Goal: Task Accomplishment & Management: Use online tool/utility

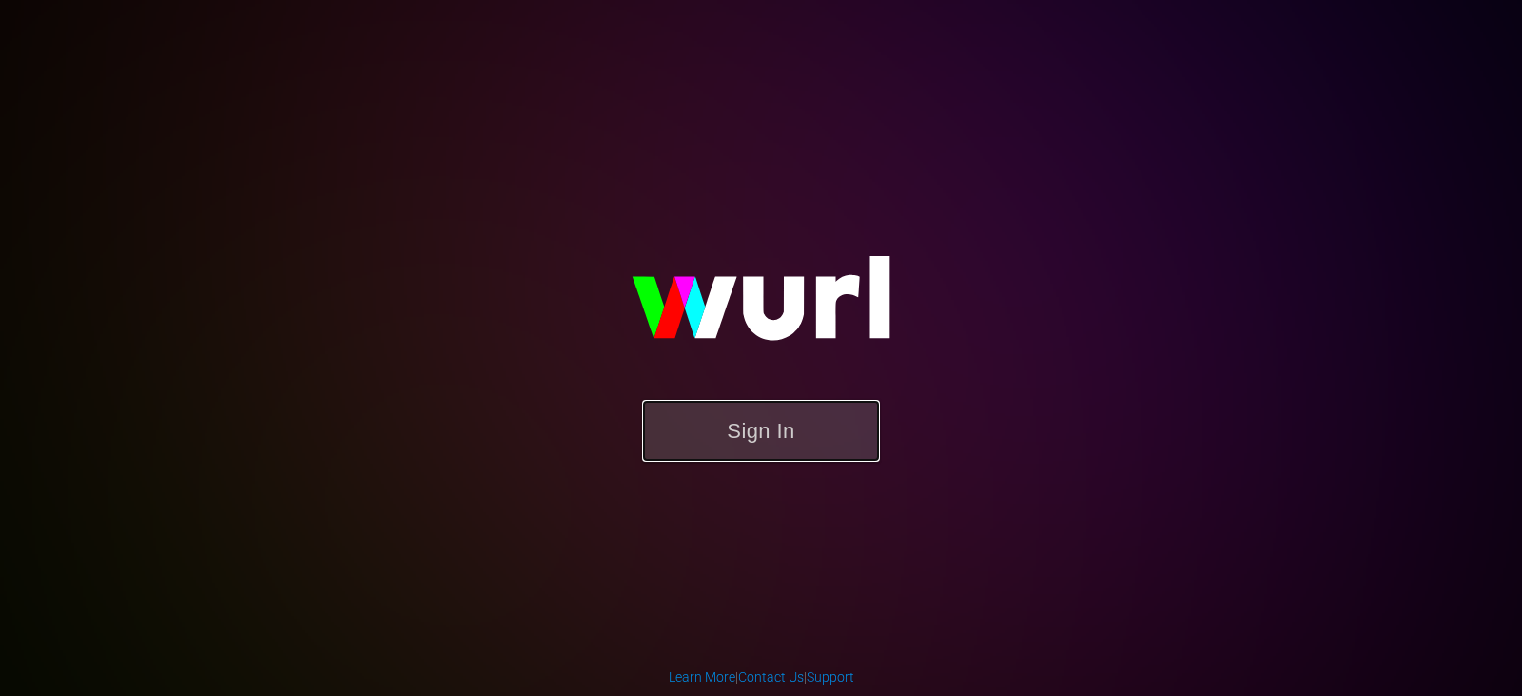
click at [782, 428] on button "Sign In" at bounding box center [761, 431] width 238 height 62
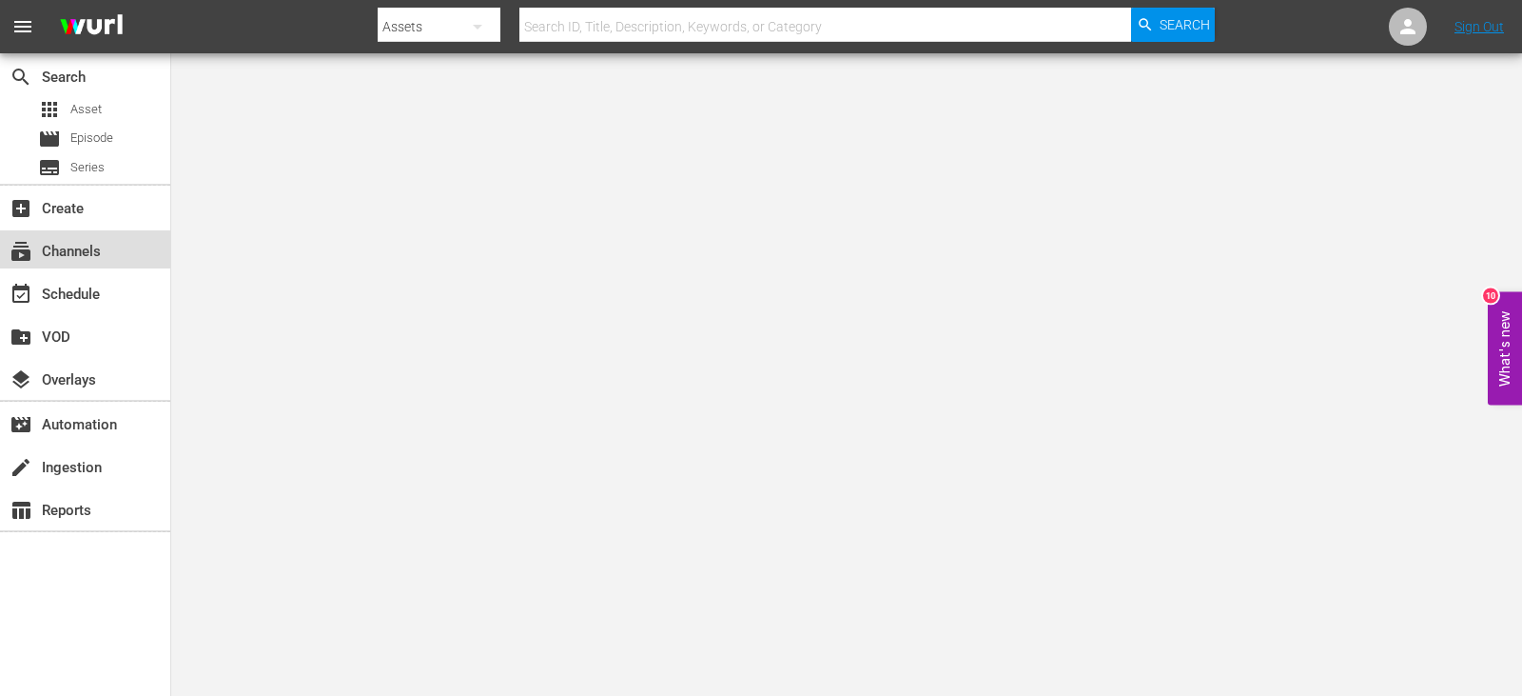
click at [93, 243] on div "subscriptions Channels" at bounding box center [53, 248] width 107 height 17
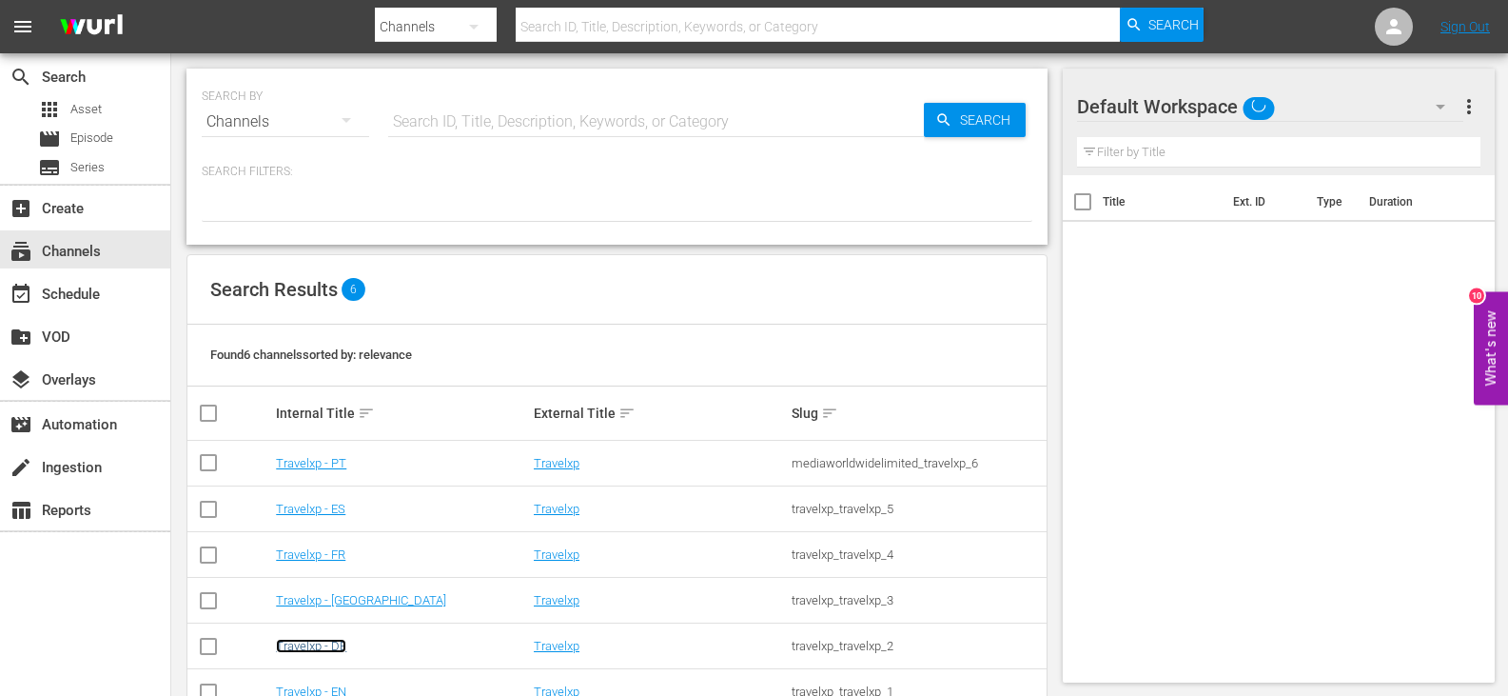
click at [316, 642] on link "Travelxp - DE" at bounding box center [311, 645] width 70 height 14
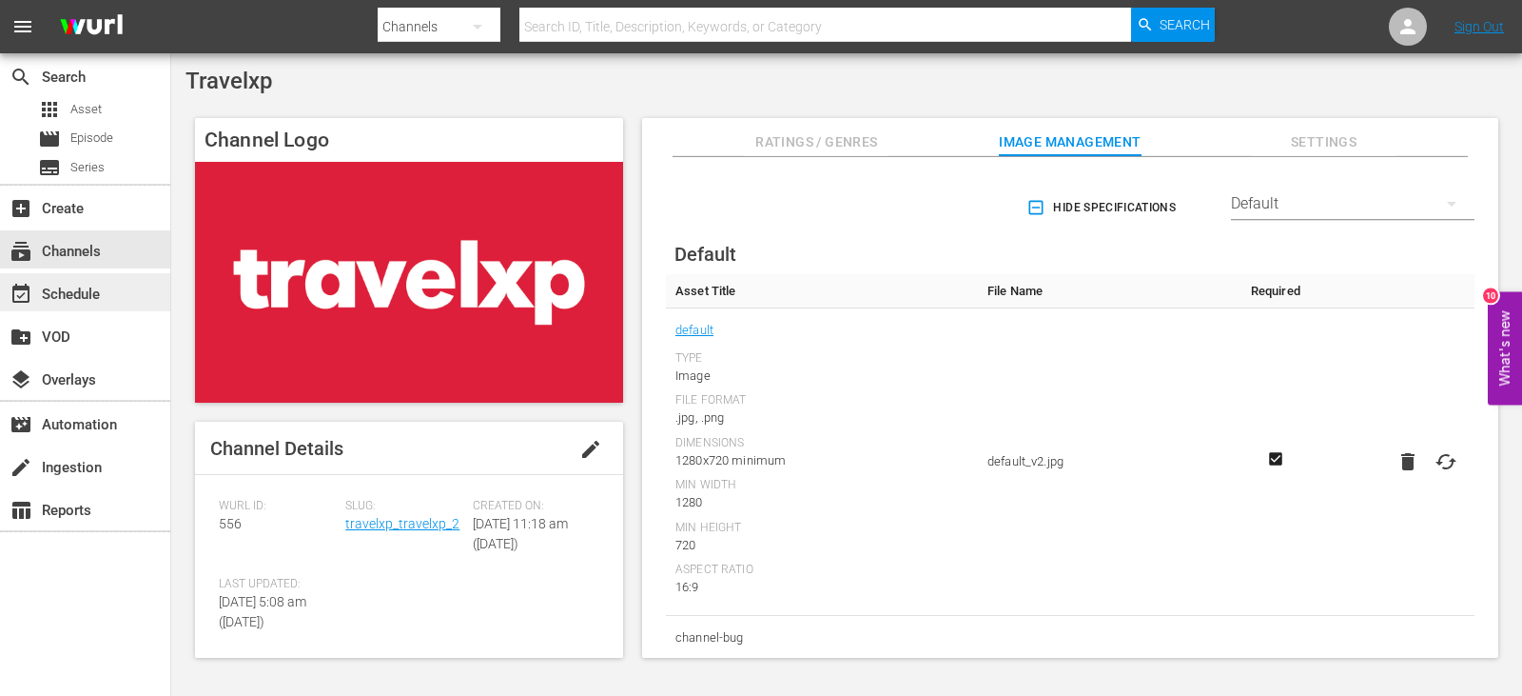
click at [98, 284] on div "event_available Schedule" at bounding box center [53, 291] width 107 height 17
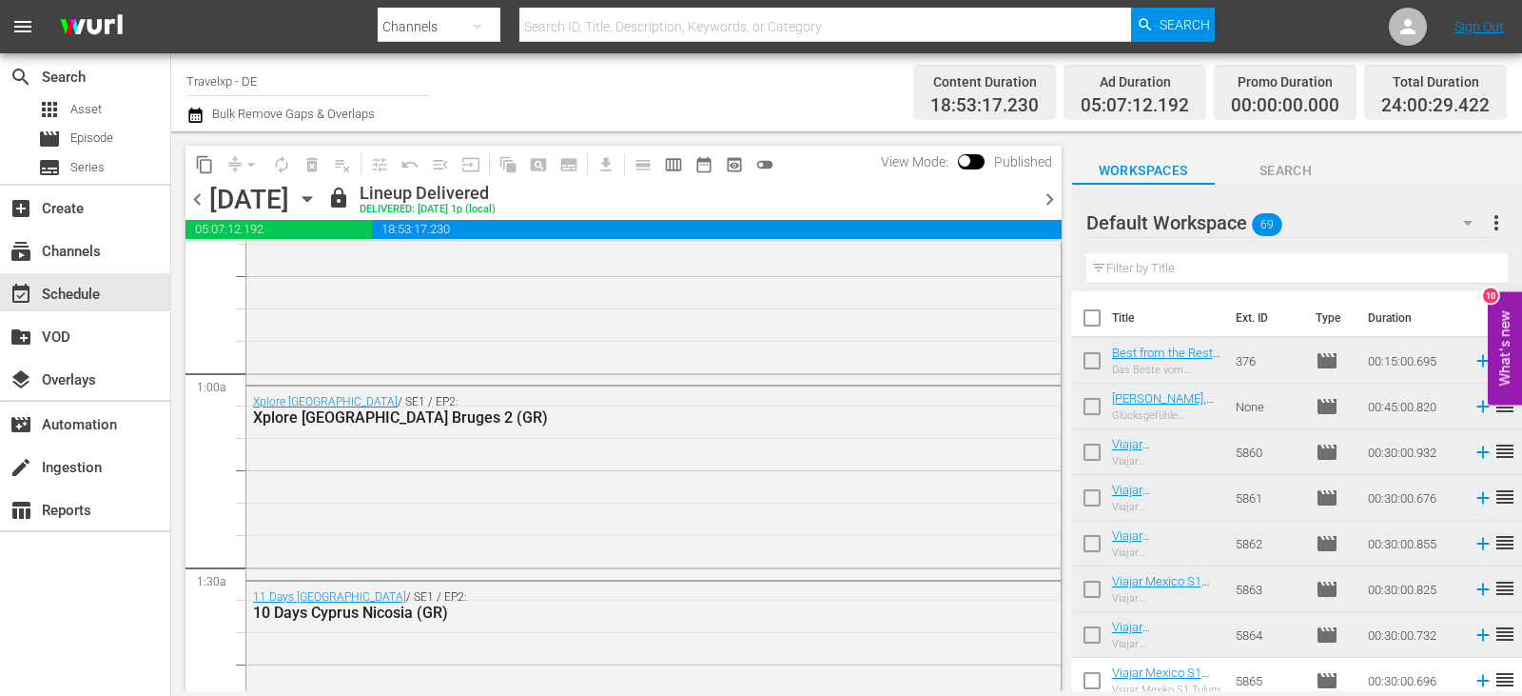
scroll to position [285, 0]
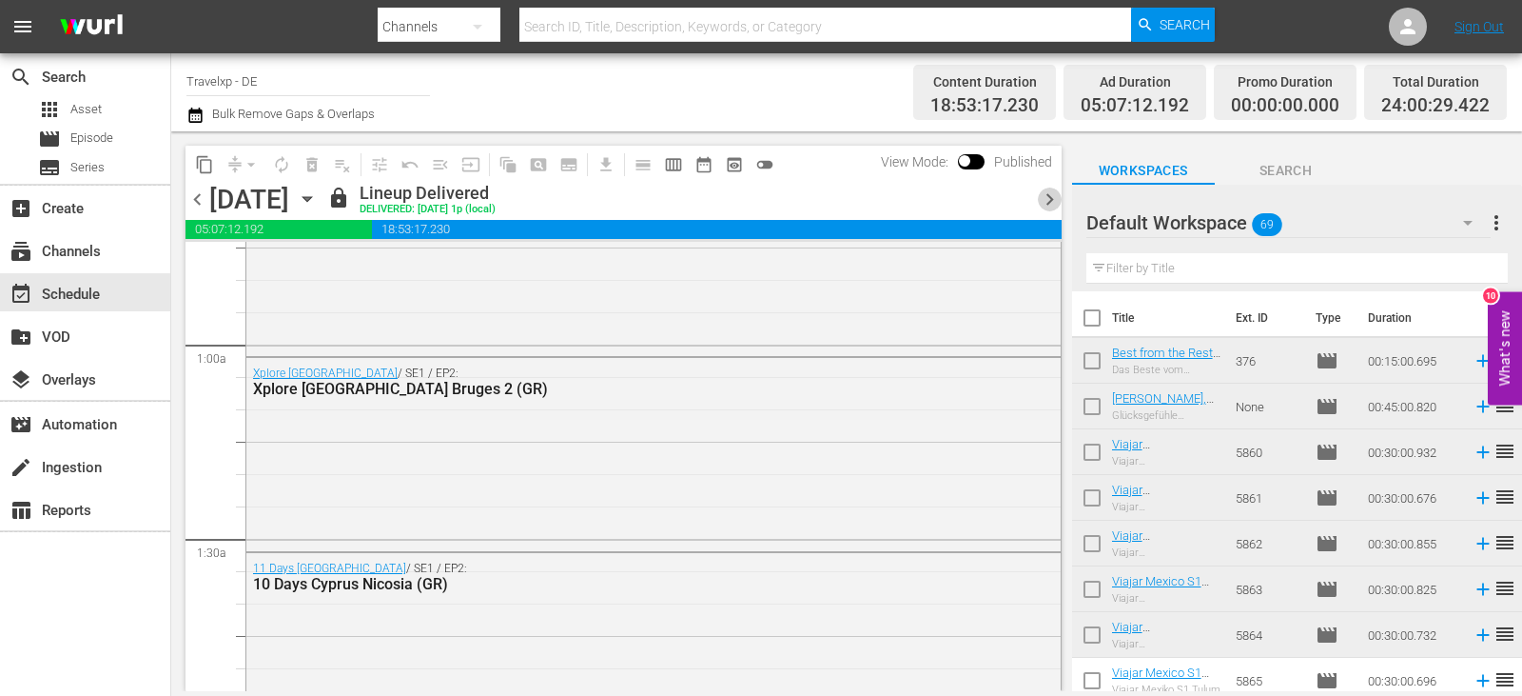
click at [1049, 192] on span "chevron_right" at bounding box center [1050, 199] width 24 height 24
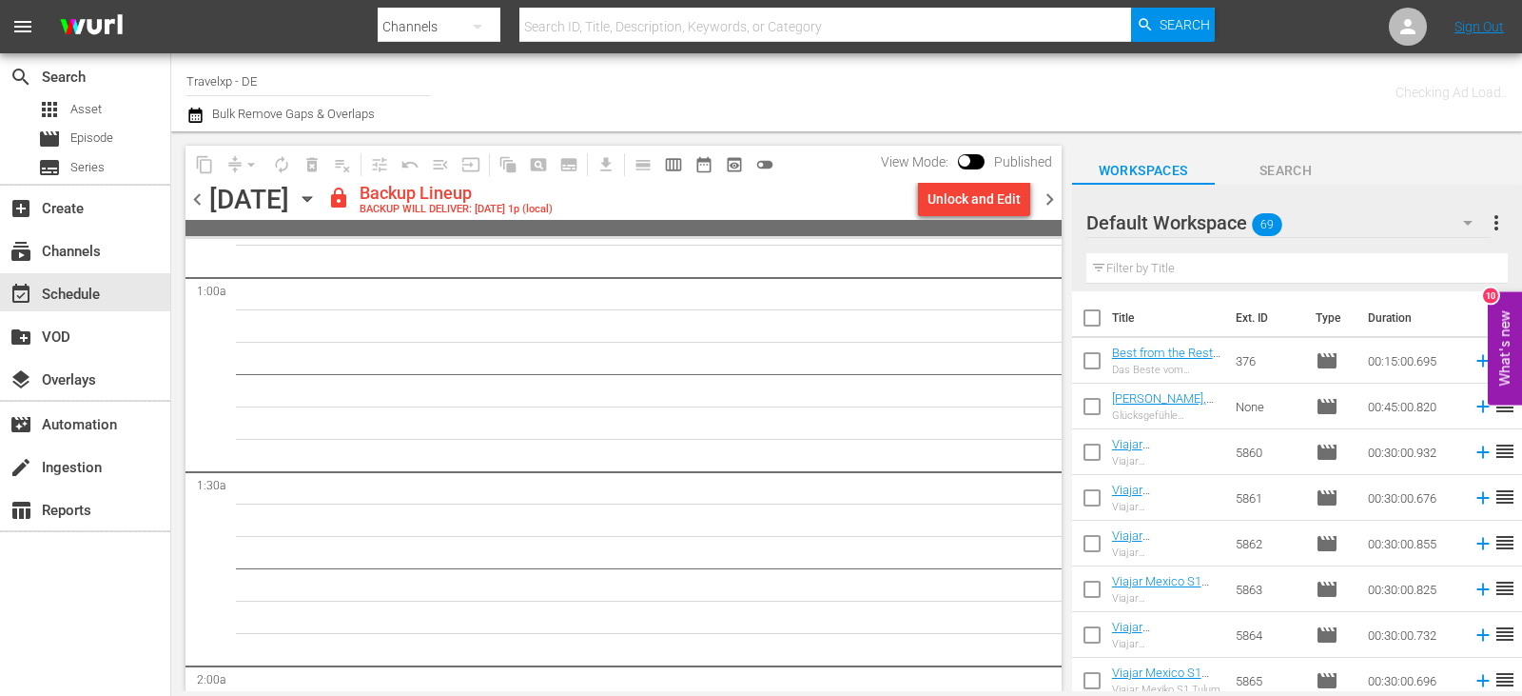
scroll to position [318, 0]
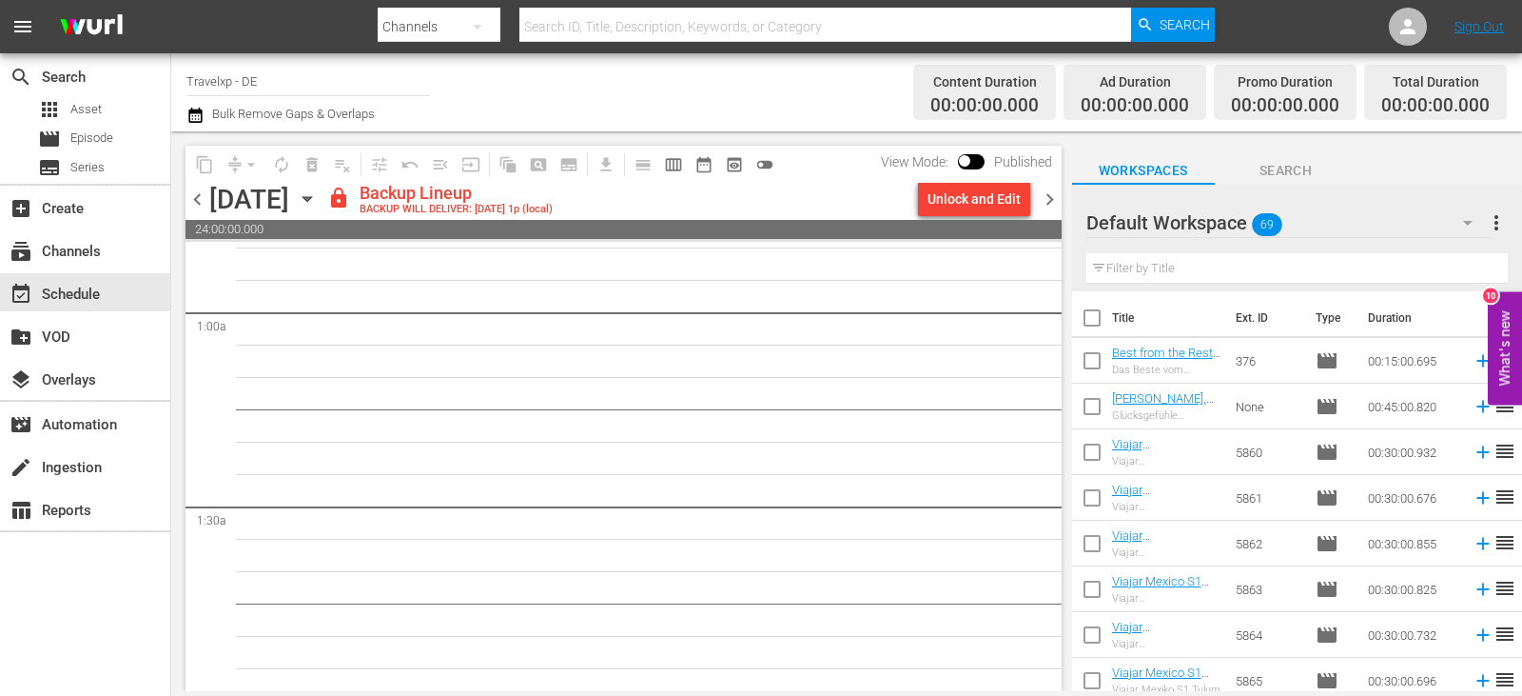
click at [973, 196] on div "Unlock and Edit" at bounding box center [974, 199] width 93 height 34
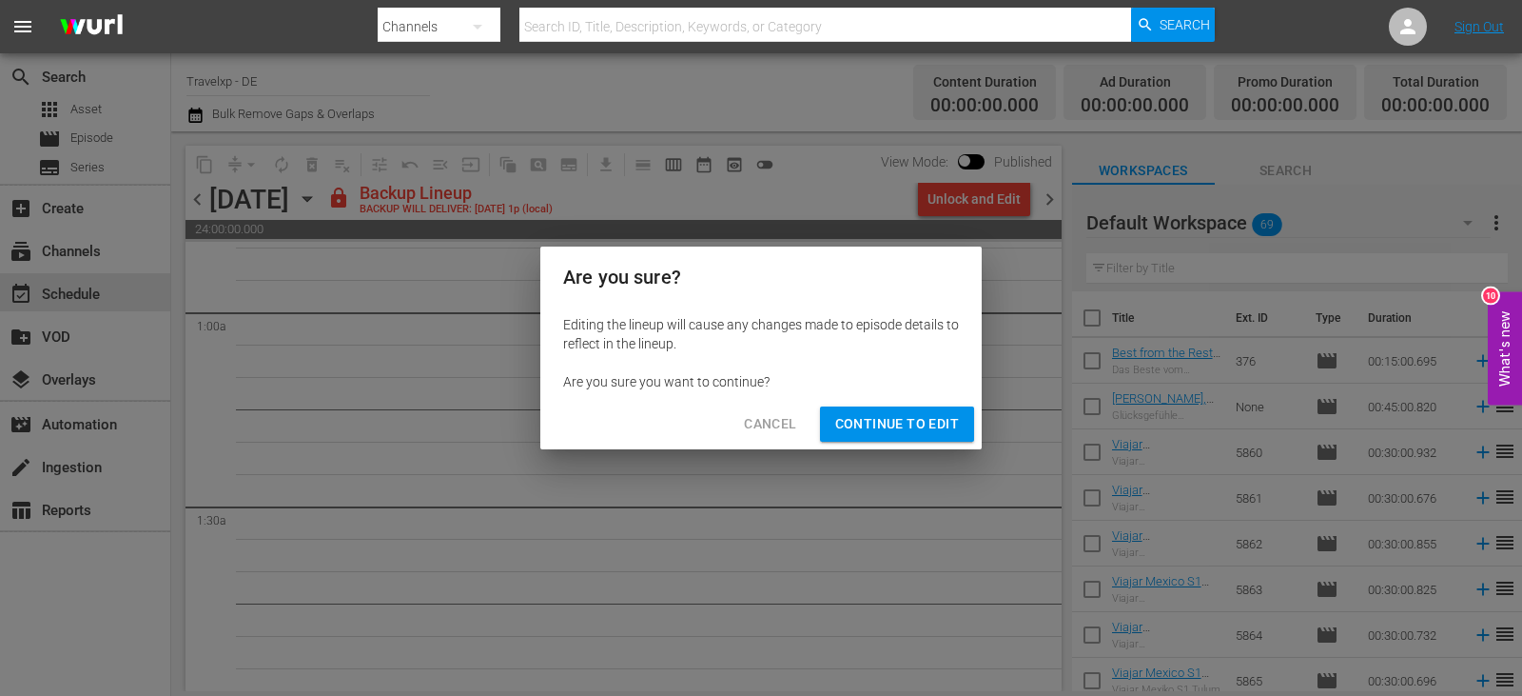
click at [904, 413] on span "Continue to Edit" at bounding box center [897, 424] width 124 height 24
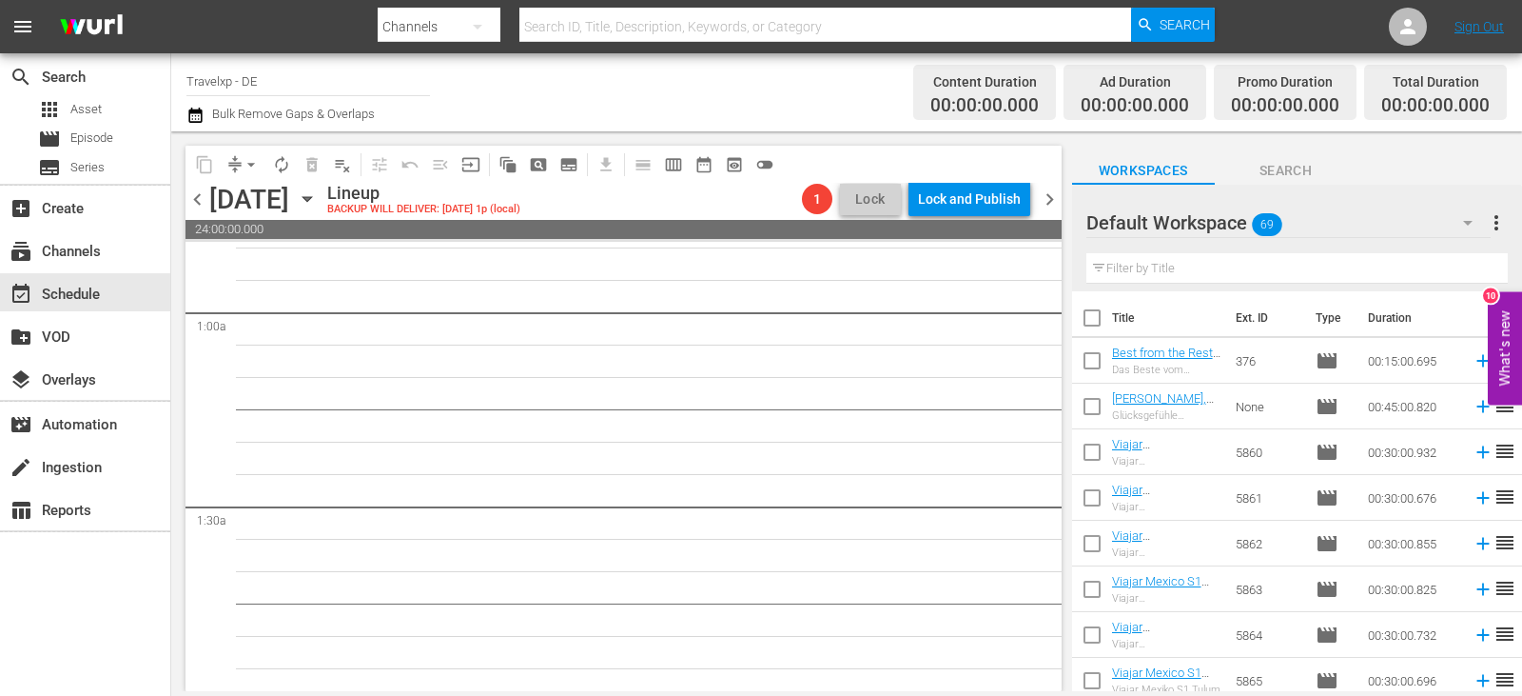
click at [1150, 274] on input "text" at bounding box center [1297, 268] width 421 height 30
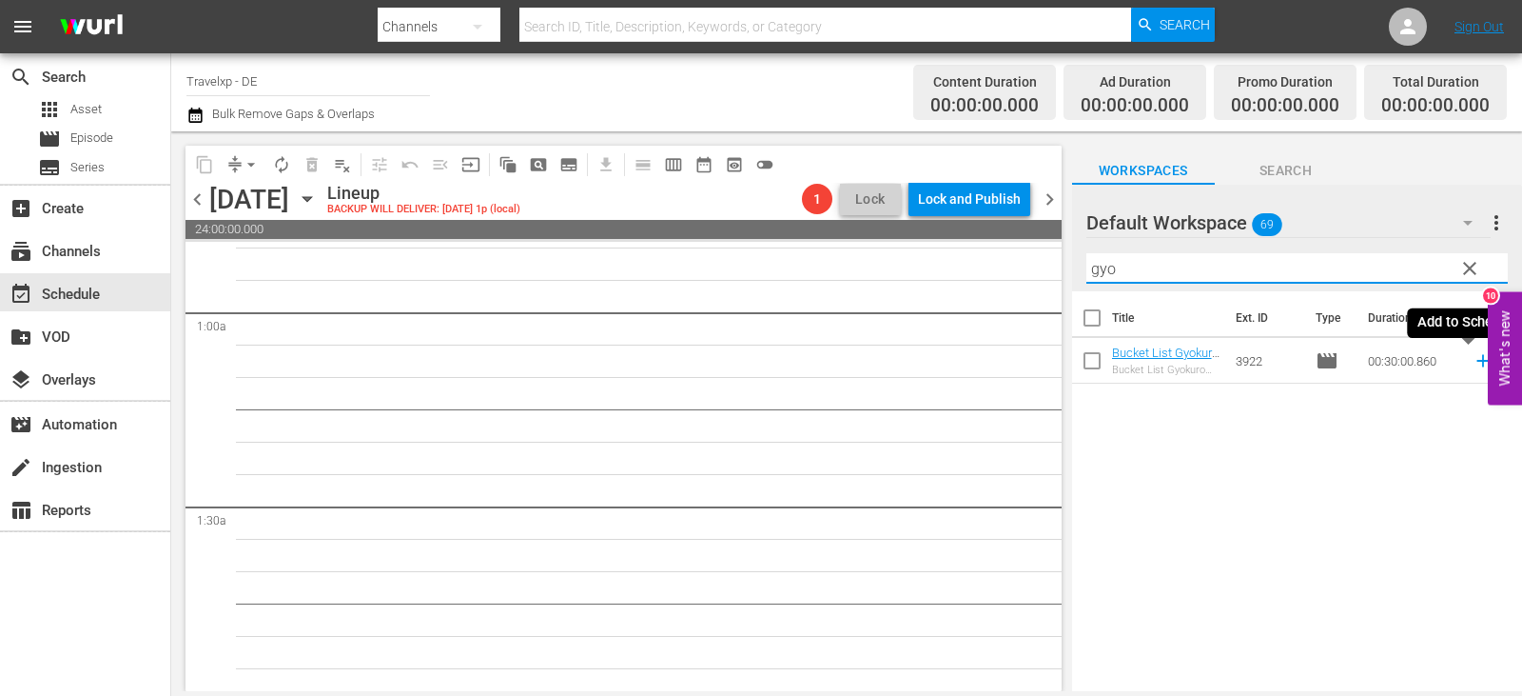
click at [1473, 359] on icon at bounding box center [1483, 360] width 21 height 21
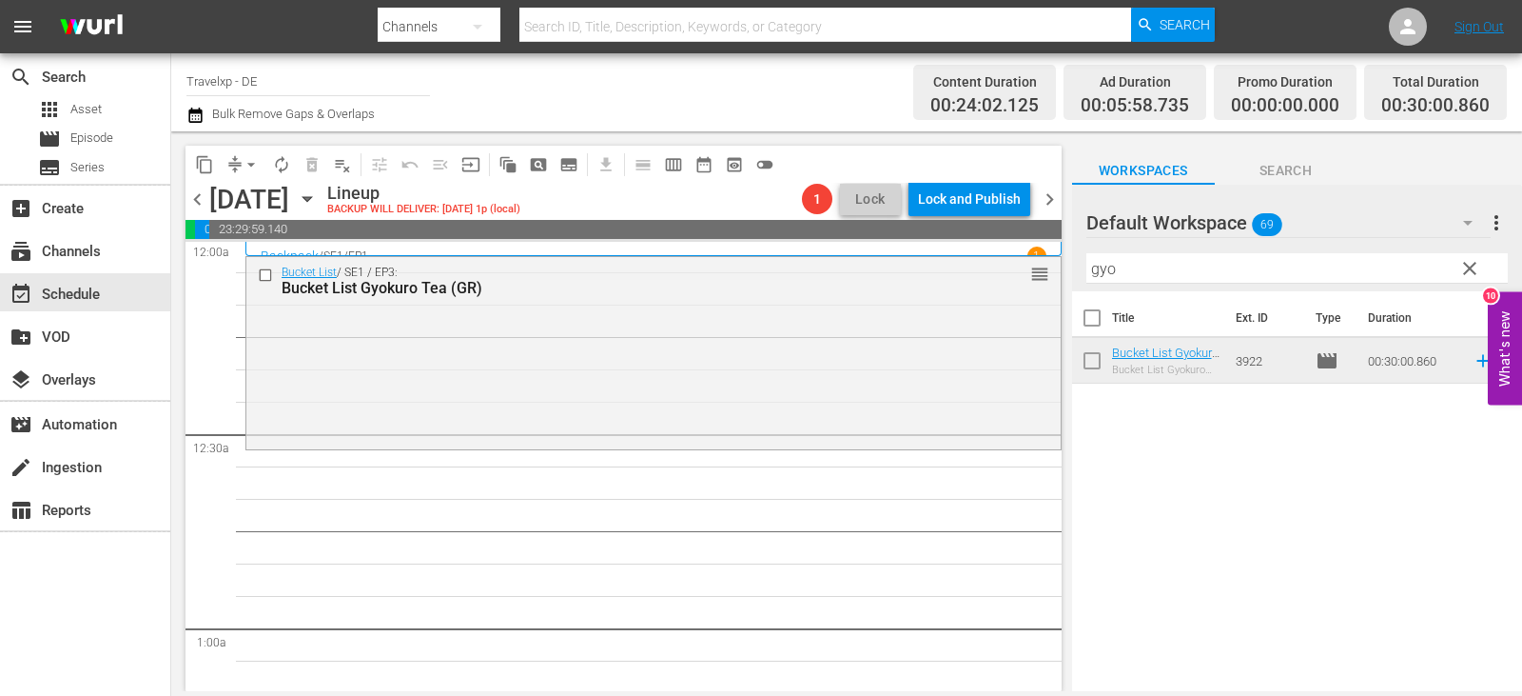
scroll to position [0, 0]
drag, startPoint x: 1159, startPoint y: 266, endPoint x: 924, endPoint y: 296, distance: 236.9
click at [924, 296] on div "content_copy compress arrow_drop_down autorenew_outlined delete_forever_outline…" at bounding box center [846, 410] width 1351 height 559
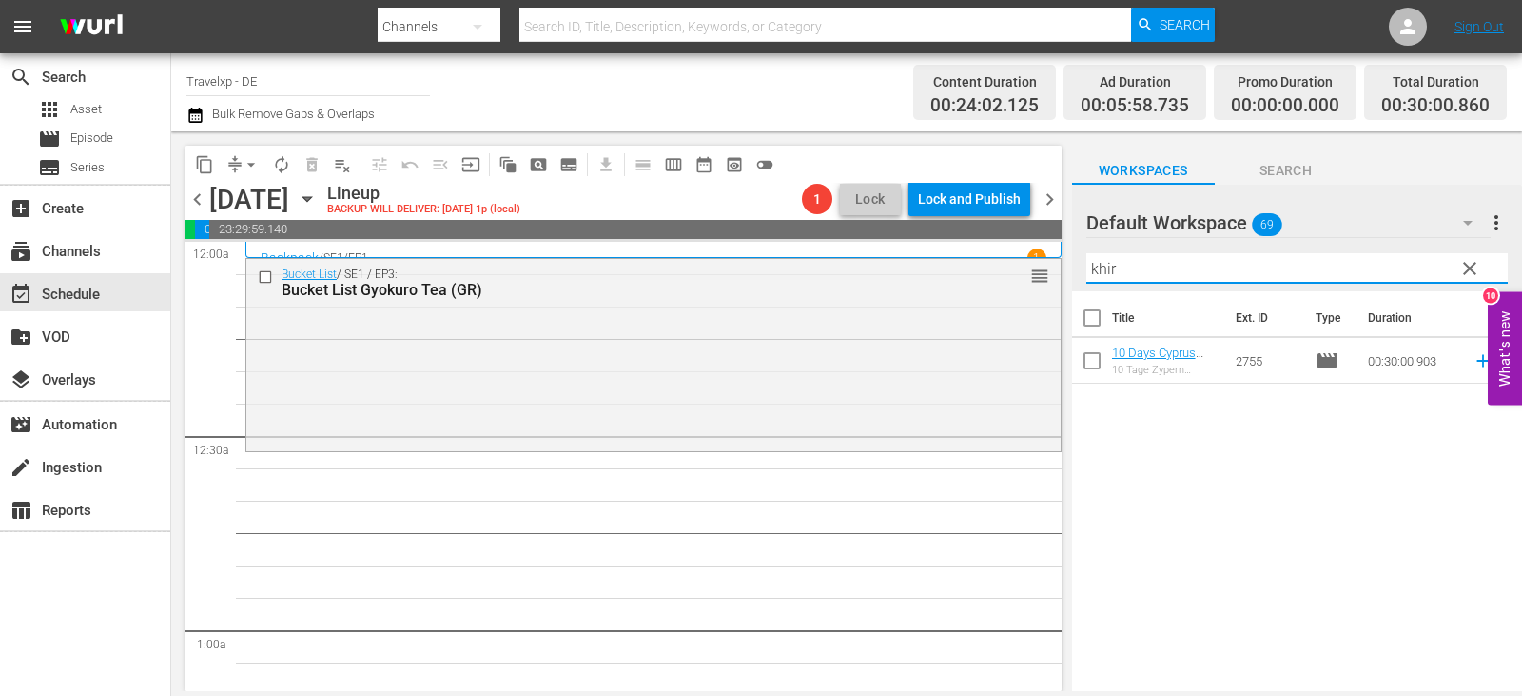
click at [1473, 366] on icon at bounding box center [1483, 360] width 21 height 21
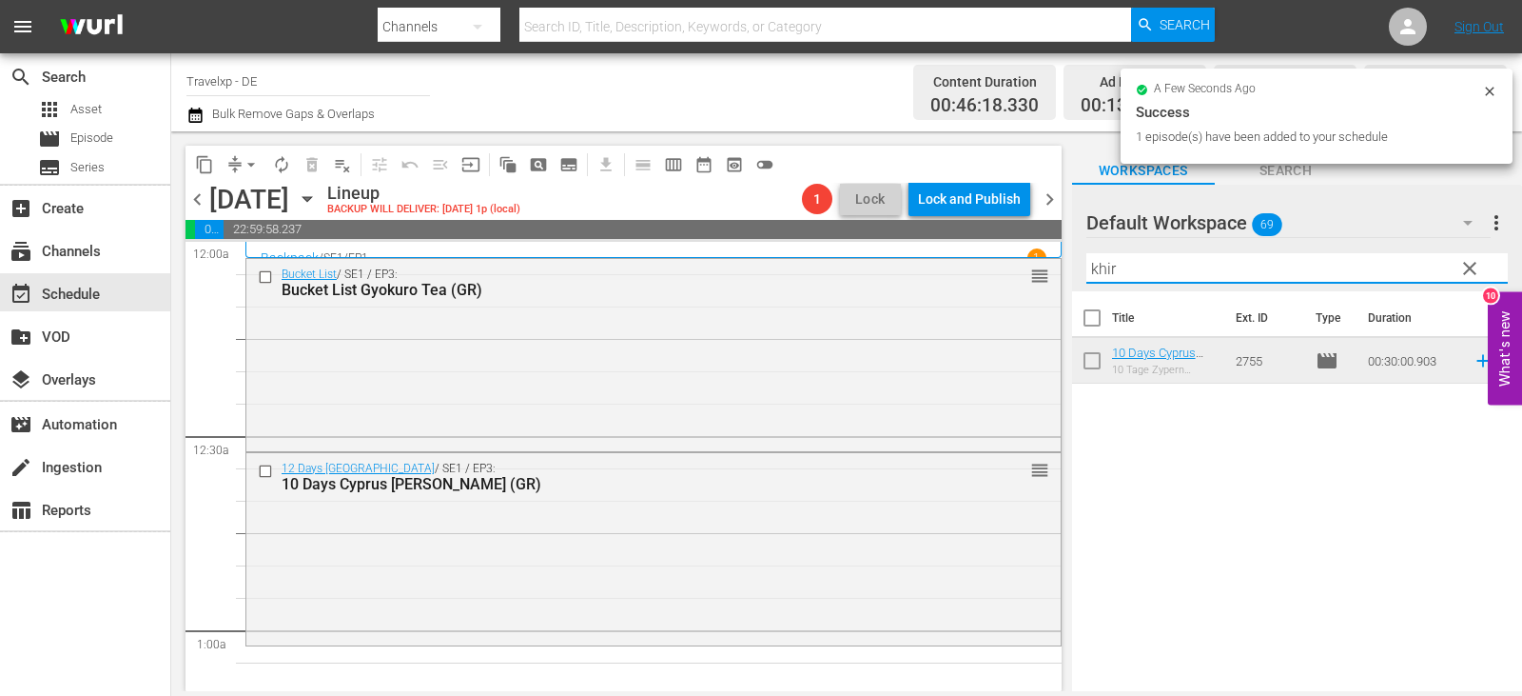
drag, startPoint x: 1171, startPoint y: 272, endPoint x: 1056, endPoint y: 281, distance: 115.4
click at [1056, 281] on div "content_copy compress arrow_drop_down autorenew_outlined delete_forever_outline…" at bounding box center [846, 410] width 1351 height 559
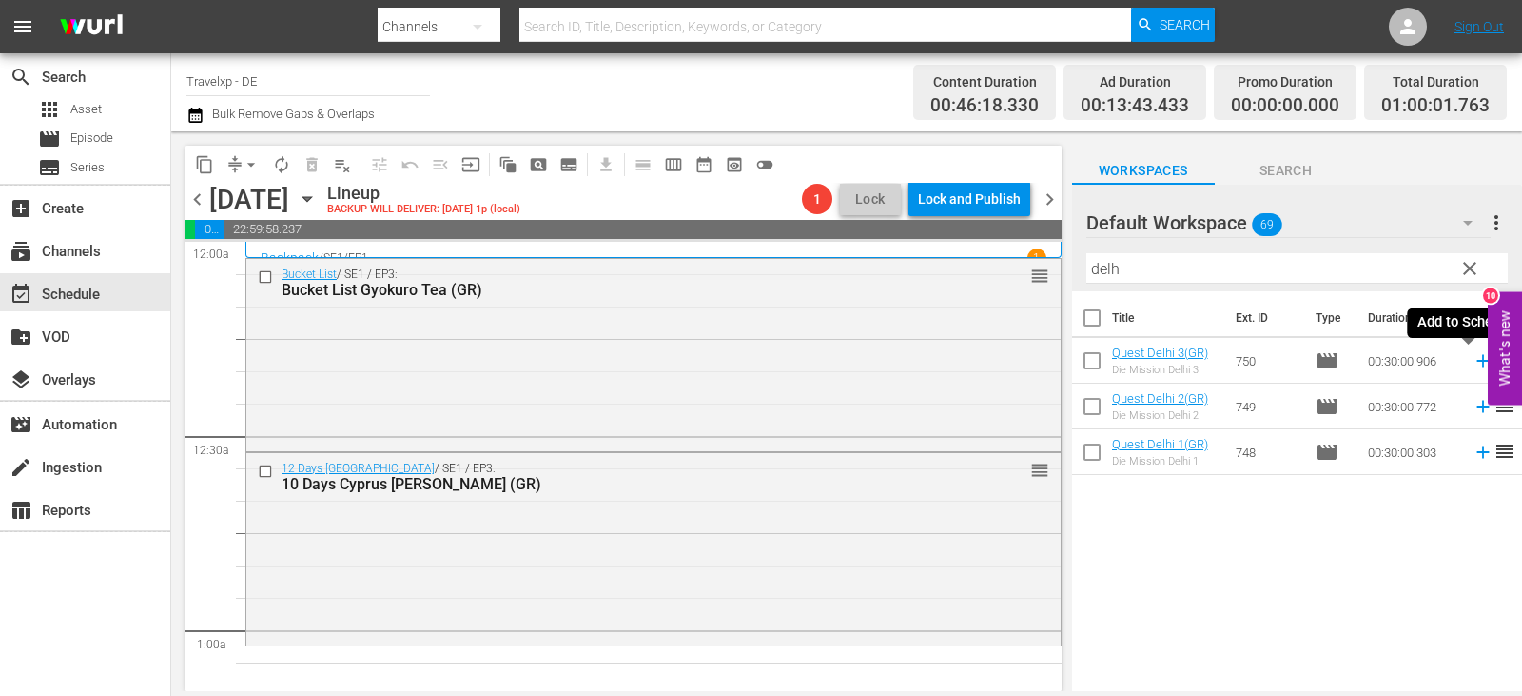
click at [1473, 363] on icon at bounding box center [1483, 360] width 21 height 21
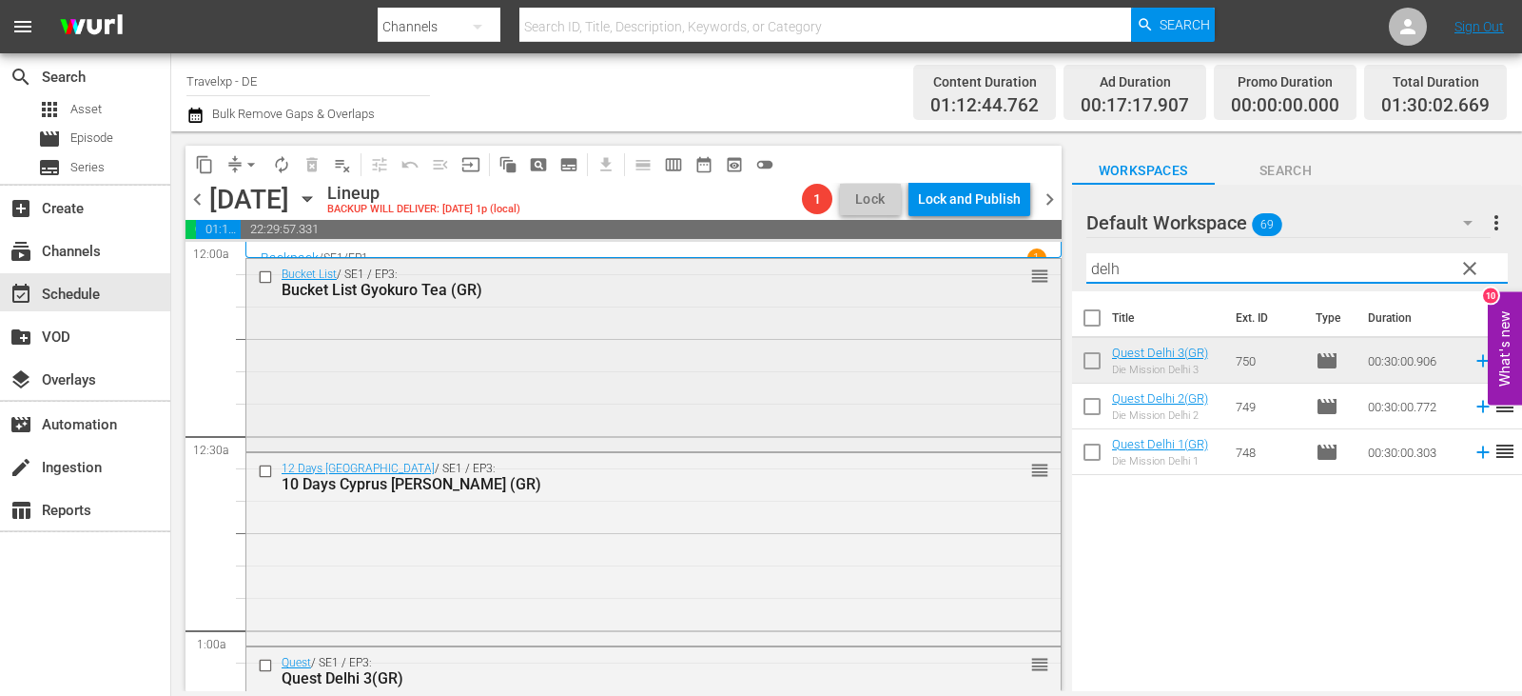
drag, startPoint x: 1165, startPoint y: 268, endPoint x: 962, endPoint y: 271, distance: 202.7
click at [962, 271] on div "content_copy compress arrow_drop_down autorenew_outlined delete_forever_outline…" at bounding box center [846, 410] width 1351 height 559
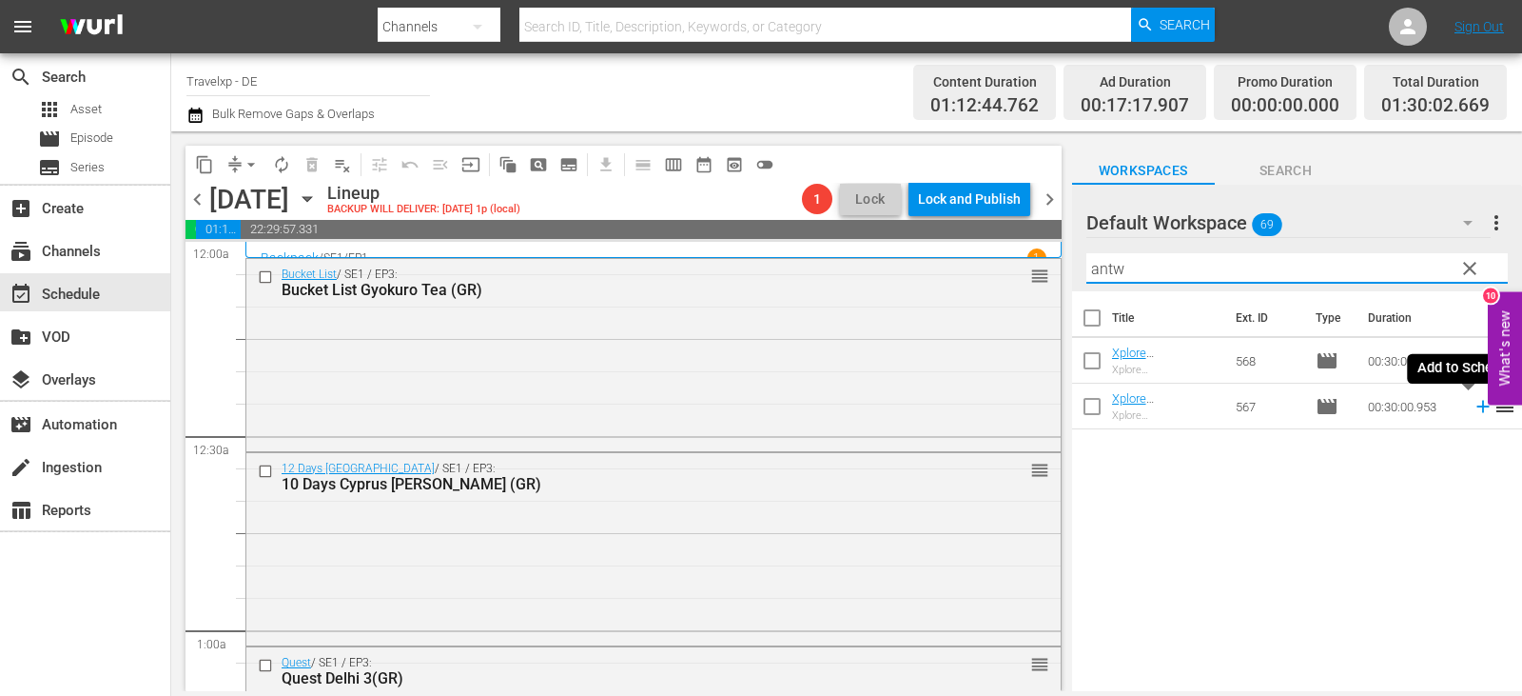
click at [1473, 411] on icon at bounding box center [1483, 406] width 21 height 21
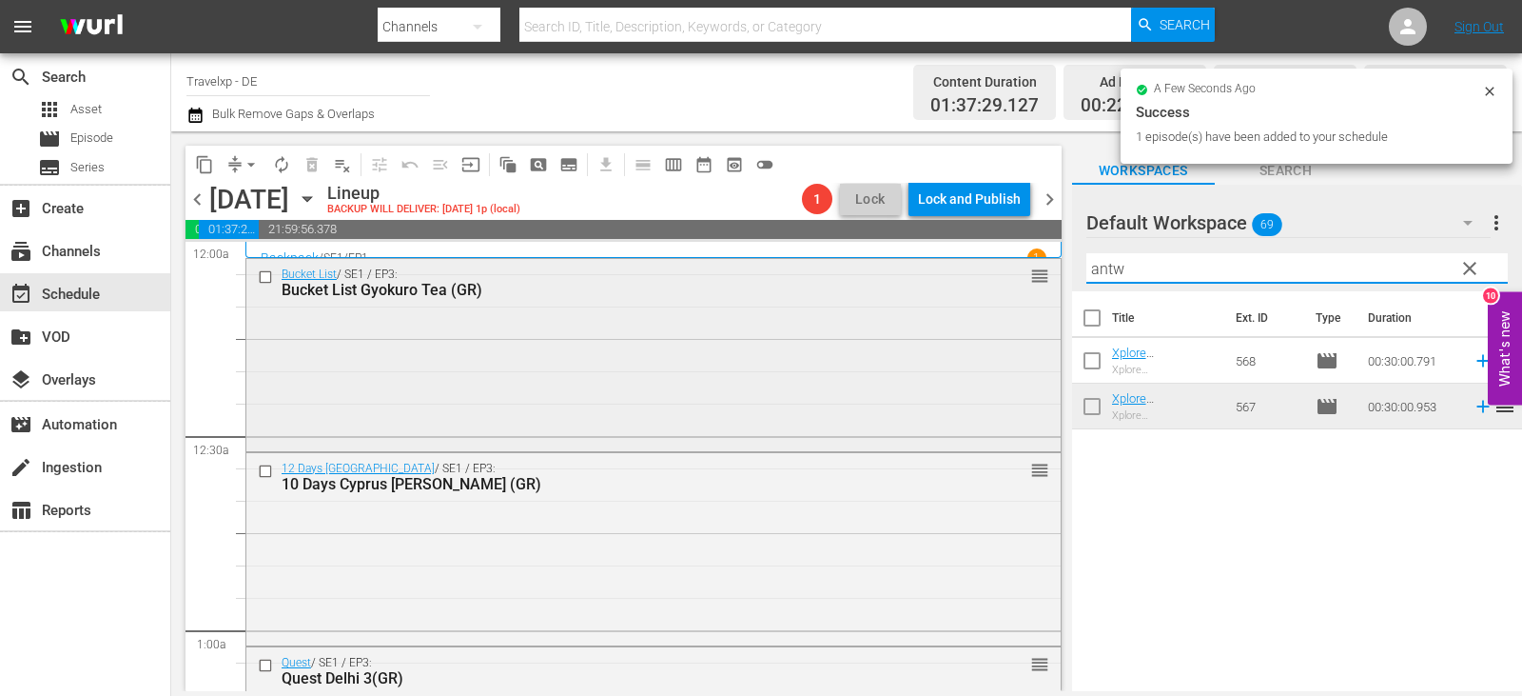
drag, startPoint x: 1142, startPoint y: 271, endPoint x: 819, endPoint y: 287, distance: 322.9
click at [819, 287] on div "content_copy compress arrow_drop_down autorenew_outlined delete_forever_outline…" at bounding box center [846, 410] width 1351 height 559
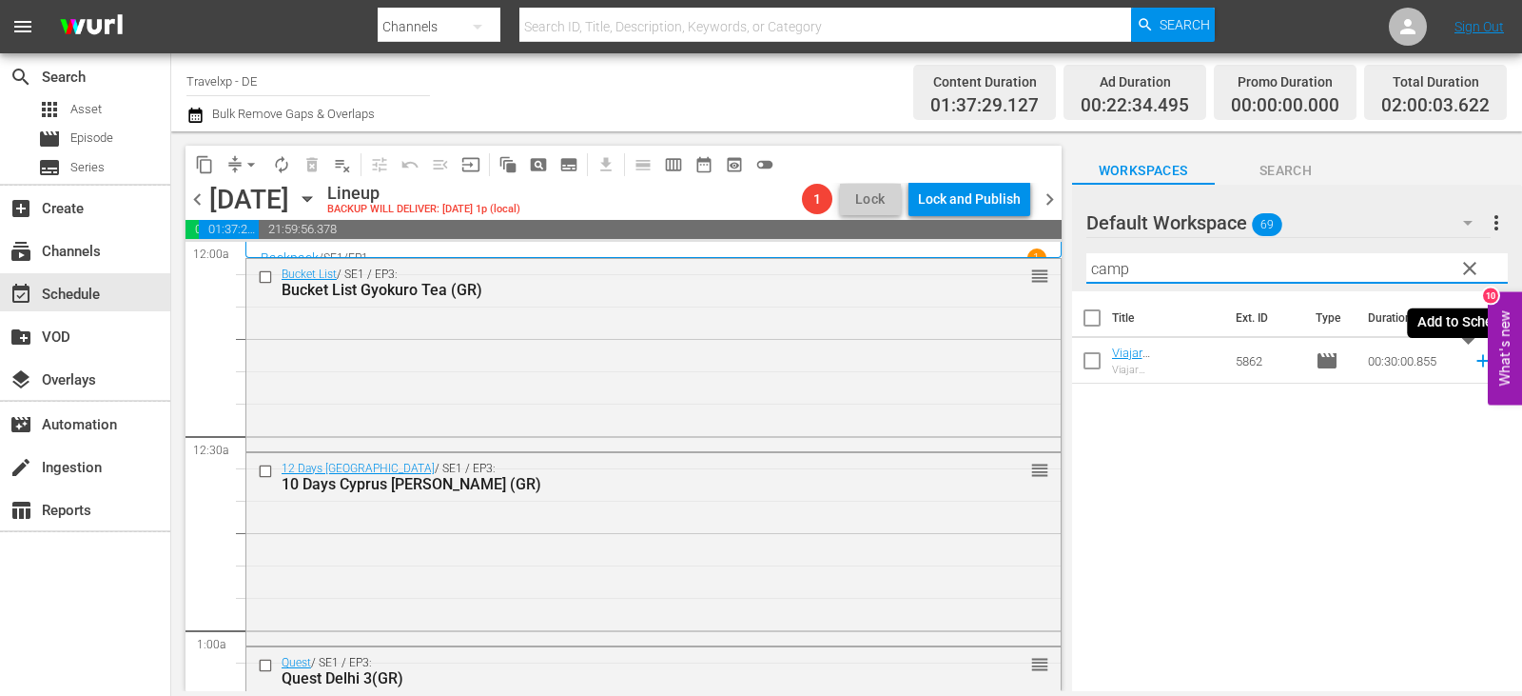
click at [1473, 361] on icon at bounding box center [1483, 360] width 21 height 21
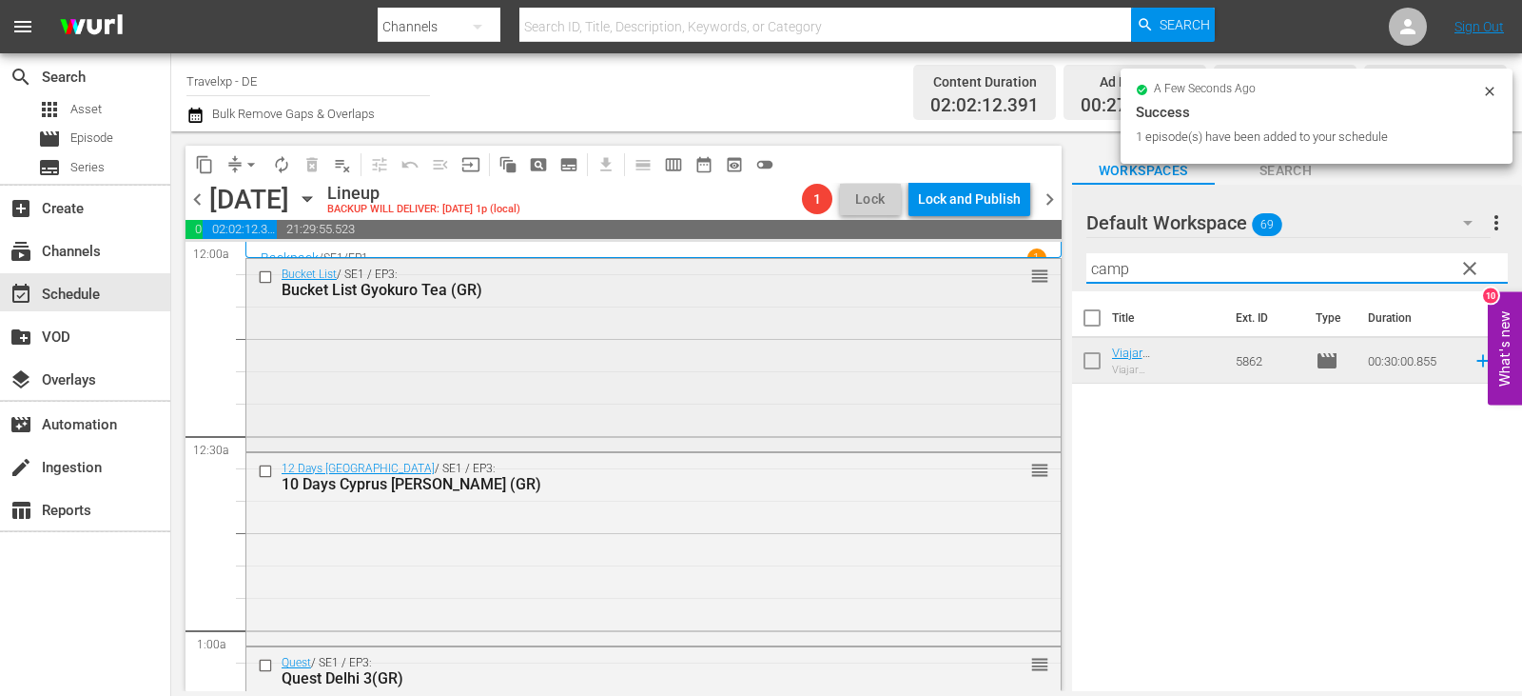
drag, startPoint x: 1177, startPoint y: 269, endPoint x: 998, endPoint y: 269, distance: 178.9
click at [998, 269] on div "content_copy compress arrow_drop_down autorenew_outlined delete_forever_outline…" at bounding box center [846, 410] width 1351 height 559
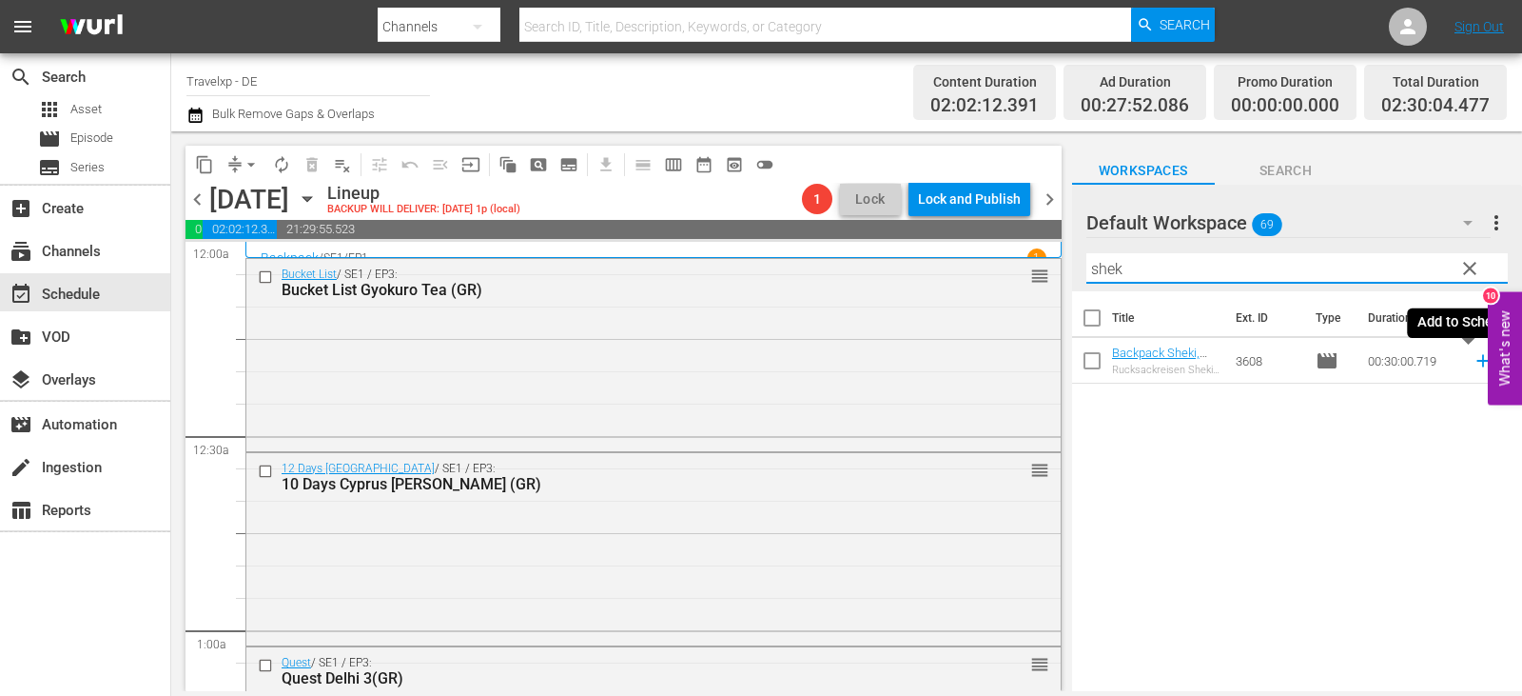
click at [1477, 360] on icon at bounding box center [1483, 361] width 12 height 12
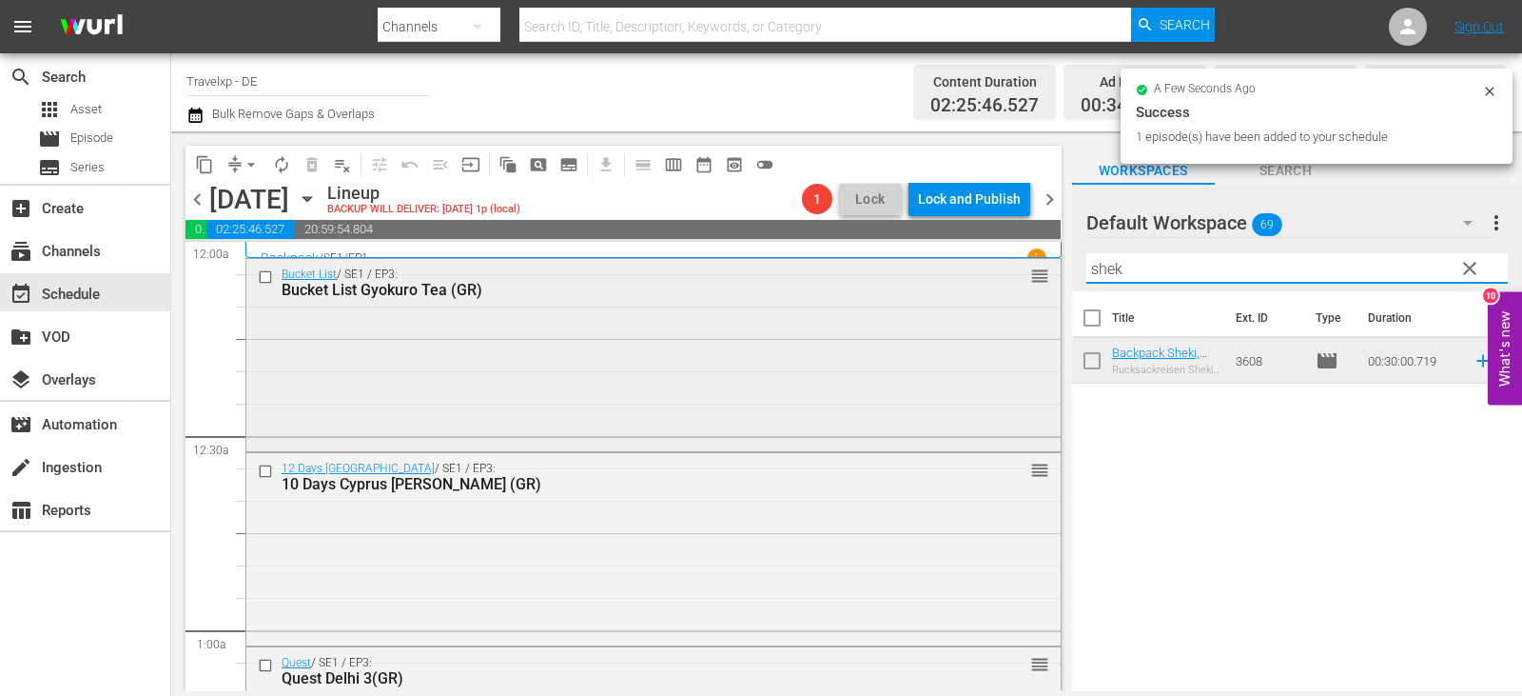
drag, startPoint x: 1137, startPoint y: 272, endPoint x: 883, endPoint y: 277, distance: 254.1
click at [883, 277] on div "content_copy compress arrow_drop_down autorenew_outlined delete_forever_outline…" at bounding box center [846, 410] width 1351 height 559
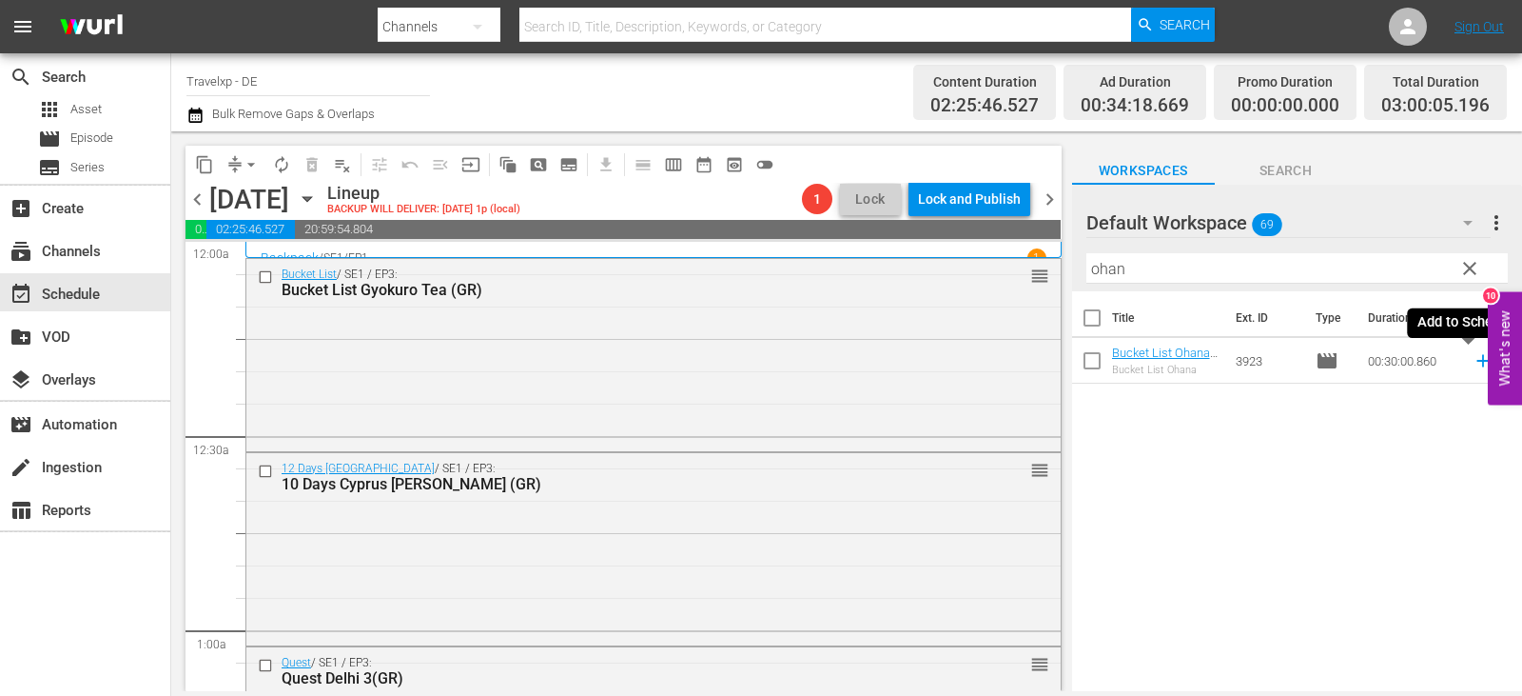
click at [1477, 362] on icon at bounding box center [1483, 361] width 12 height 12
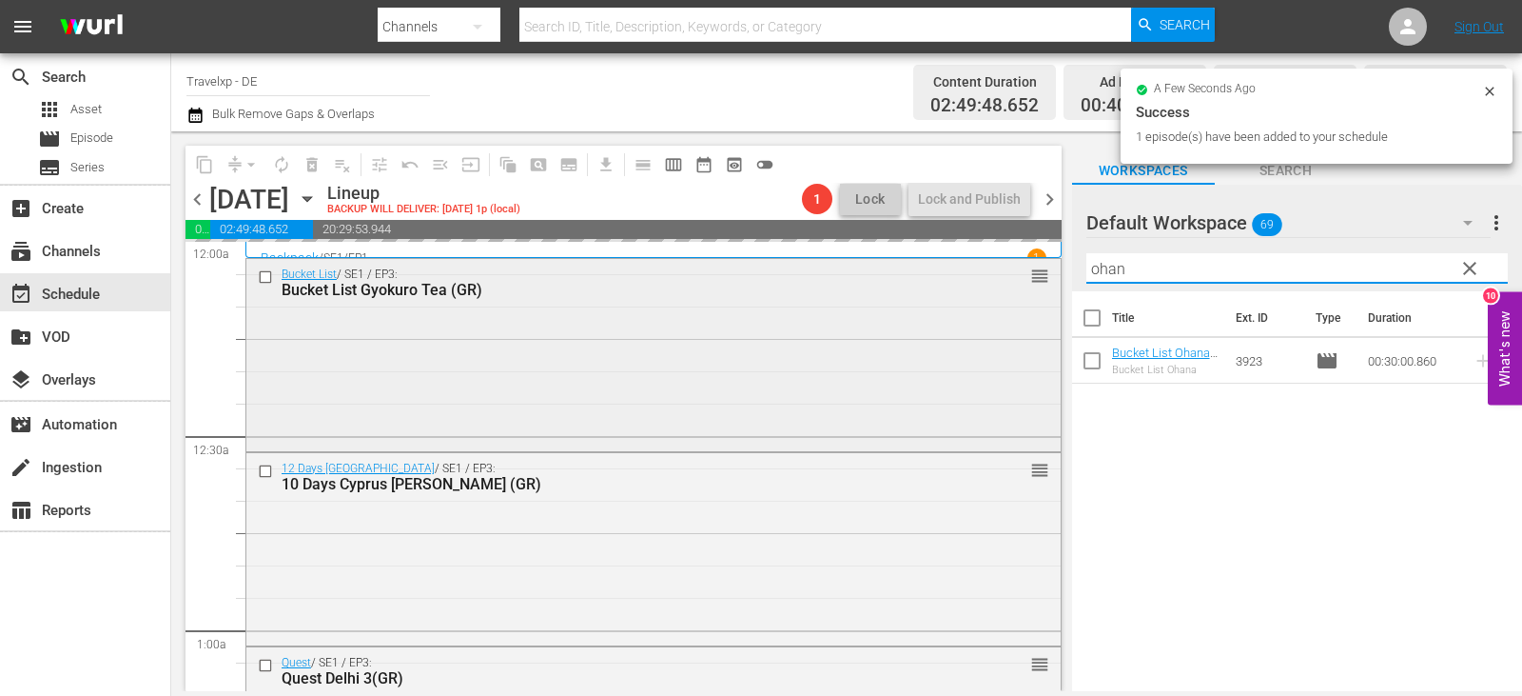
drag, startPoint x: 1152, startPoint y: 269, endPoint x: 729, endPoint y: 269, distance: 423.4
click at [729, 269] on div "content_copy compress arrow_drop_down autorenew_outlined delete_forever_outline…" at bounding box center [846, 410] width 1351 height 559
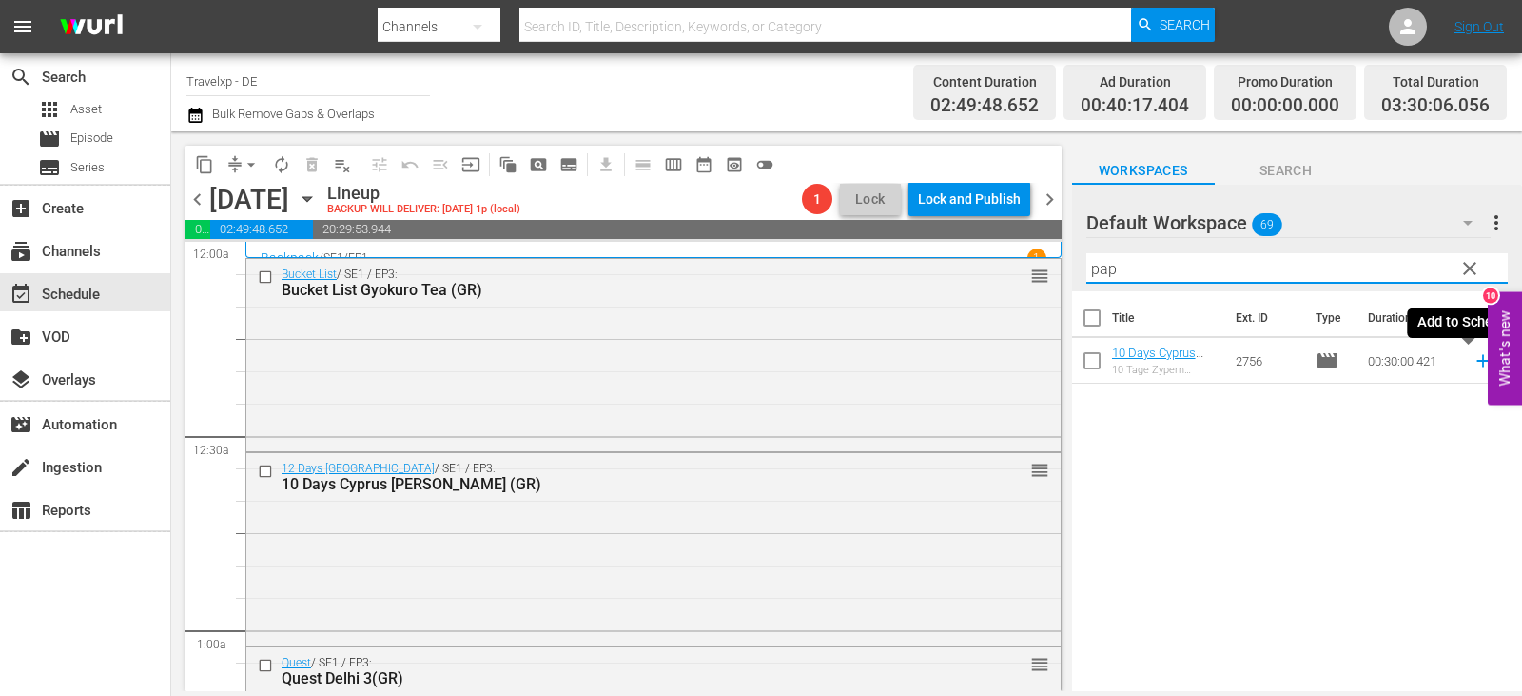
click at [1477, 362] on icon at bounding box center [1483, 361] width 12 height 12
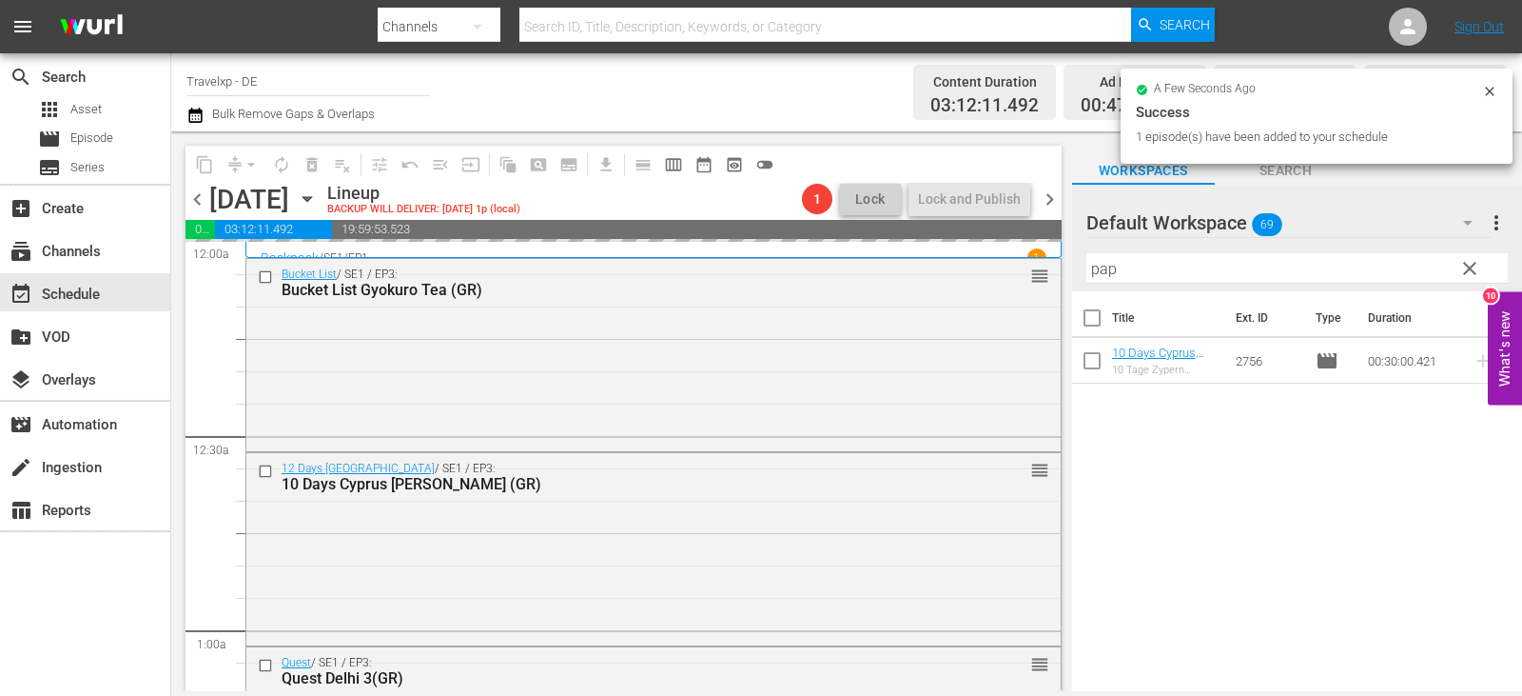
click at [1012, 282] on div "content_copy compress arrow_drop_down autorenew_outlined delete_forever_outline…" at bounding box center [846, 410] width 1351 height 559
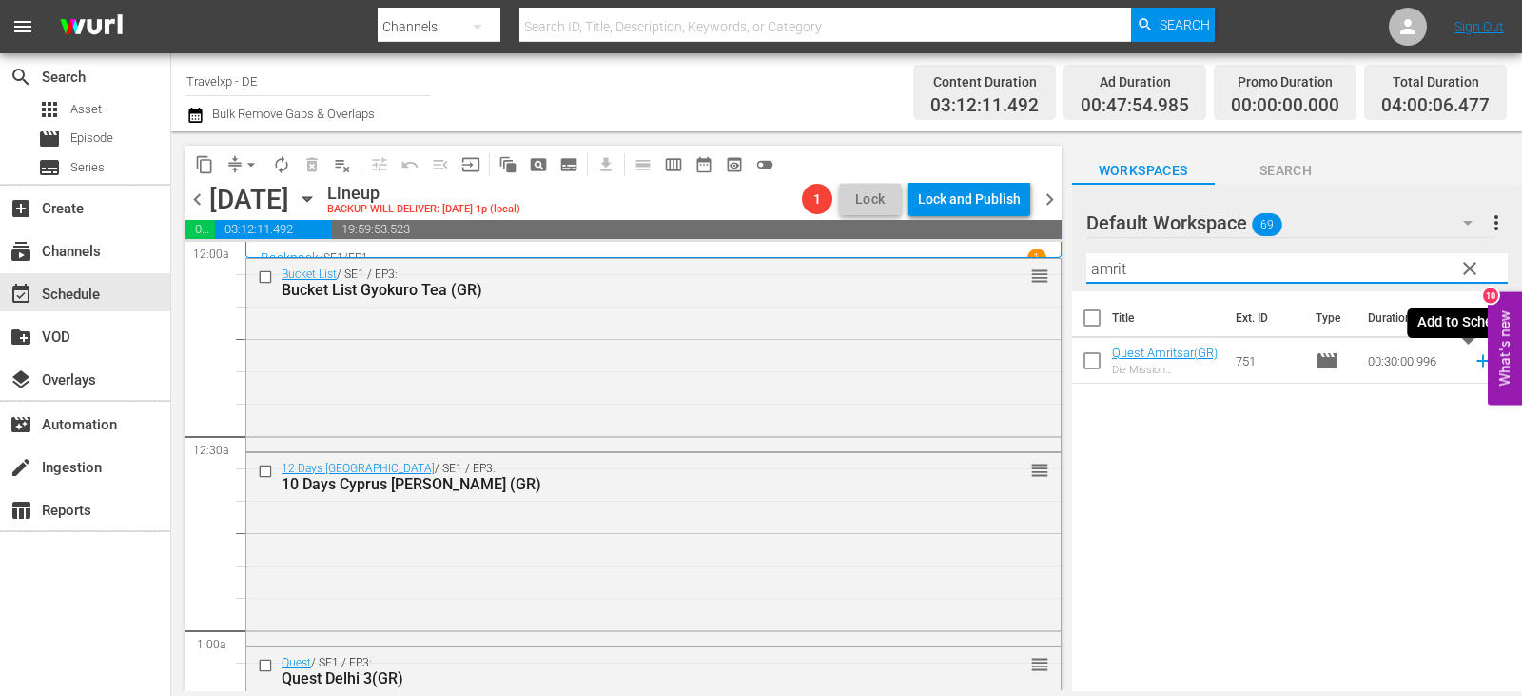
click at [1473, 363] on icon at bounding box center [1483, 360] width 21 height 21
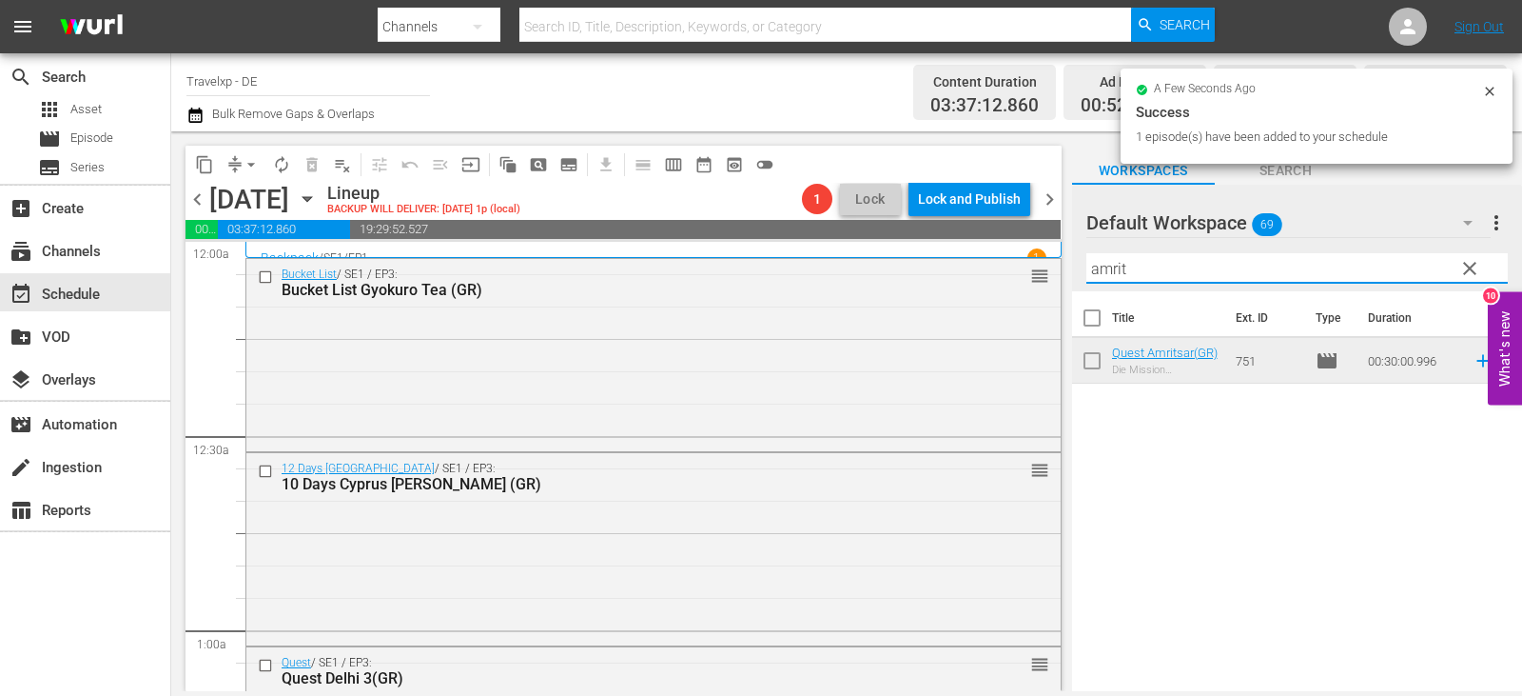
drag, startPoint x: 1156, startPoint y: 269, endPoint x: 1074, endPoint y: 279, distance: 82.4
click at [1043, 282] on div "content_copy compress arrow_drop_down autorenew_outlined delete_forever_outline…" at bounding box center [846, 410] width 1351 height 559
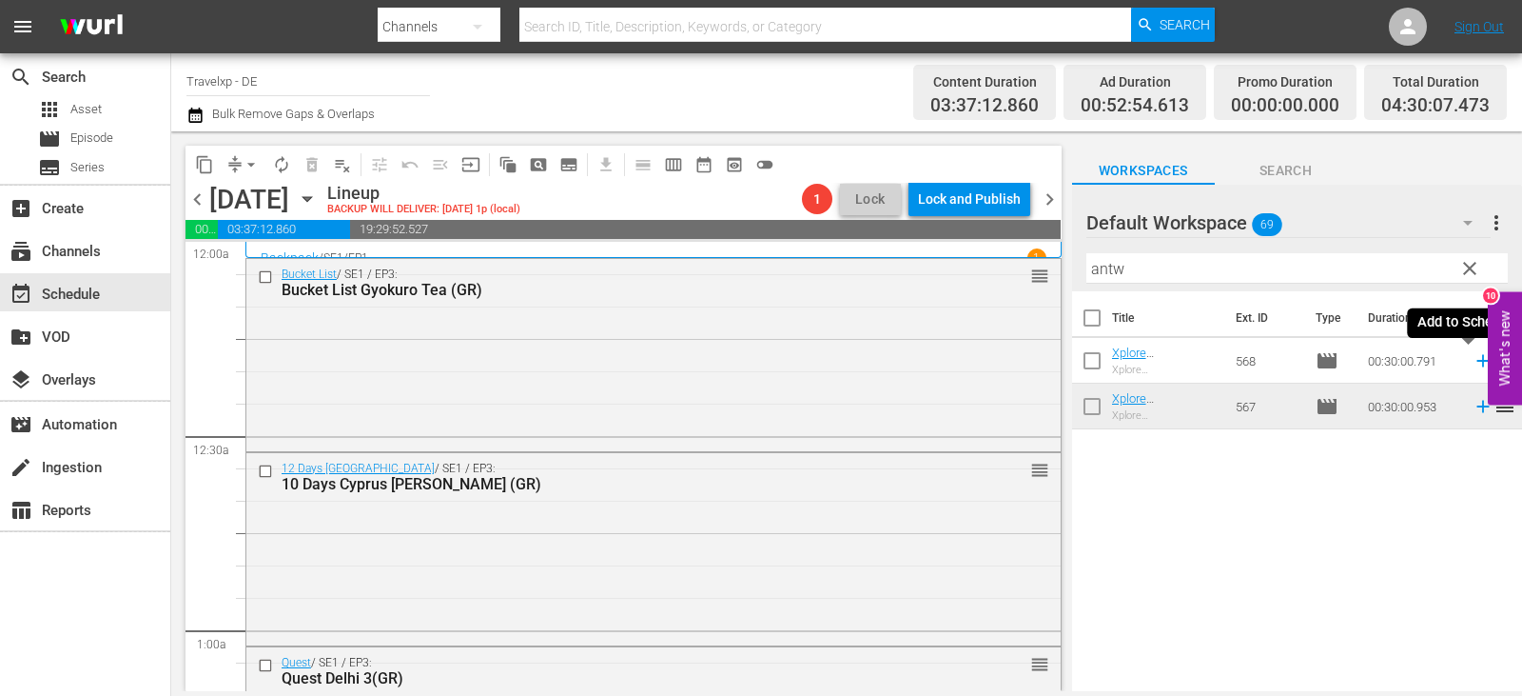
click at [1473, 360] on icon at bounding box center [1483, 360] width 21 height 21
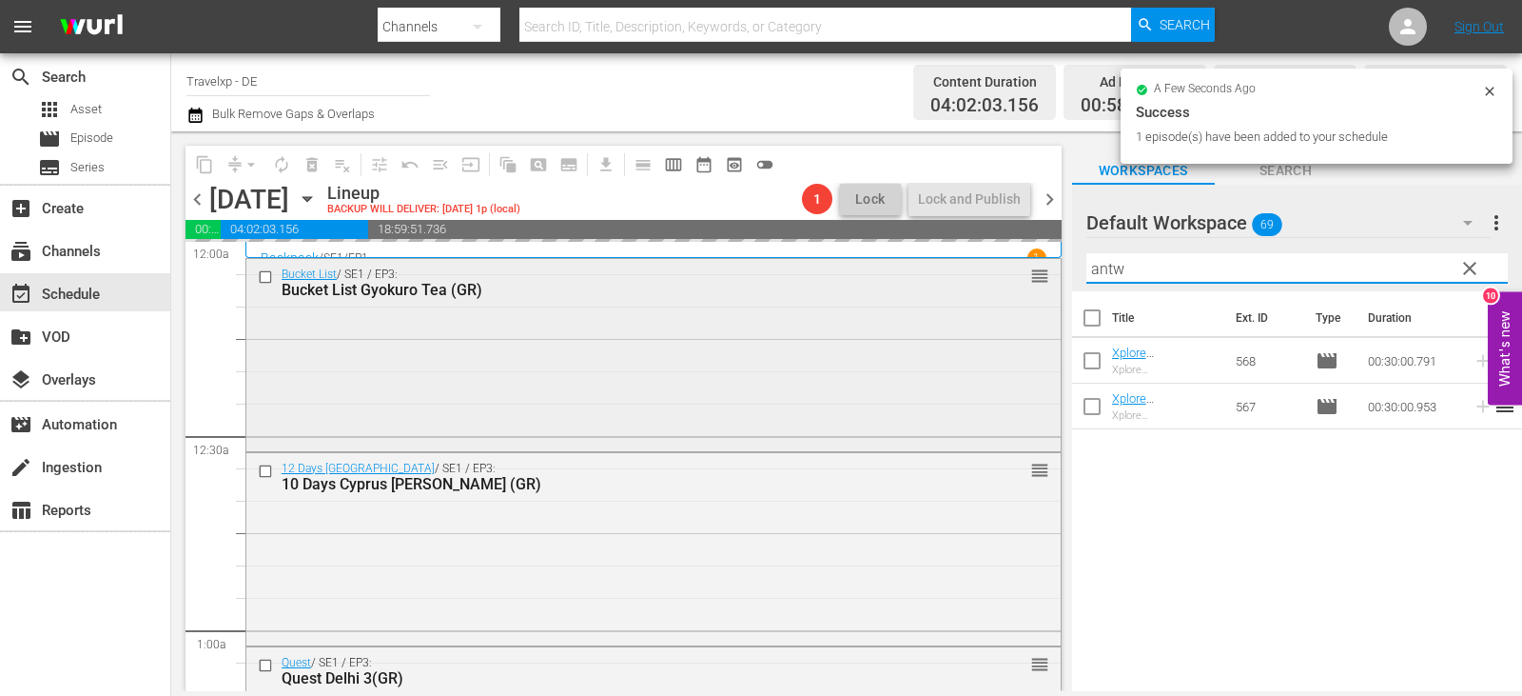
drag, startPoint x: 1178, startPoint y: 268, endPoint x: 961, endPoint y: 281, distance: 217.3
click at [961, 281] on div "content_copy compress arrow_drop_down autorenew_outlined delete_forever_outline…" at bounding box center [846, 410] width 1351 height 559
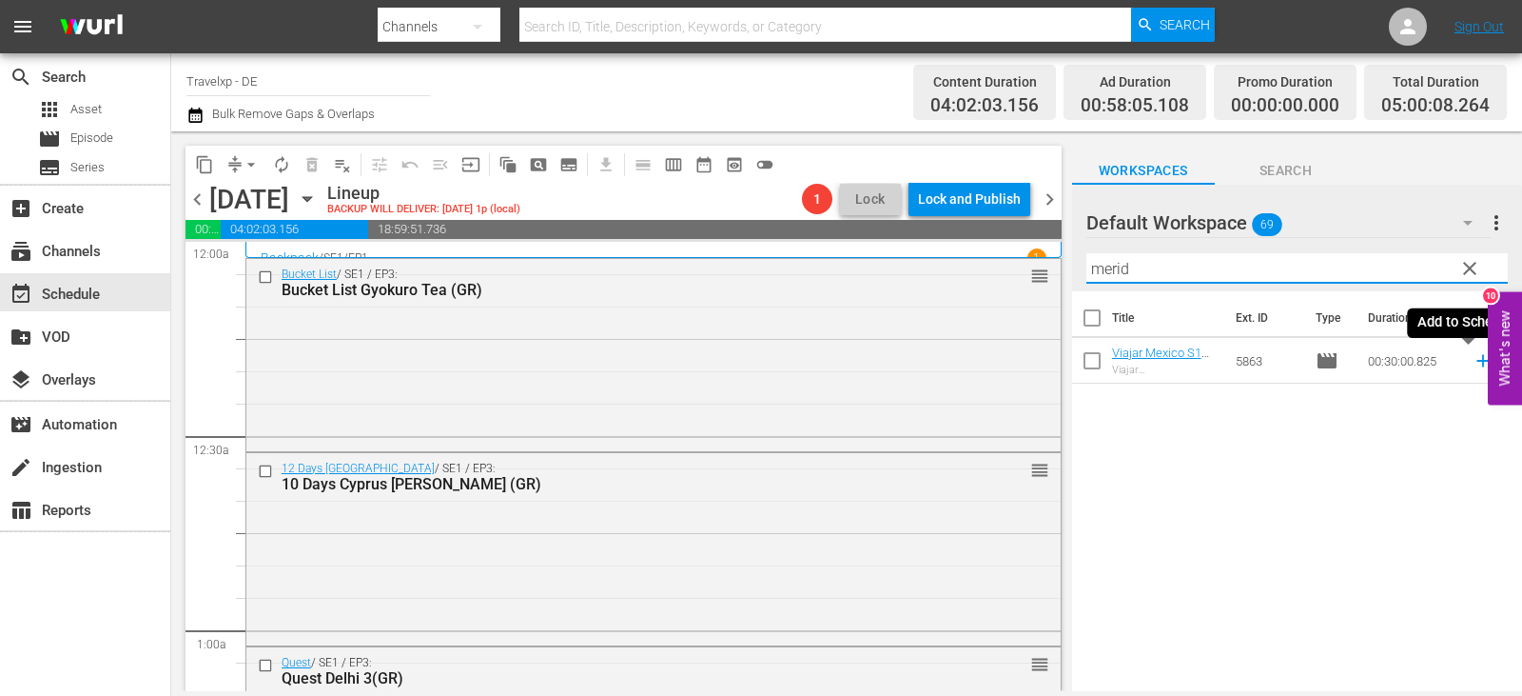
click at [1477, 360] on icon at bounding box center [1483, 361] width 12 height 12
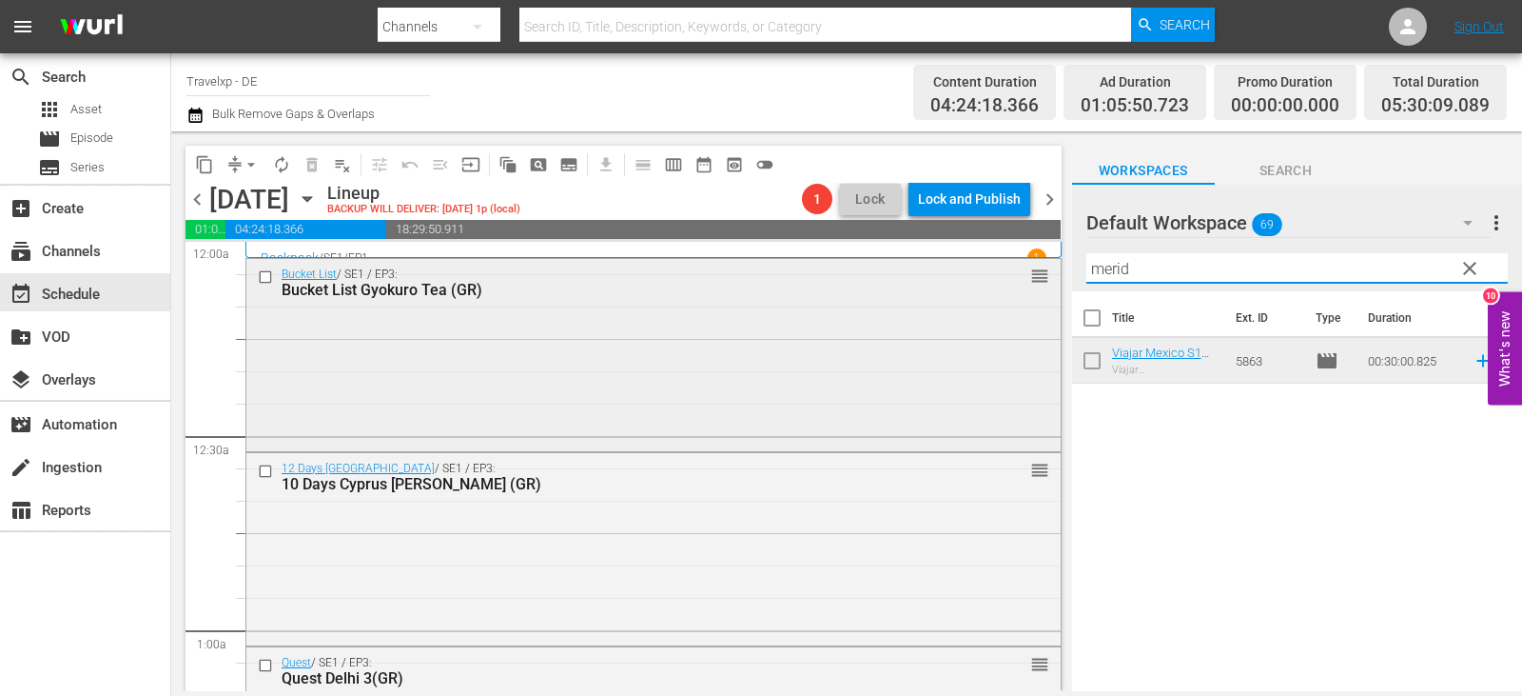
drag, startPoint x: 1173, startPoint y: 274, endPoint x: 746, endPoint y: 323, distance: 429.9
click at [746, 323] on div "content_copy compress arrow_drop_down autorenew_outlined delete_forever_outline…" at bounding box center [846, 410] width 1351 height 559
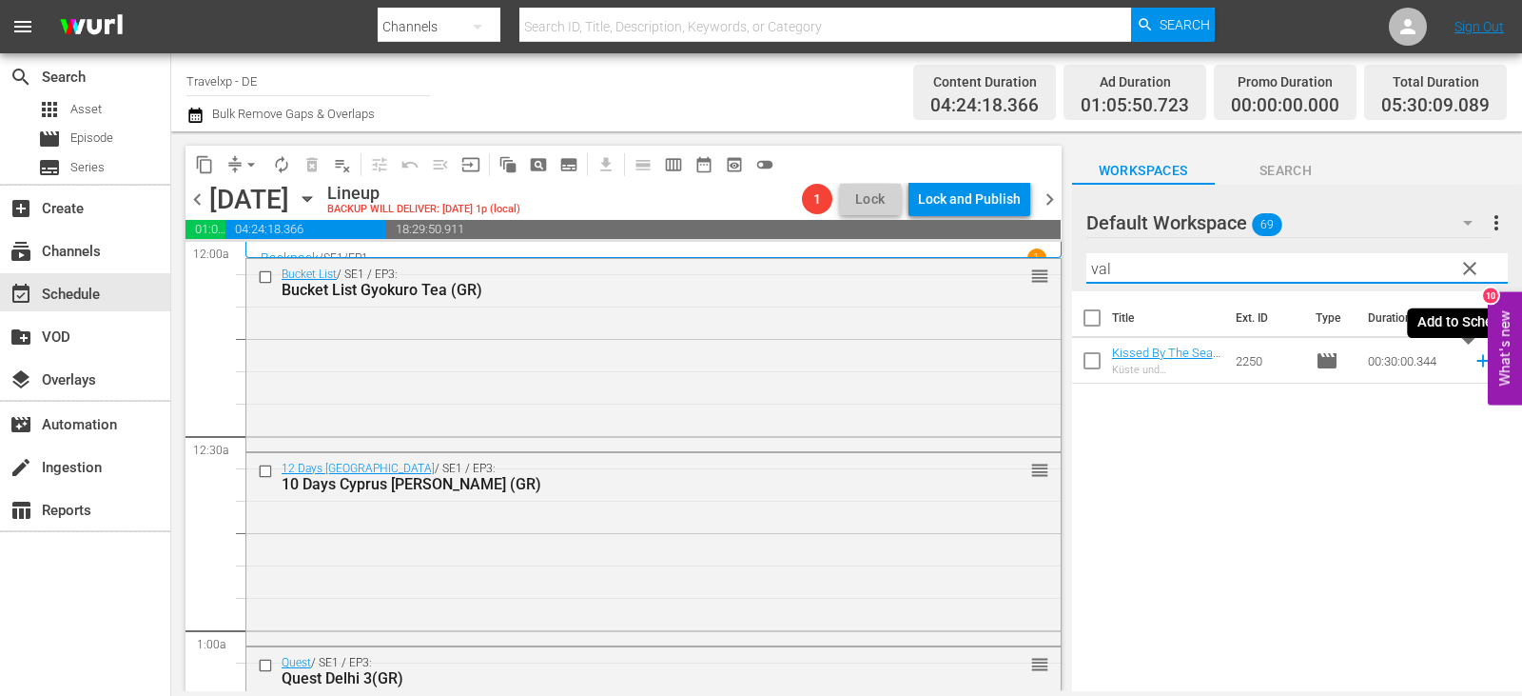
click at [1473, 359] on icon at bounding box center [1483, 360] width 21 height 21
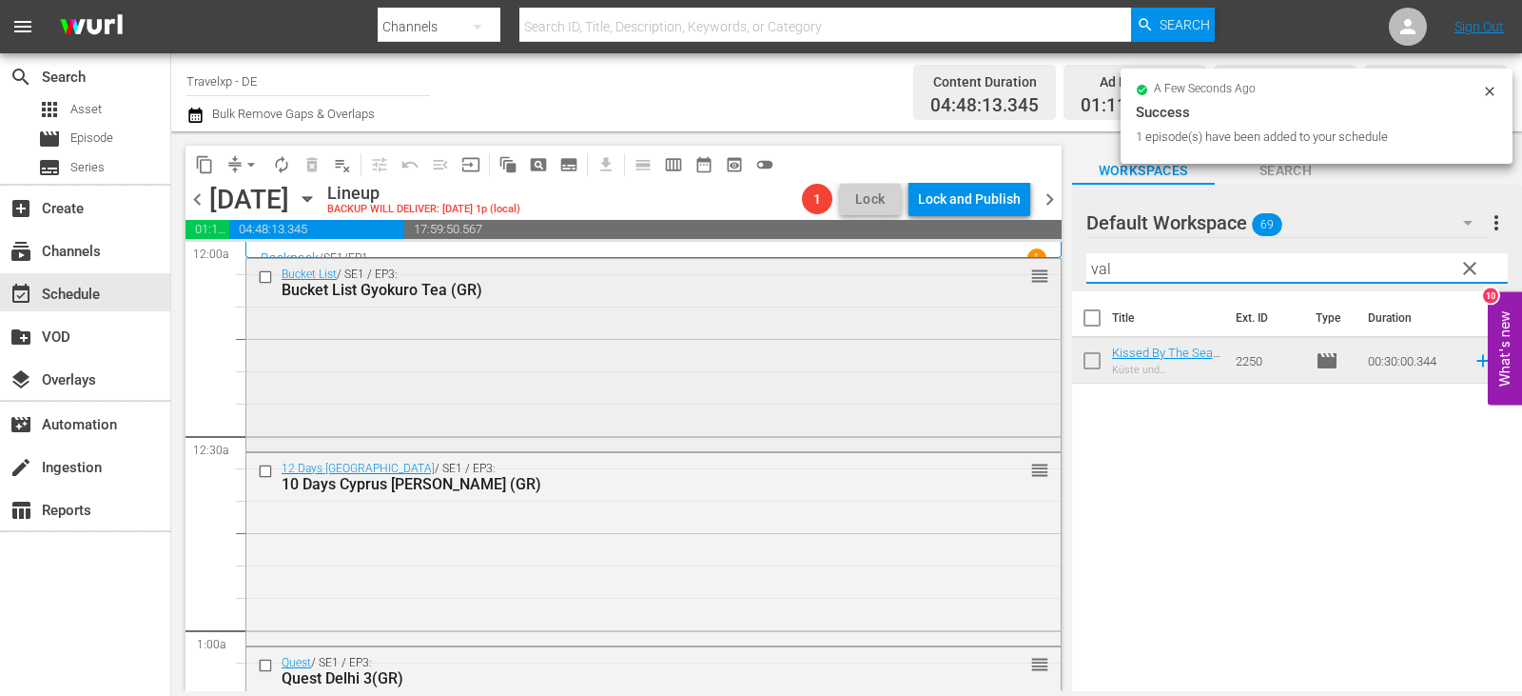
drag, startPoint x: 1136, startPoint y: 273, endPoint x: 1028, endPoint y: 294, distance: 110.5
click at [1028, 294] on div "content_copy compress arrow_drop_down autorenew_outlined delete_forever_outline…" at bounding box center [846, 410] width 1351 height 559
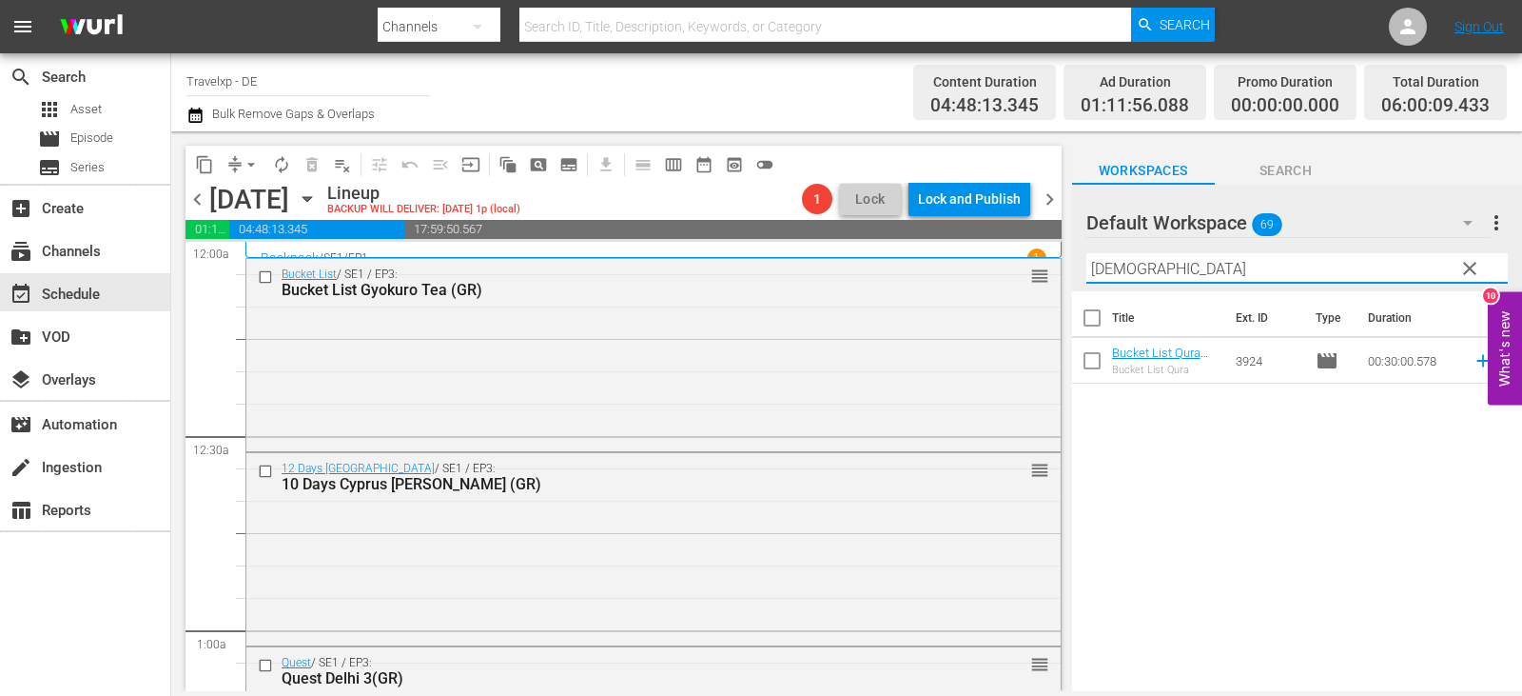
click at [1473, 363] on icon at bounding box center [1483, 360] width 21 height 21
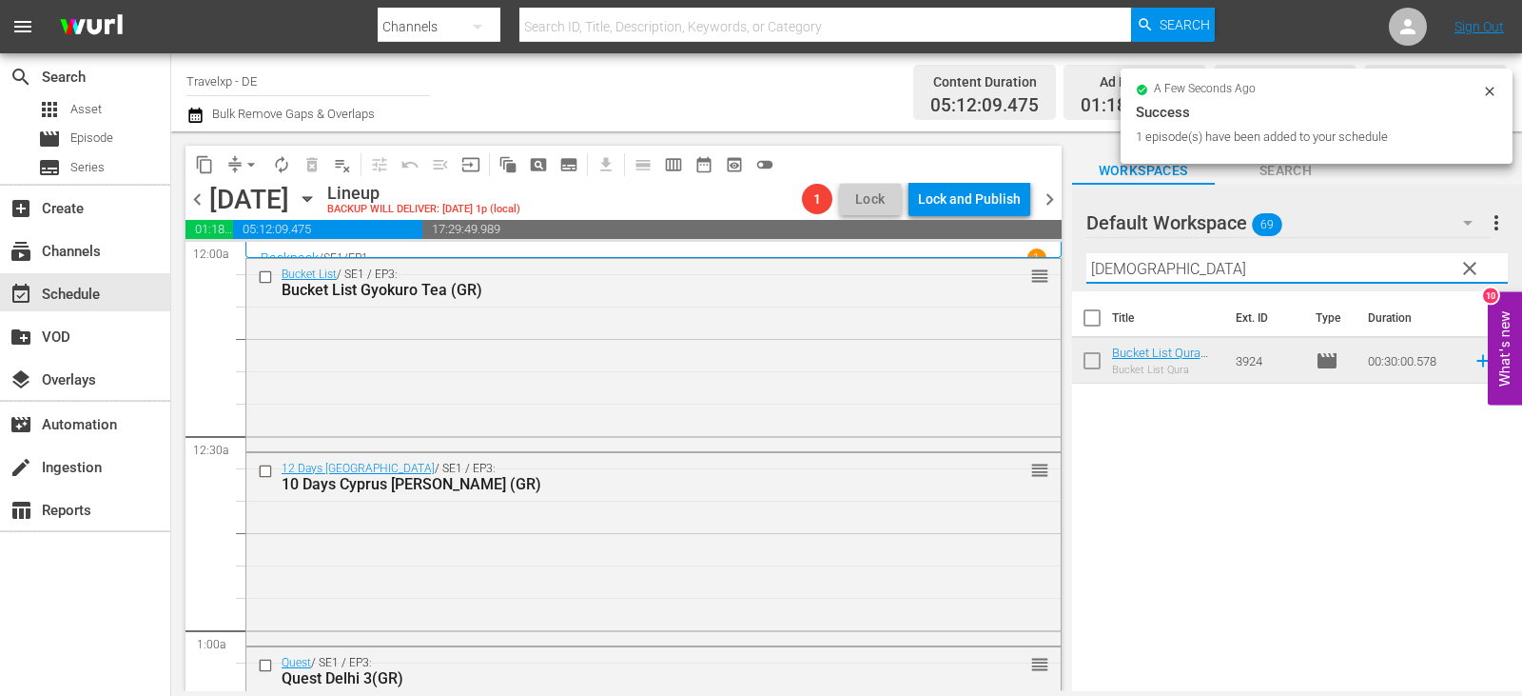
click at [979, 301] on div "content_copy compress arrow_drop_down autorenew_outlined delete_forever_outline…" at bounding box center [846, 410] width 1351 height 559
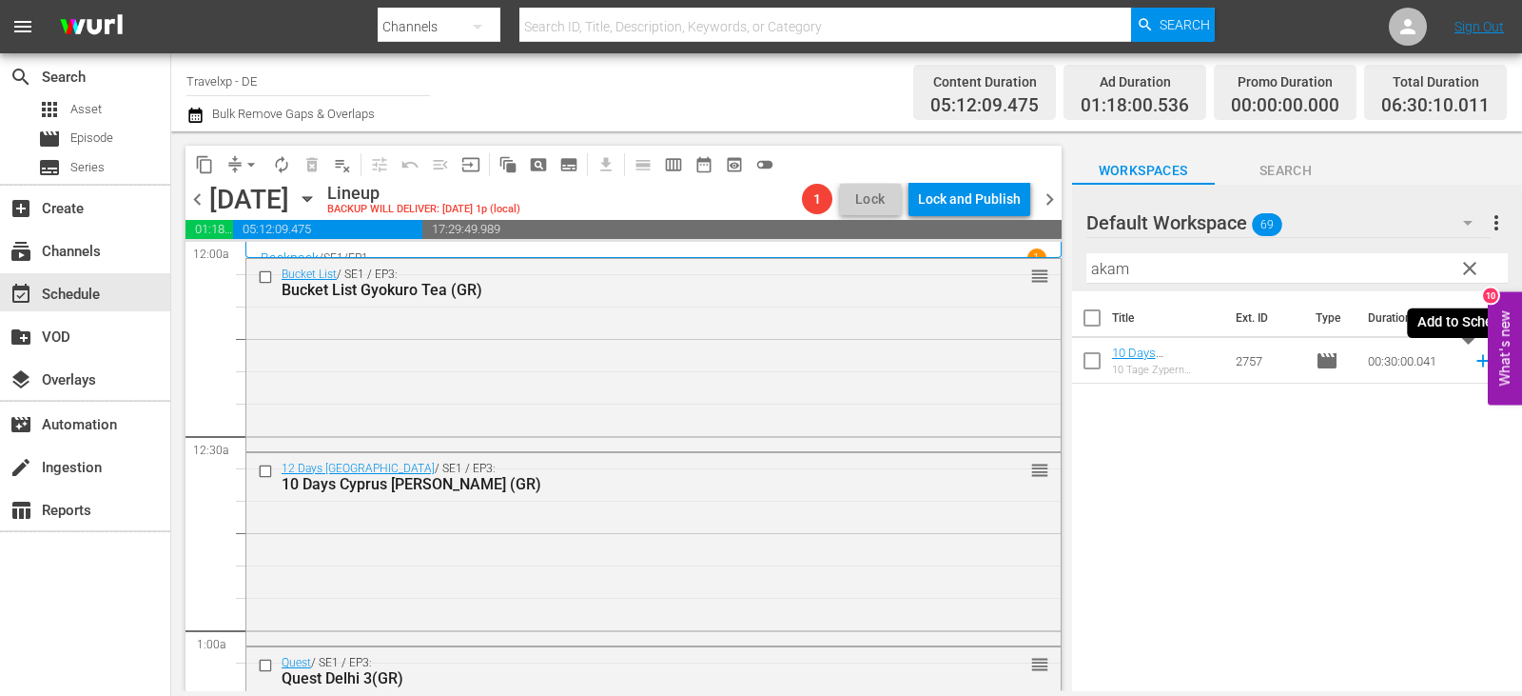
click at [1477, 360] on icon at bounding box center [1483, 361] width 12 height 12
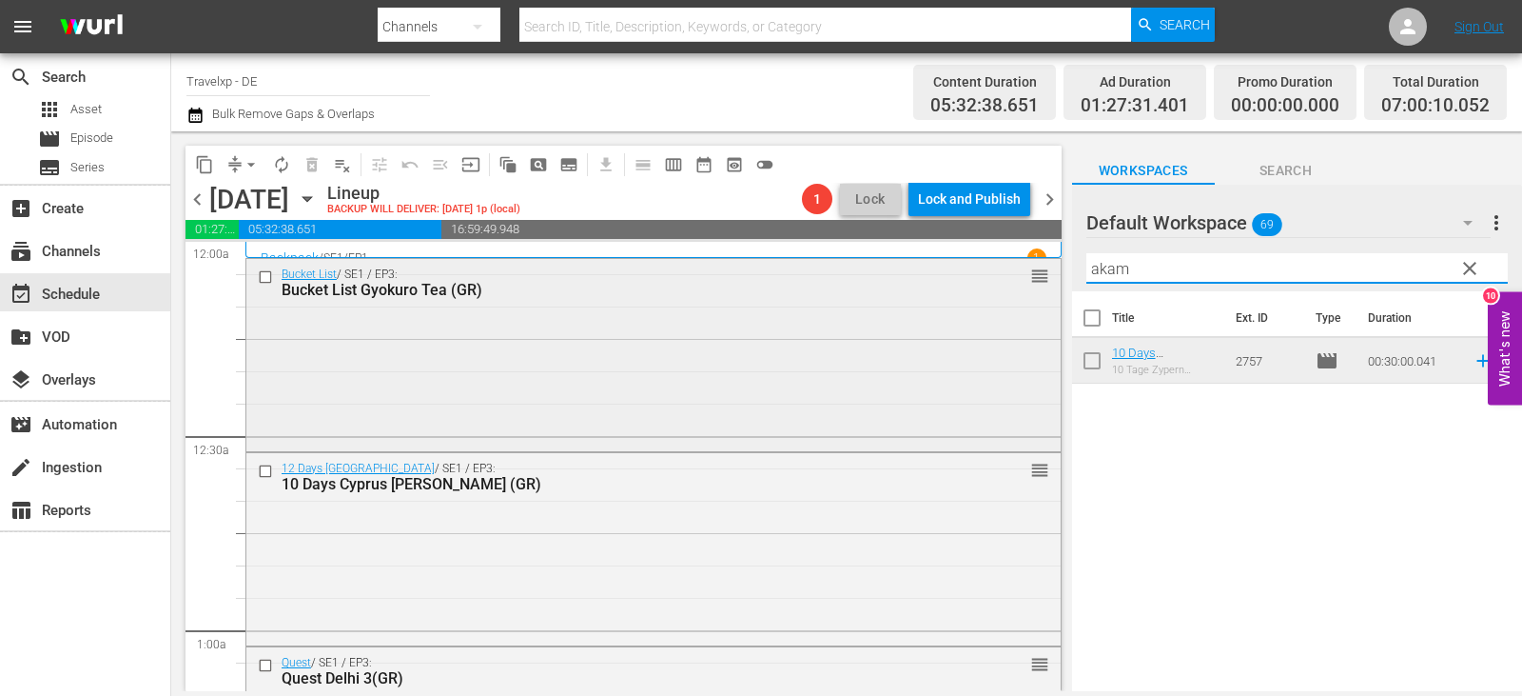
drag, startPoint x: 1172, startPoint y: 274, endPoint x: 975, endPoint y: 286, distance: 197.3
click at [975, 286] on div "content_copy compress arrow_drop_down autorenew_outlined delete_forever_outline…" at bounding box center [846, 410] width 1351 height 559
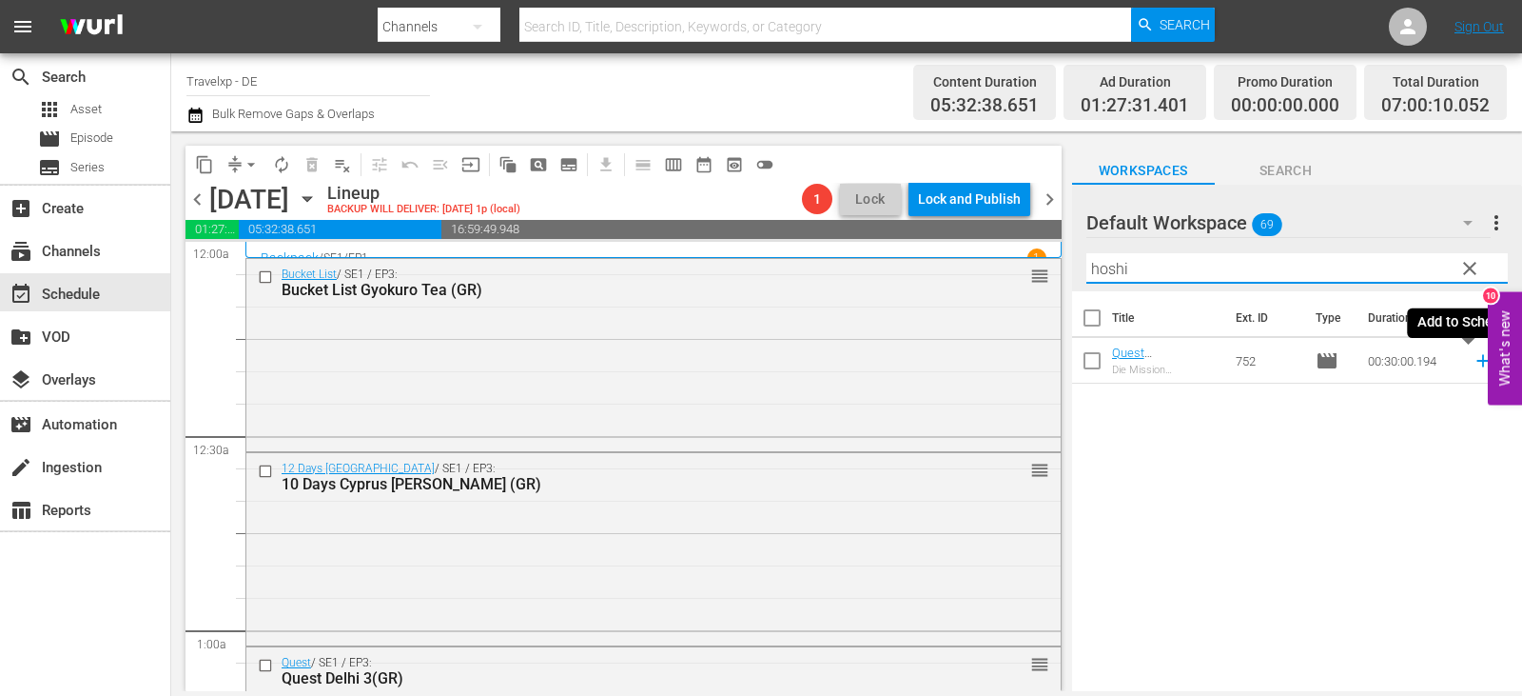
click at [1477, 362] on icon at bounding box center [1483, 361] width 12 height 12
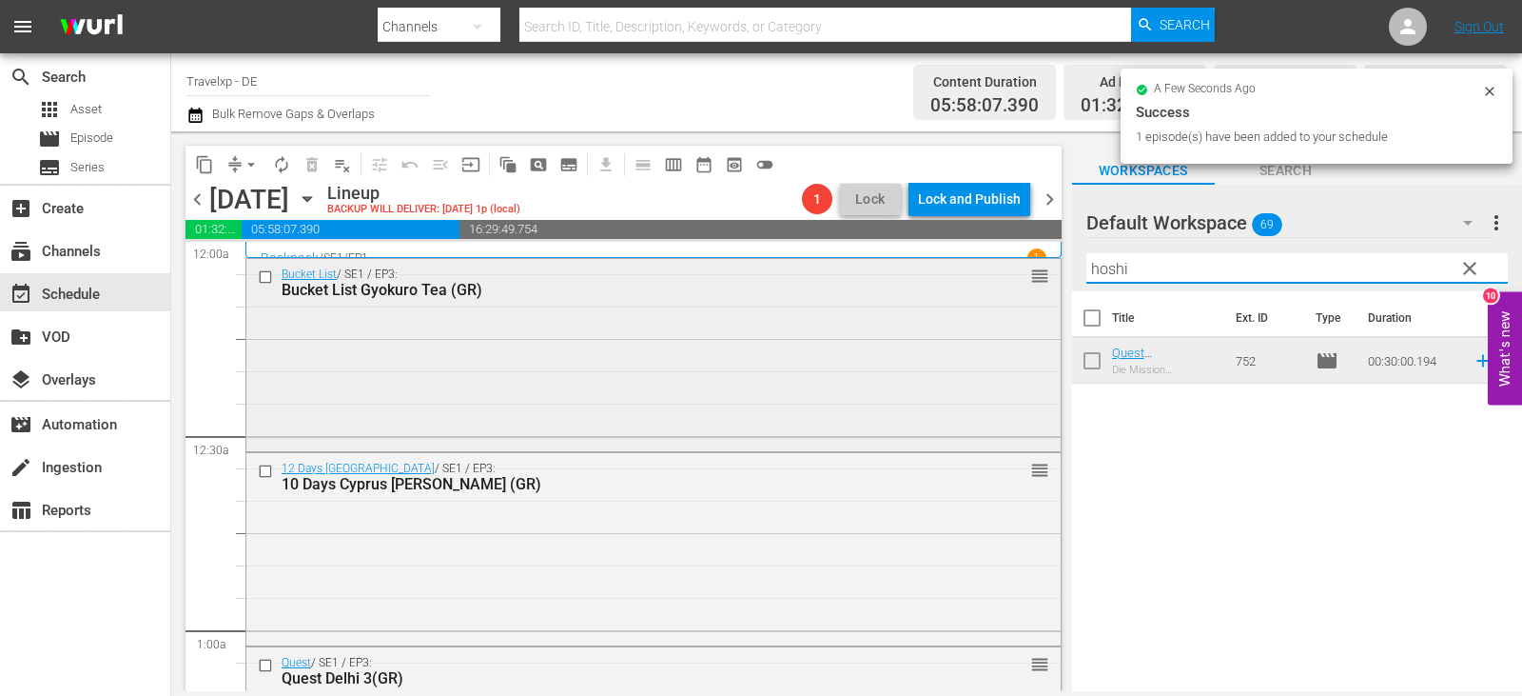
drag, startPoint x: 1128, startPoint y: 265, endPoint x: 940, endPoint y: 281, distance: 189.1
click at [940, 281] on div "content_copy compress arrow_drop_down autorenew_outlined delete_forever_outline…" at bounding box center [846, 410] width 1351 height 559
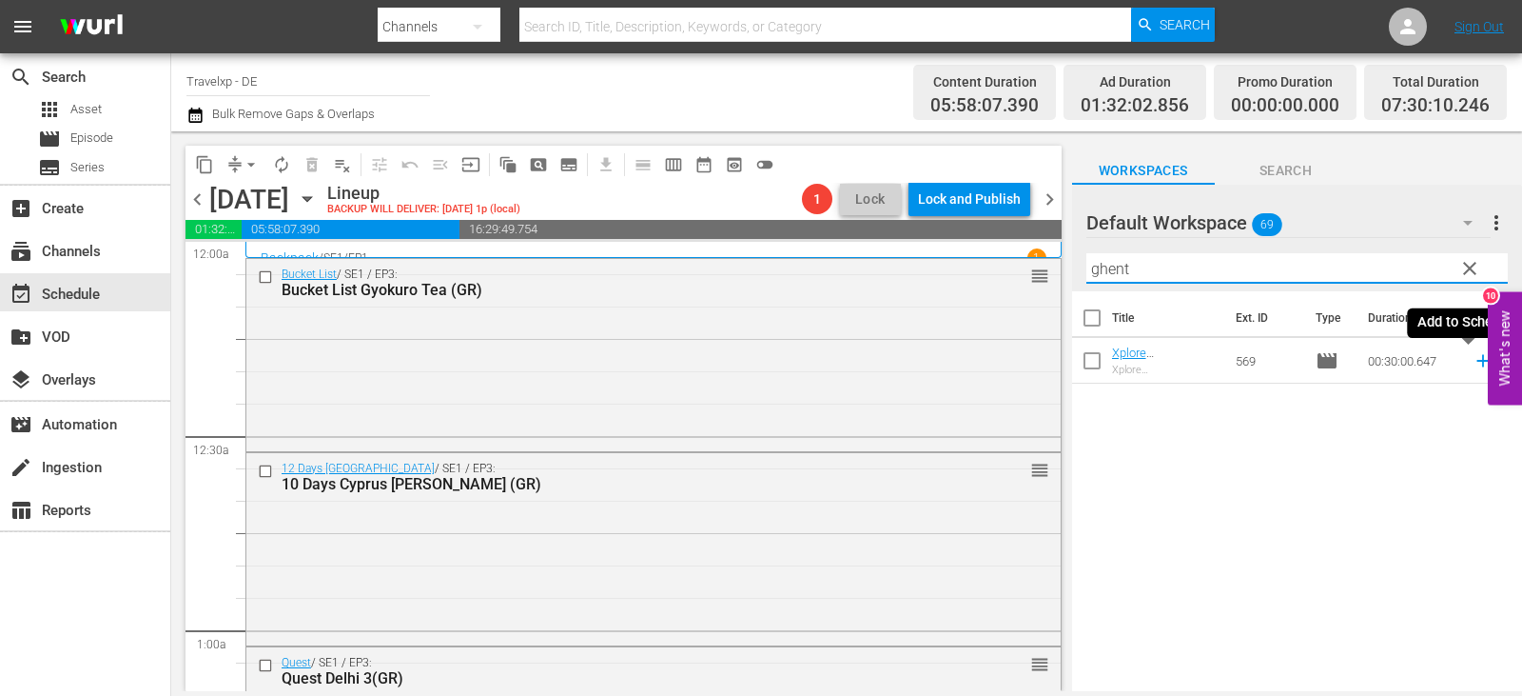
click at [1473, 363] on icon at bounding box center [1483, 360] width 21 height 21
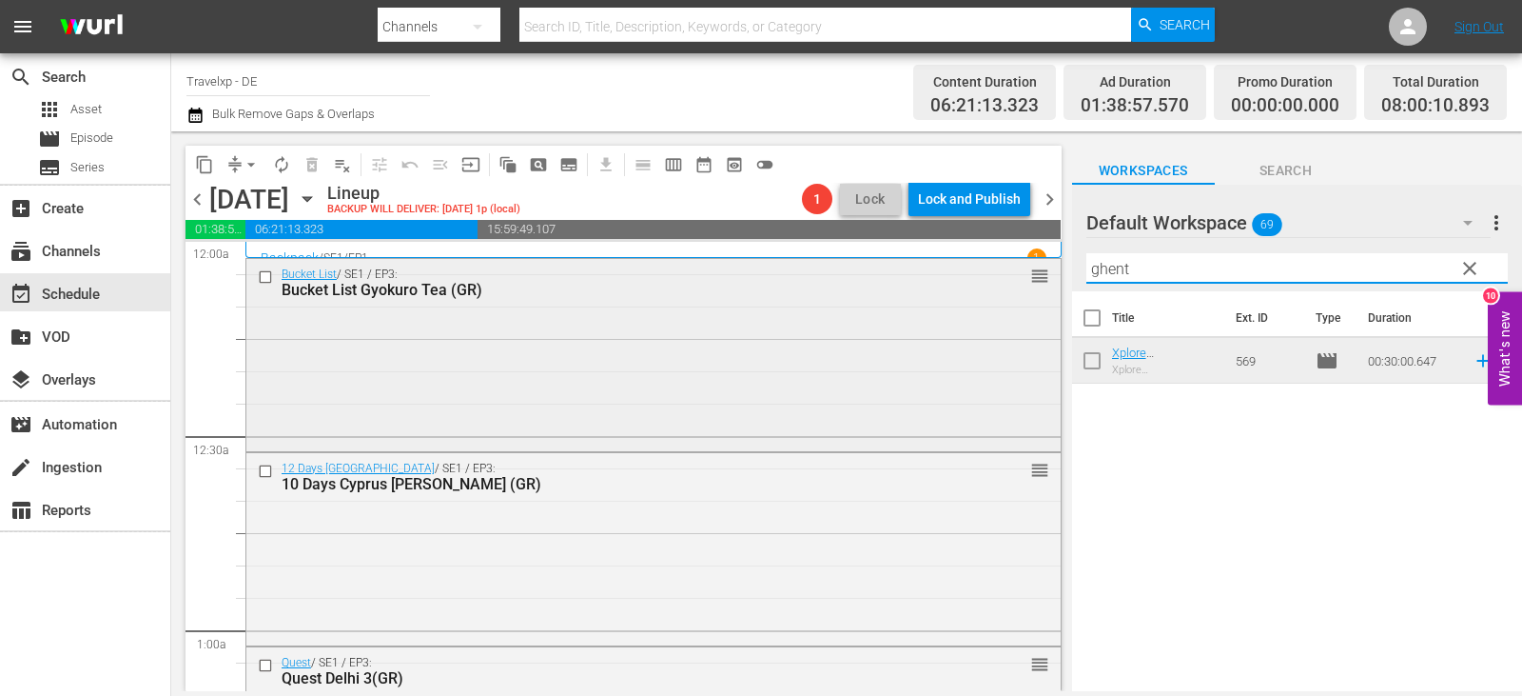
drag, startPoint x: 1152, startPoint y: 279, endPoint x: 948, endPoint y: 279, distance: 204.6
click at [948, 279] on div "content_copy compress arrow_drop_down autorenew_outlined delete_forever_outline…" at bounding box center [846, 410] width 1351 height 559
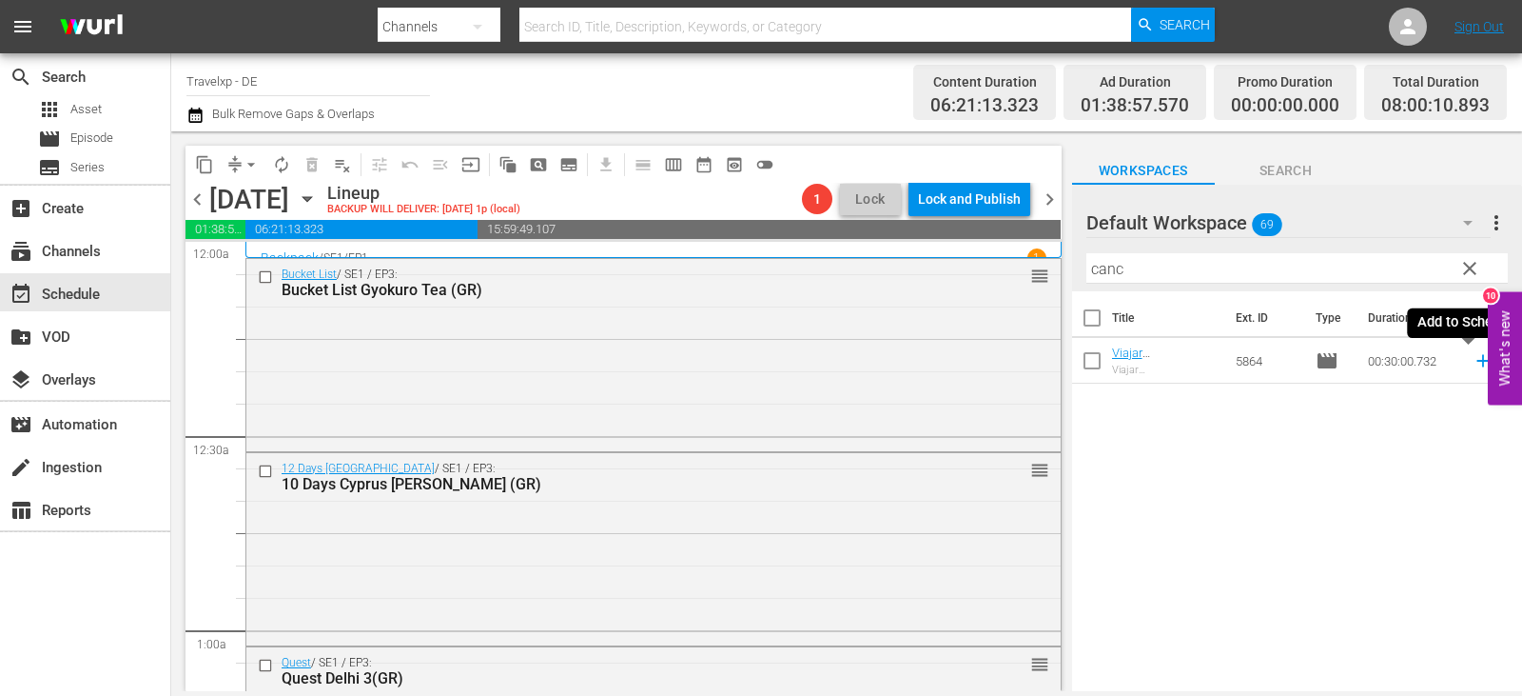
click at [1473, 359] on icon at bounding box center [1483, 360] width 21 height 21
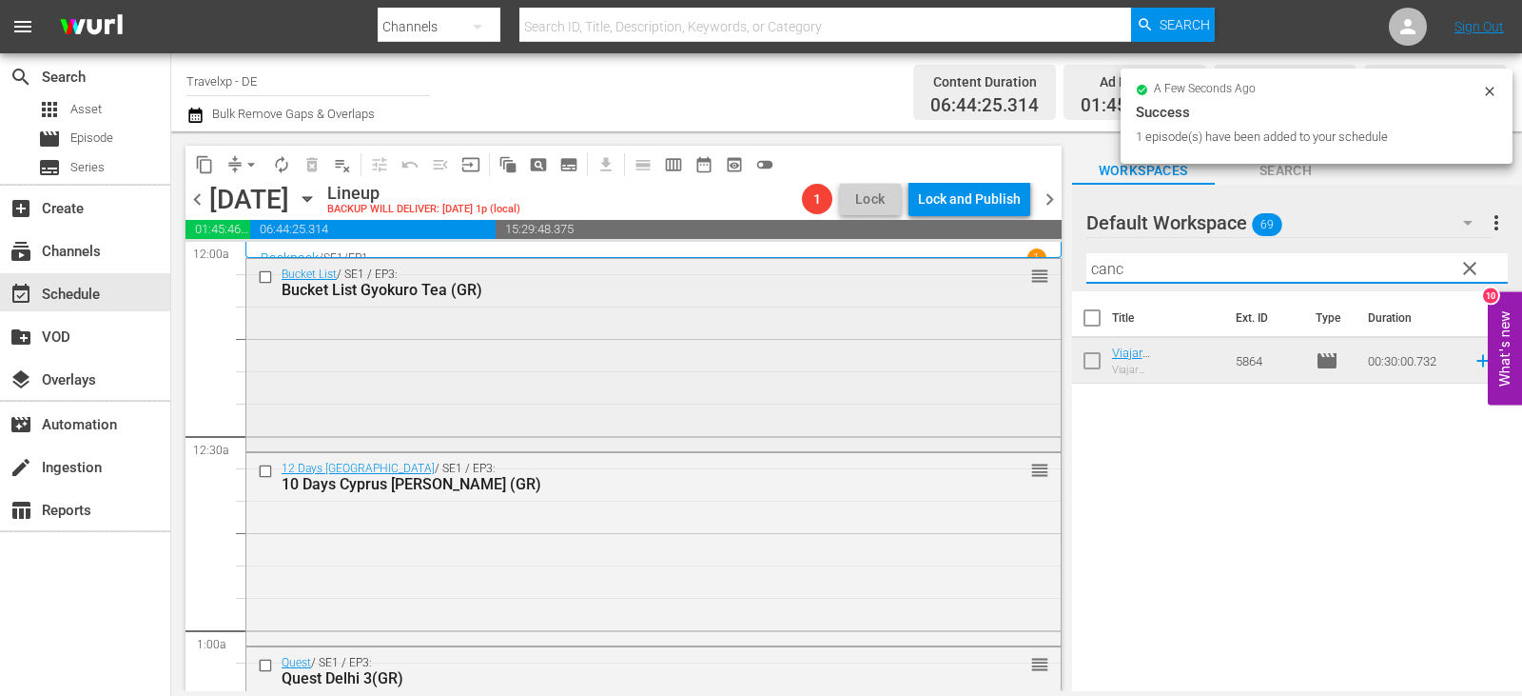
drag, startPoint x: 1149, startPoint y: 265, endPoint x: 1008, endPoint y: 282, distance: 142.7
click at [1008, 282] on div "content_copy compress arrow_drop_down autorenew_outlined delete_forever_outline…" at bounding box center [846, 410] width 1351 height 559
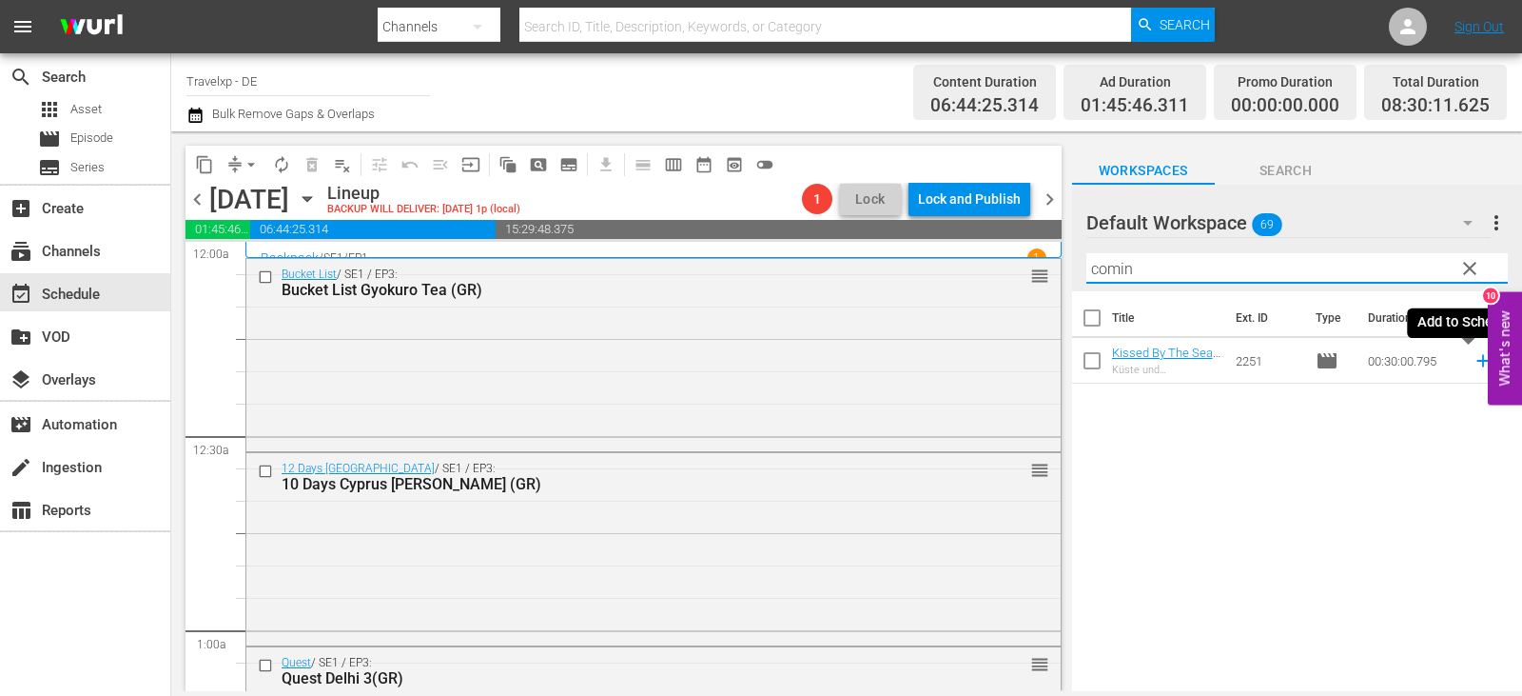
click at [1477, 362] on icon at bounding box center [1483, 361] width 12 height 12
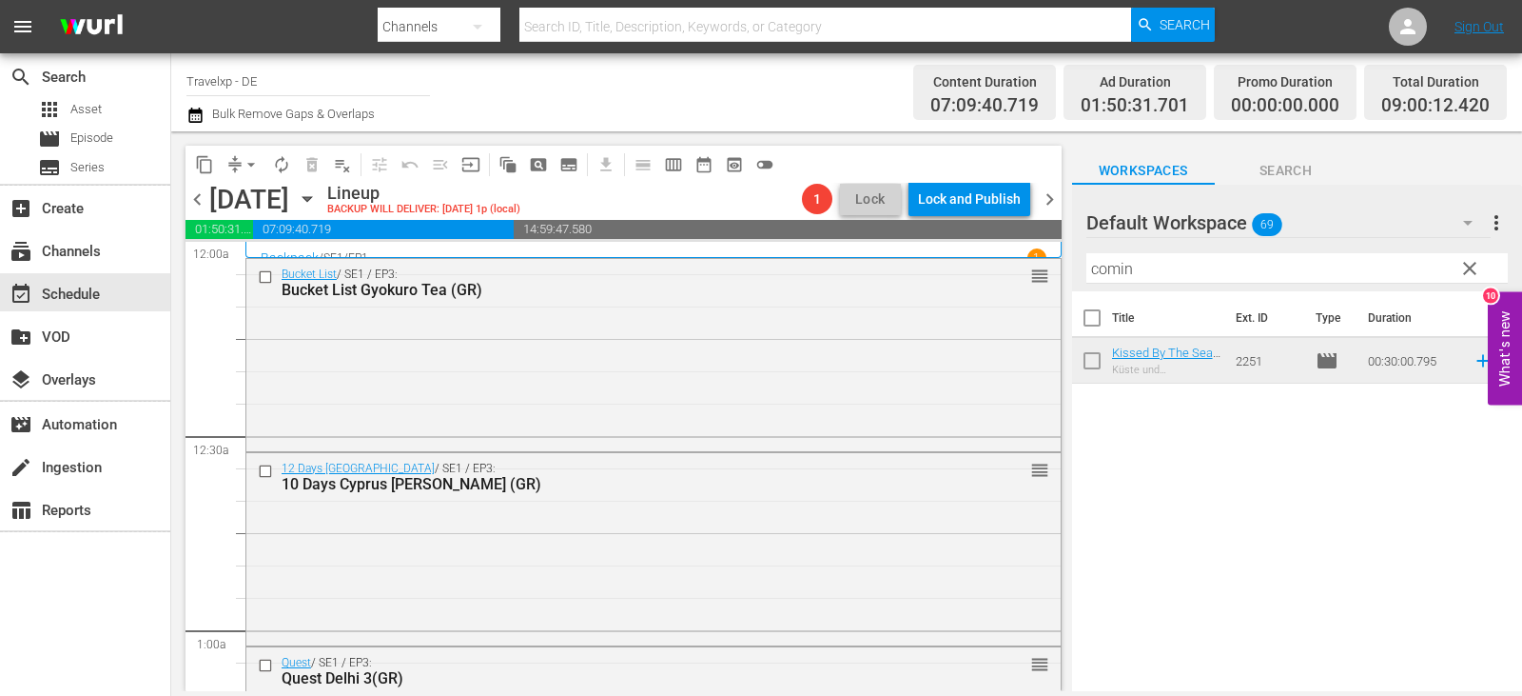
drag, startPoint x: 1157, startPoint y: 252, endPoint x: 1149, endPoint y: 265, distance: 14.5
click at [1153, 256] on div "Filter by Title comin" at bounding box center [1297, 268] width 421 height 46
drag, startPoint x: 1038, startPoint y: 279, endPoint x: 909, endPoint y: 284, distance: 129.5
click at [909, 284] on div "content_copy compress arrow_drop_down autorenew_outlined delete_forever_outline…" at bounding box center [846, 410] width 1351 height 559
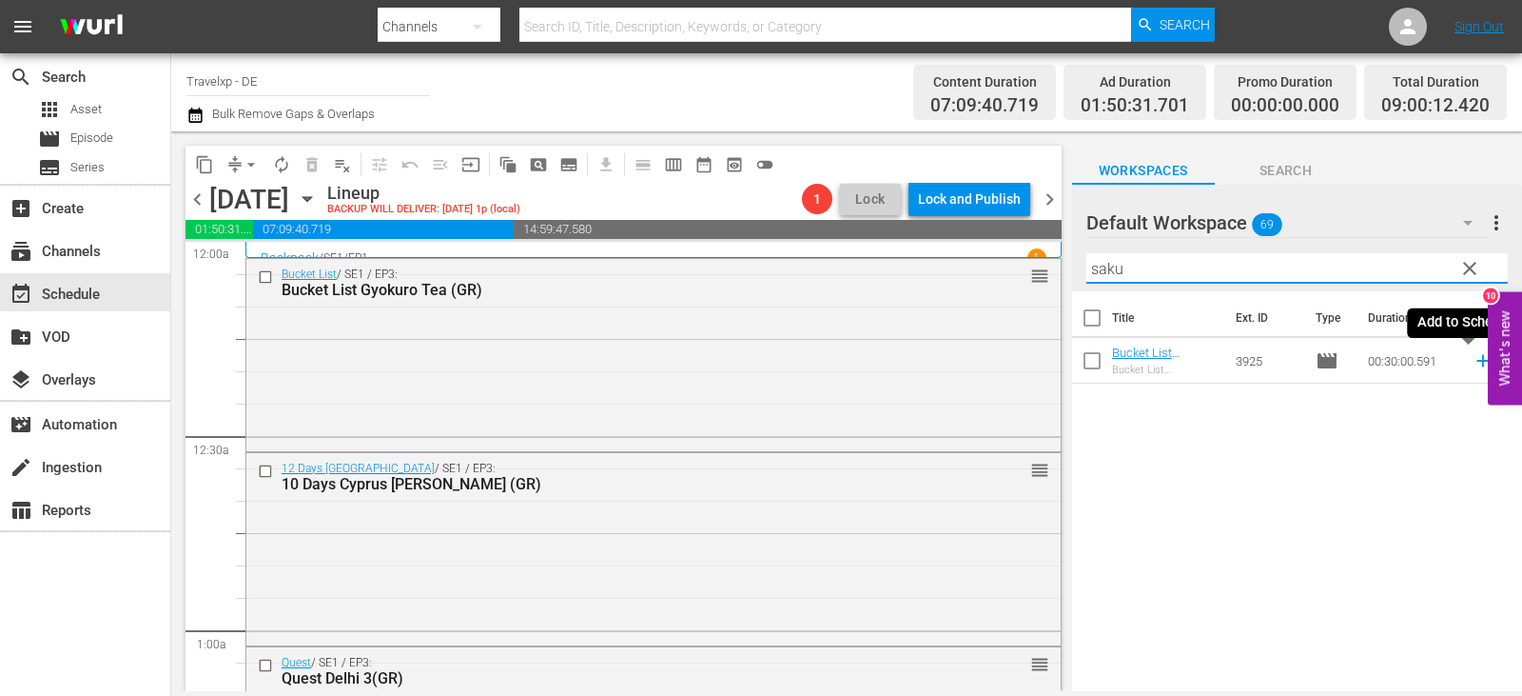
click at [1473, 360] on icon at bounding box center [1483, 360] width 21 height 21
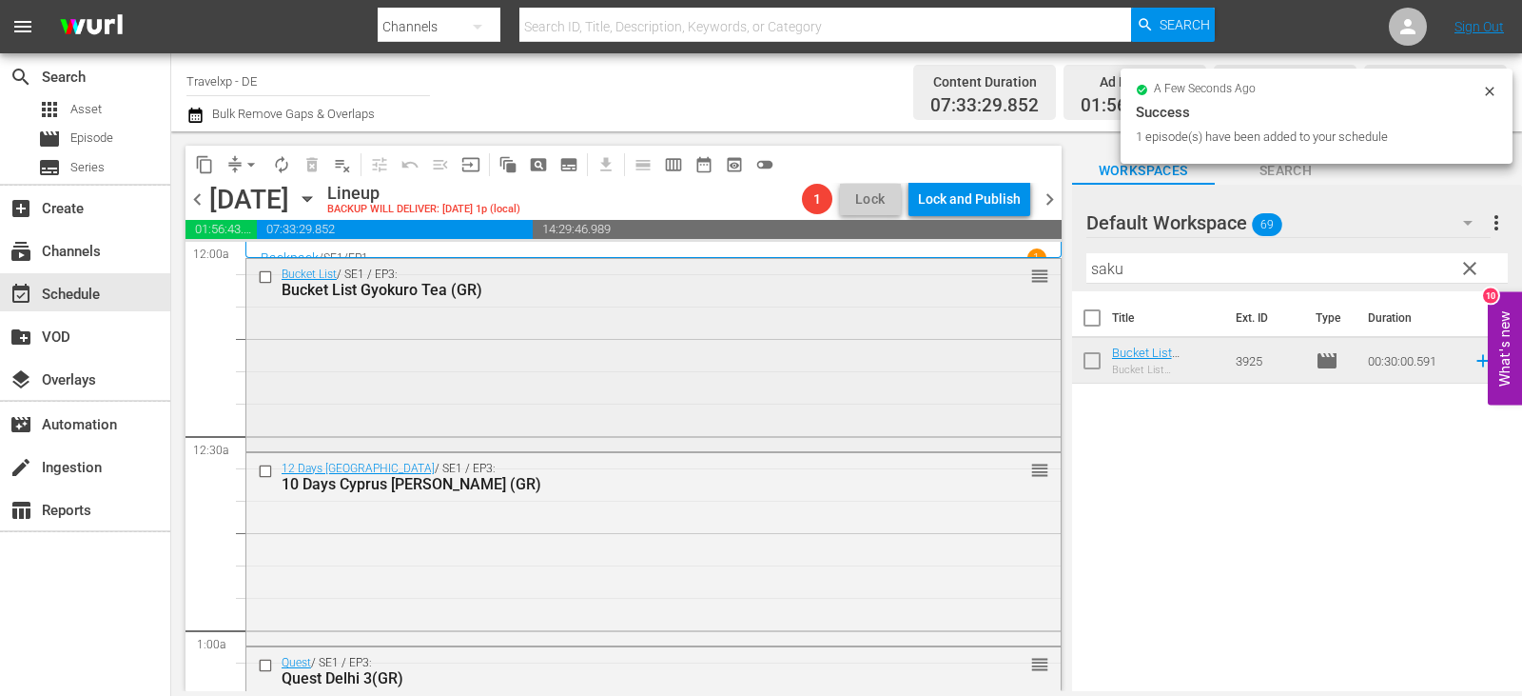
click at [938, 270] on div "content_copy compress arrow_drop_down autorenew_outlined delete_forever_outline…" at bounding box center [846, 410] width 1351 height 559
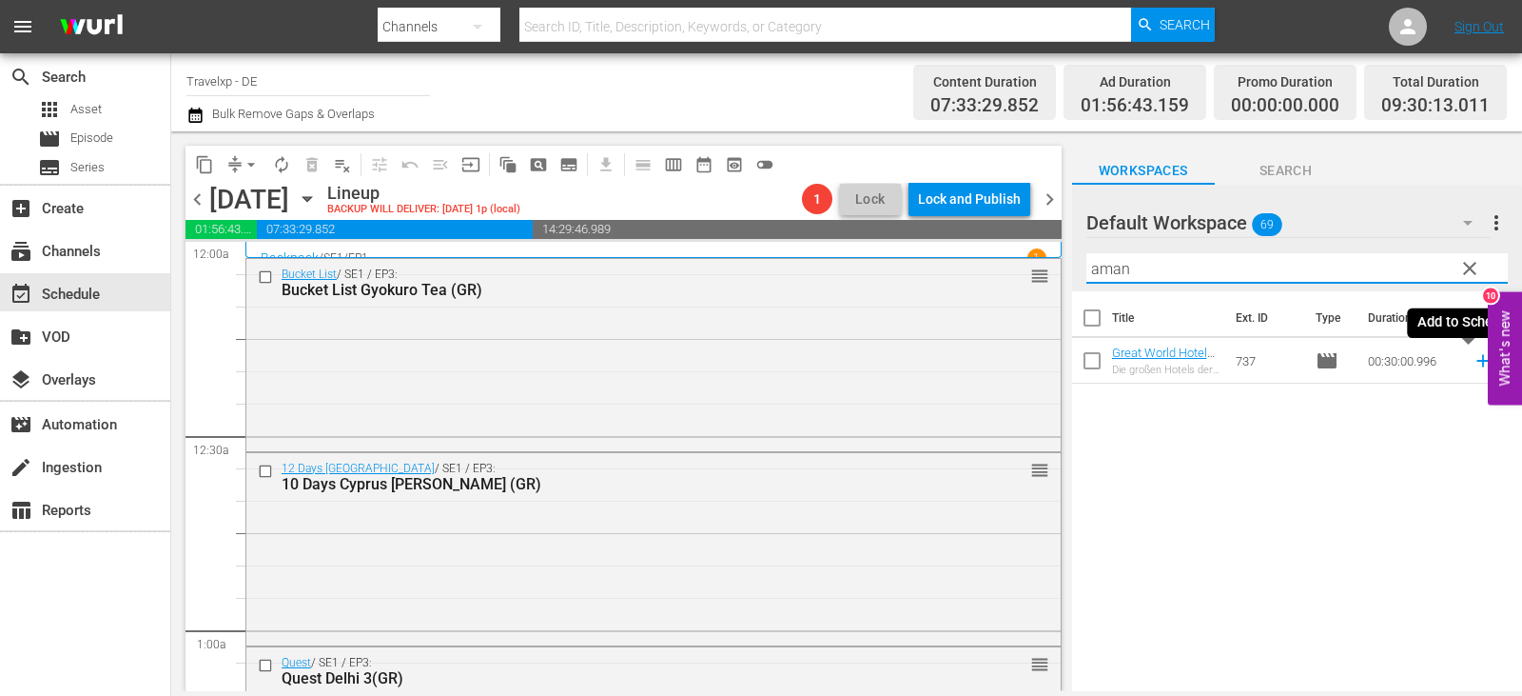
click at [1477, 364] on icon at bounding box center [1483, 361] width 12 height 12
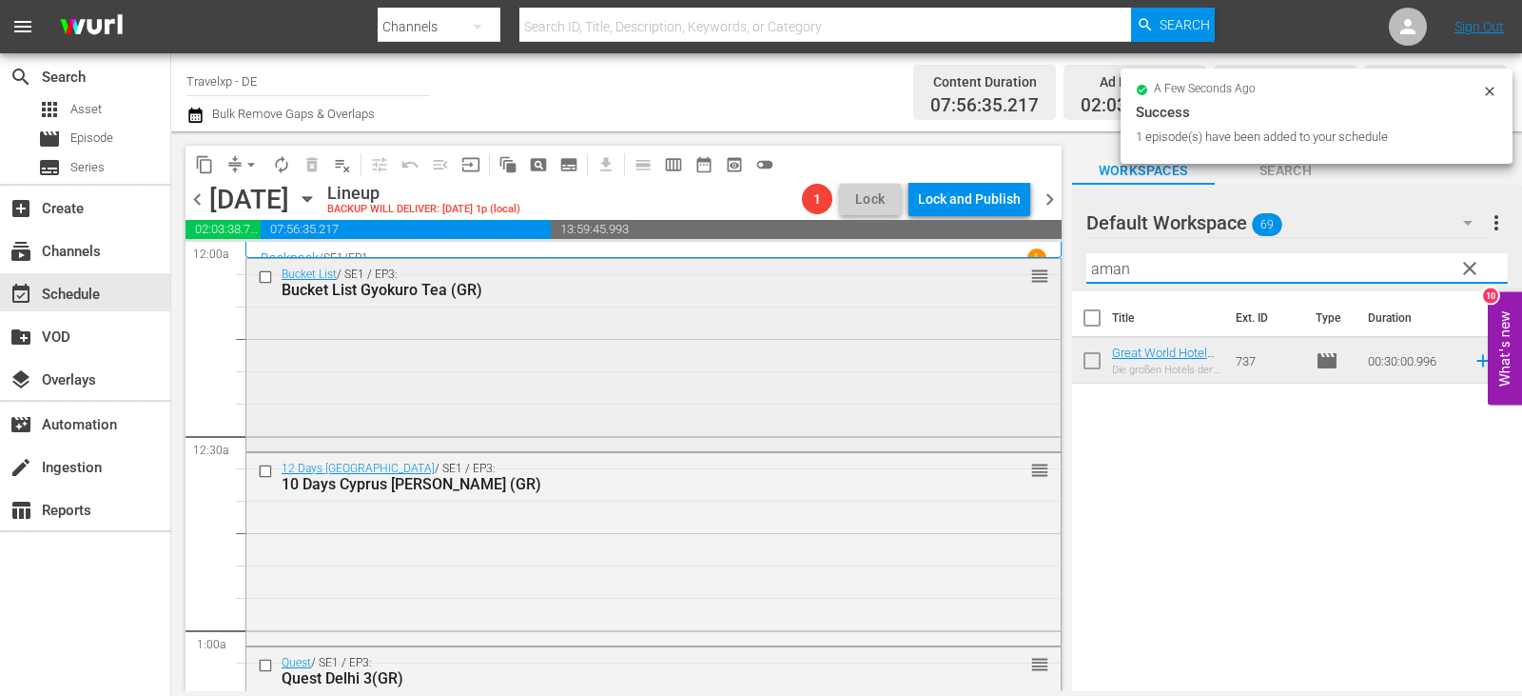
drag, startPoint x: 1156, startPoint y: 268, endPoint x: 989, endPoint y: 266, distance: 167.5
click at [989, 266] on div "content_copy compress arrow_drop_down autorenew_outlined delete_forever_outline…" at bounding box center [846, 410] width 1351 height 559
type input "k"
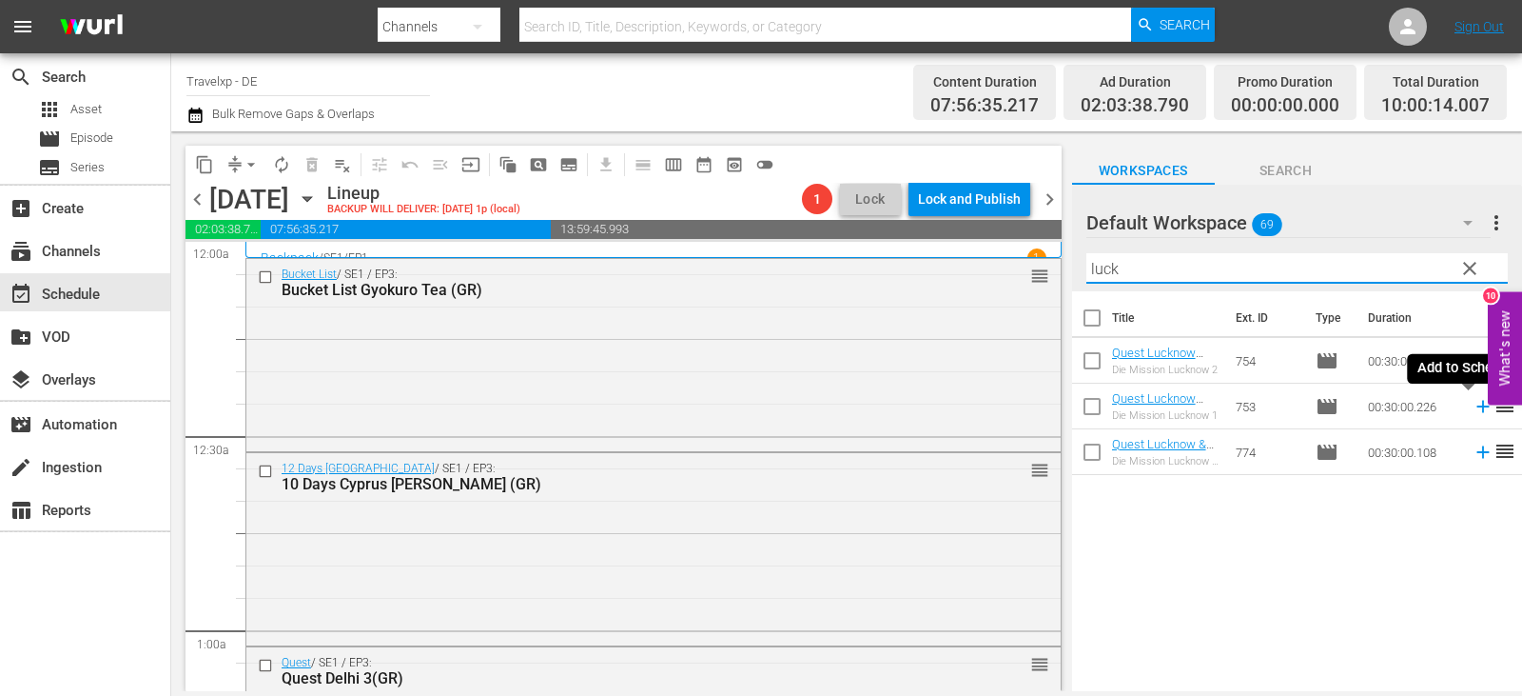
click at [1473, 404] on icon at bounding box center [1483, 406] width 21 height 21
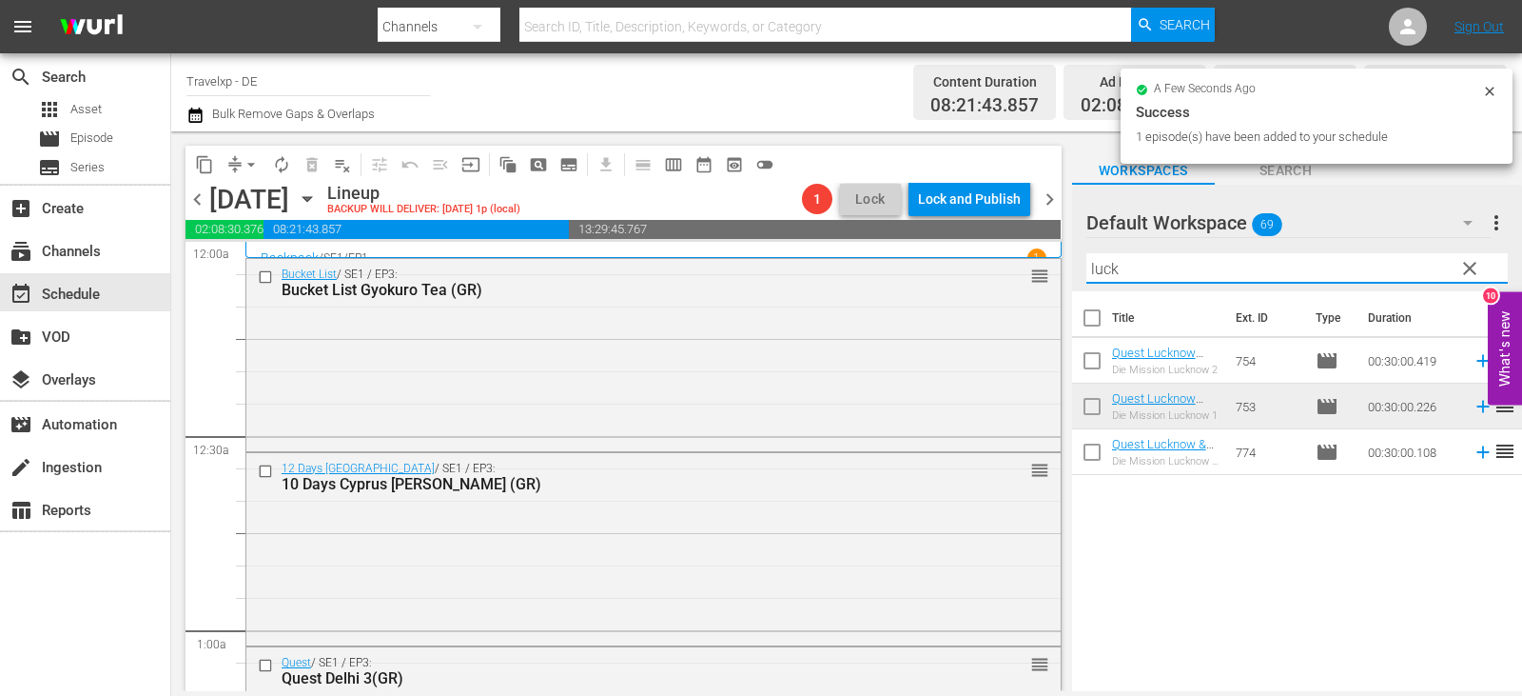
click at [934, 281] on div "content_copy compress arrow_drop_down autorenew_outlined delete_forever_outline…" at bounding box center [846, 410] width 1351 height 559
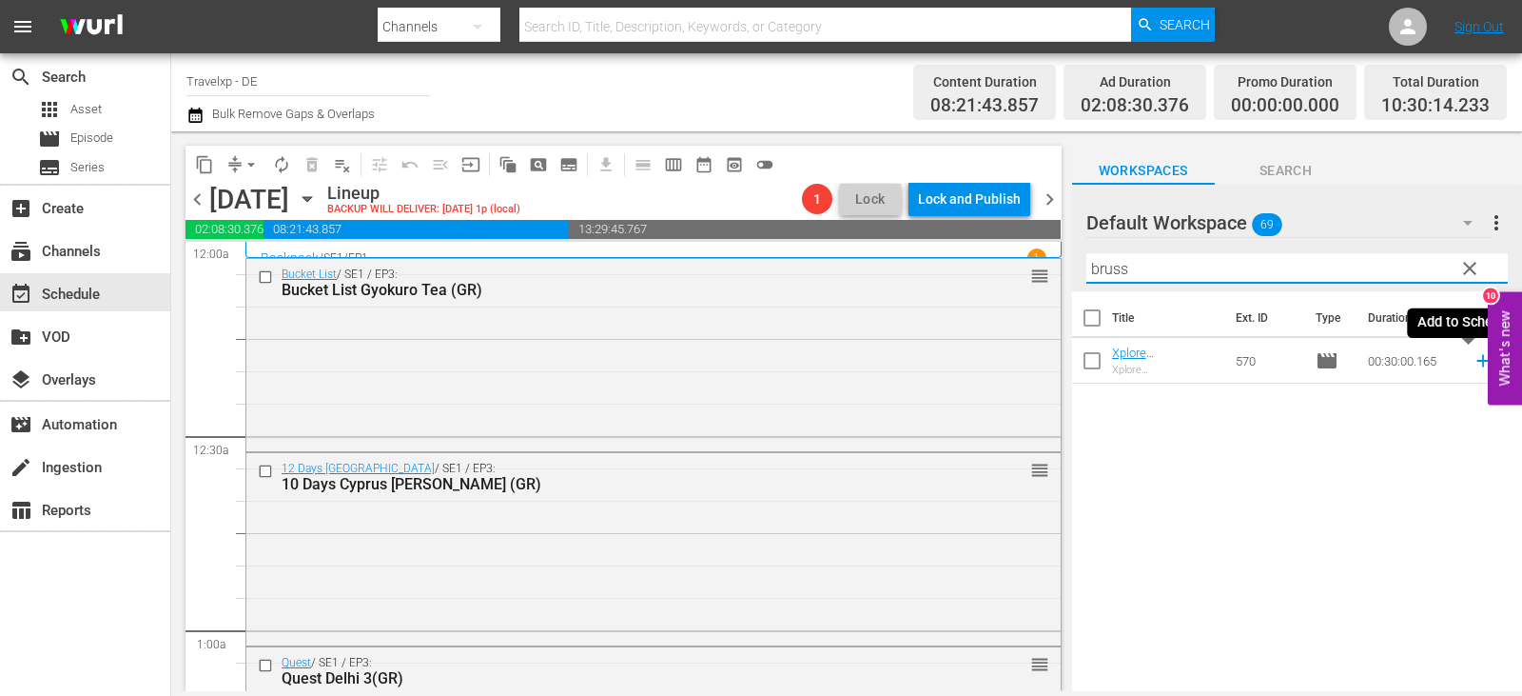
click at [1473, 363] on icon at bounding box center [1483, 360] width 21 height 21
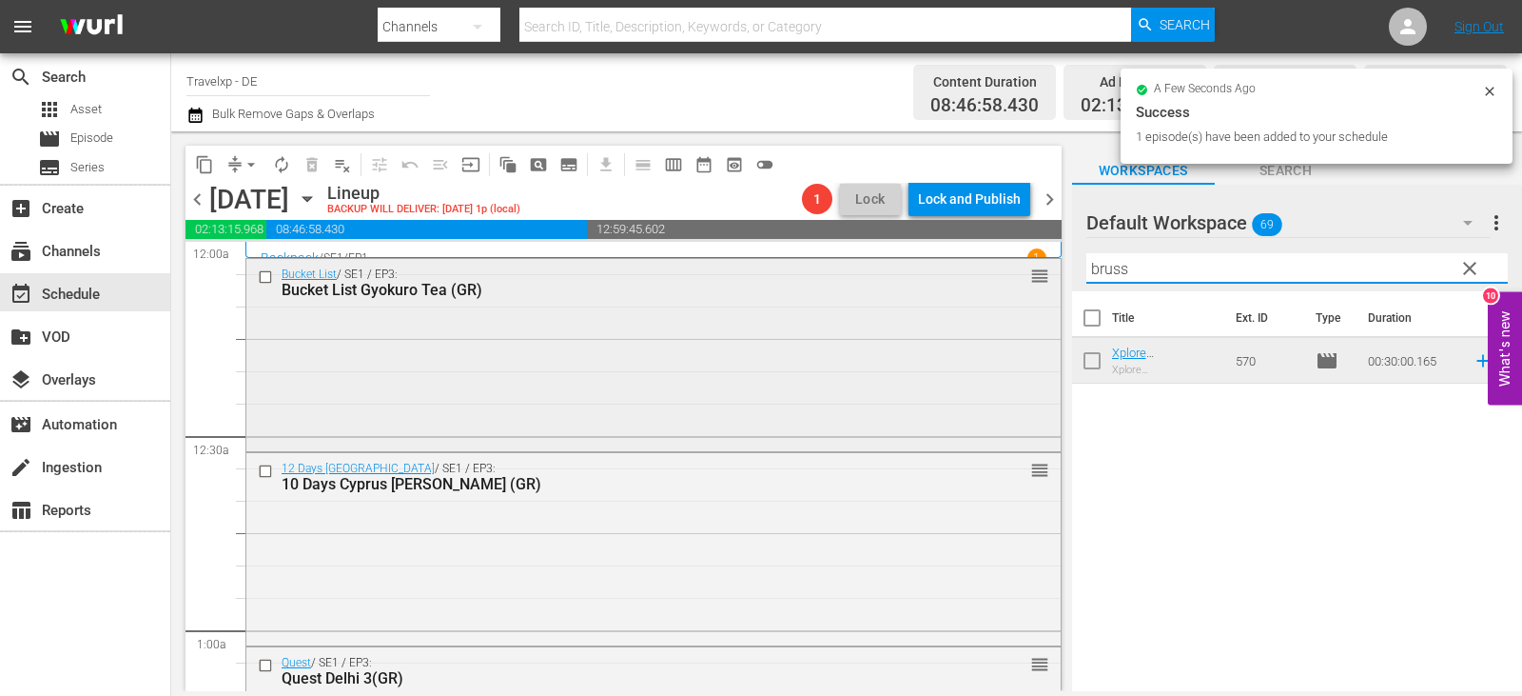
drag, startPoint x: 1141, startPoint y: 266, endPoint x: 851, endPoint y: 269, distance: 290.2
click at [851, 269] on div "content_copy compress arrow_drop_down autorenew_outlined delete_forever_outline…" at bounding box center [846, 410] width 1351 height 559
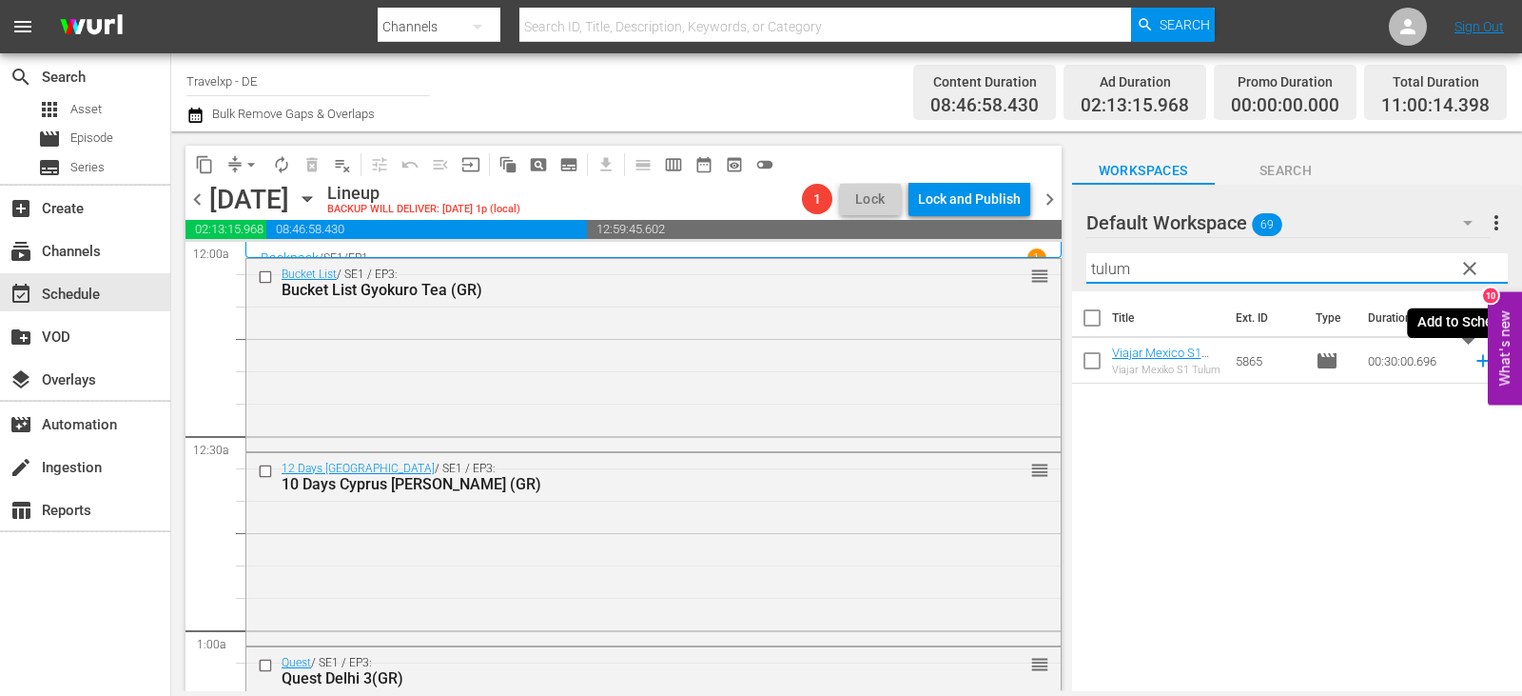
click at [1477, 362] on icon at bounding box center [1483, 361] width 12 height 12
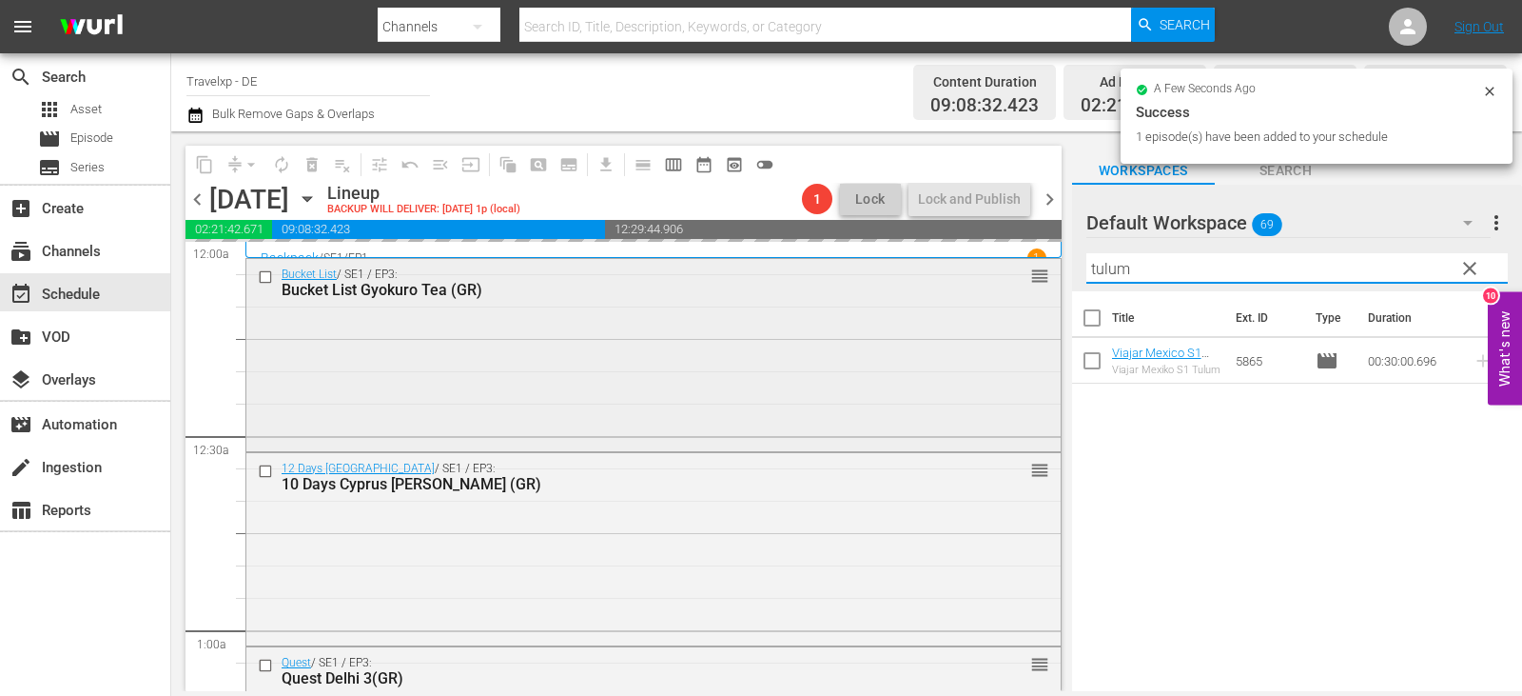
click at [829, 275] on div "content_copy compress arrow_drop_down autorenew_outlined delete_forever_outline…" at bounding box center [846, 410] width 1351 height 559
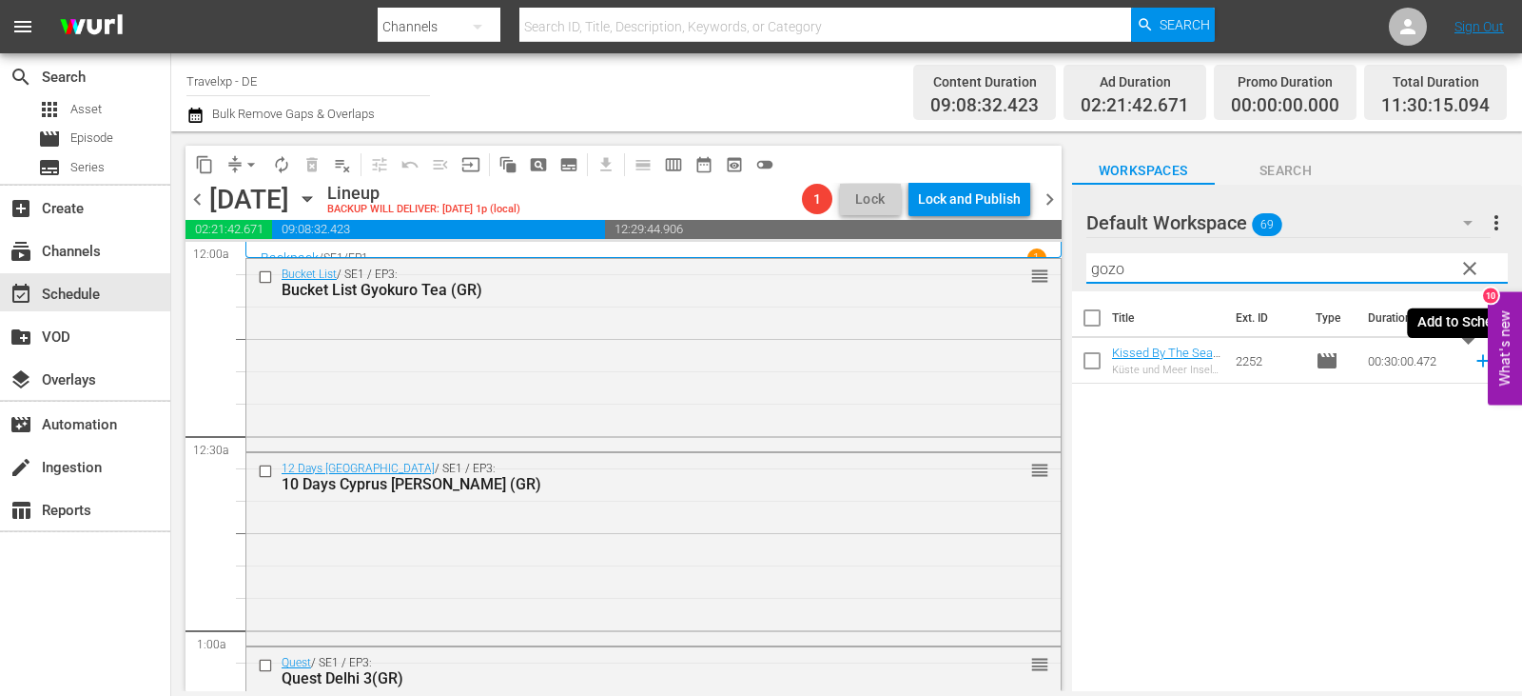
click at [1473, 363] on icon at bounding box center [1483, 360] width 21 height 21
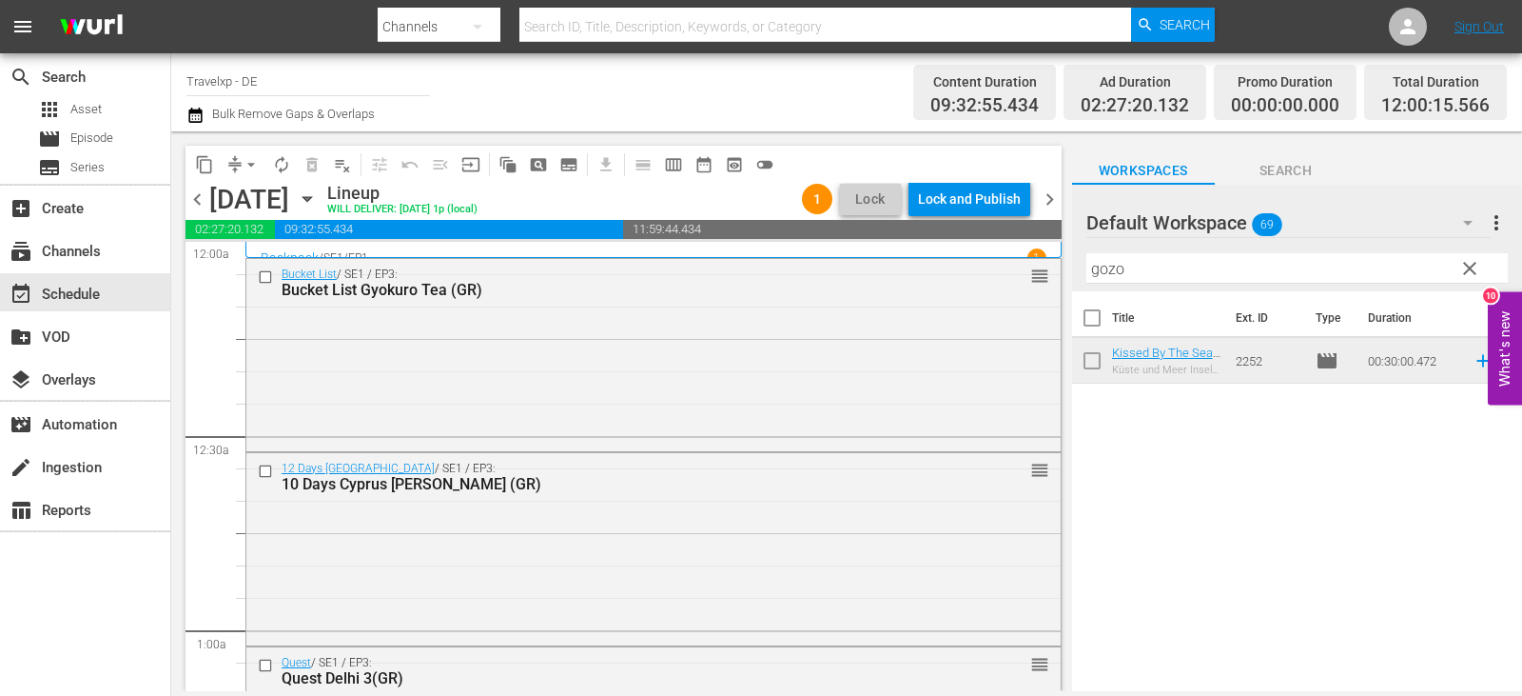
click at [1140, 284] on div "Filter by Title gozo" at bounding box center [1297, 268] width 421 height 46
drag, startPoint x: 1139, startPoint y: 265, endPoint x: 997, endPoint y: 282, distance: 142.8
click at [997, 282] on div "content_copy compress arrow_drop_down autorenew_outlined delete_forever_outline…" at bounding box center [846, 410] width 1351 height 559
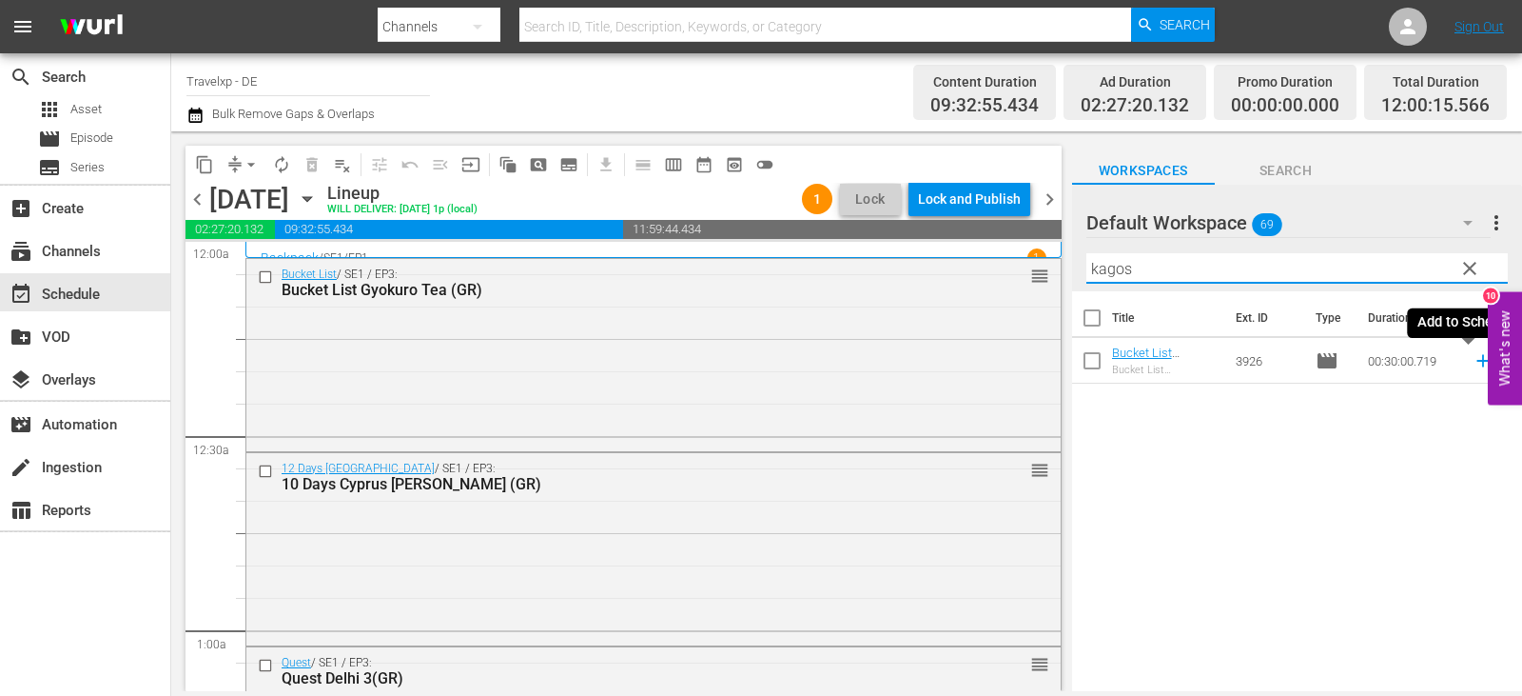
click at [1473, 363] on icon at bounding box center [1483, 360] width 21 height 21
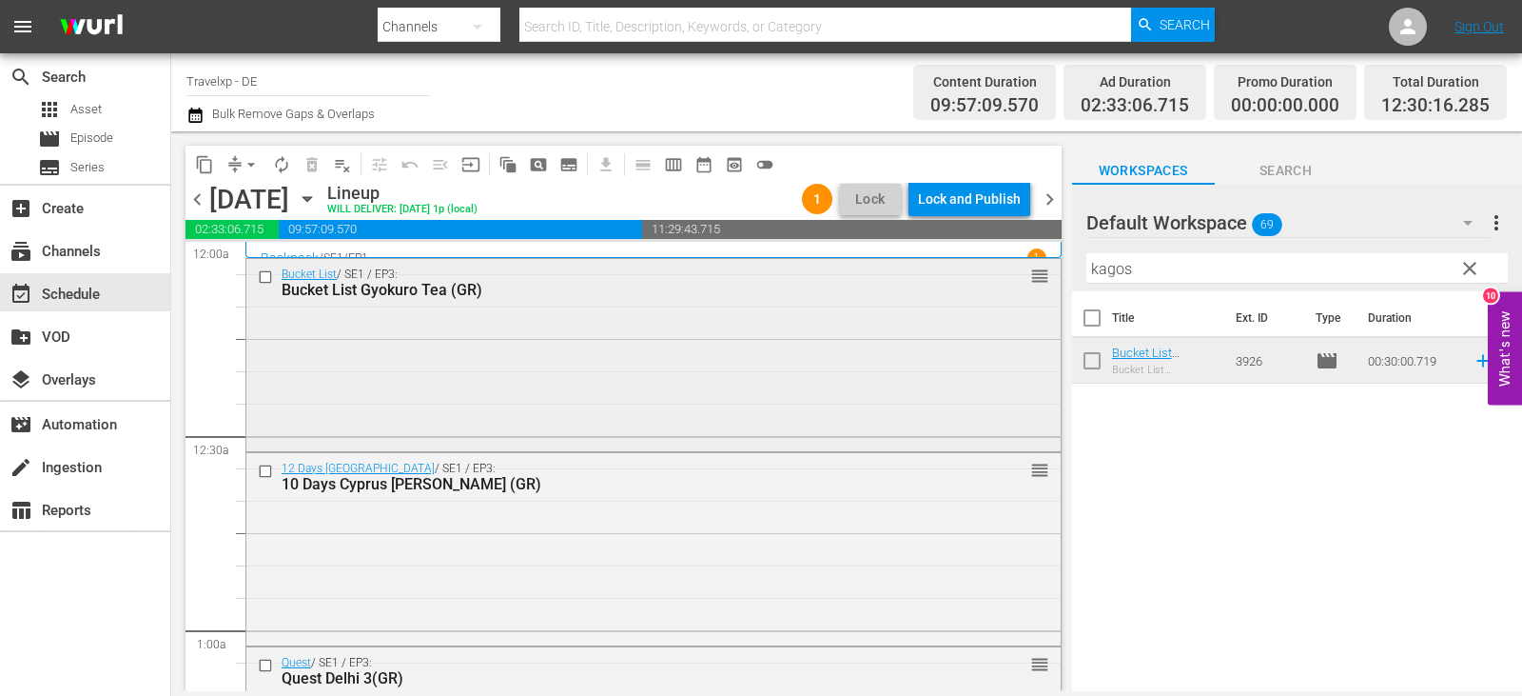
click at [921, 282] on div "content_copy compress arrow_drop_down autorenew_outlined delete_forever_outline…" at bounding box center [846, 410] width 1351 height 559
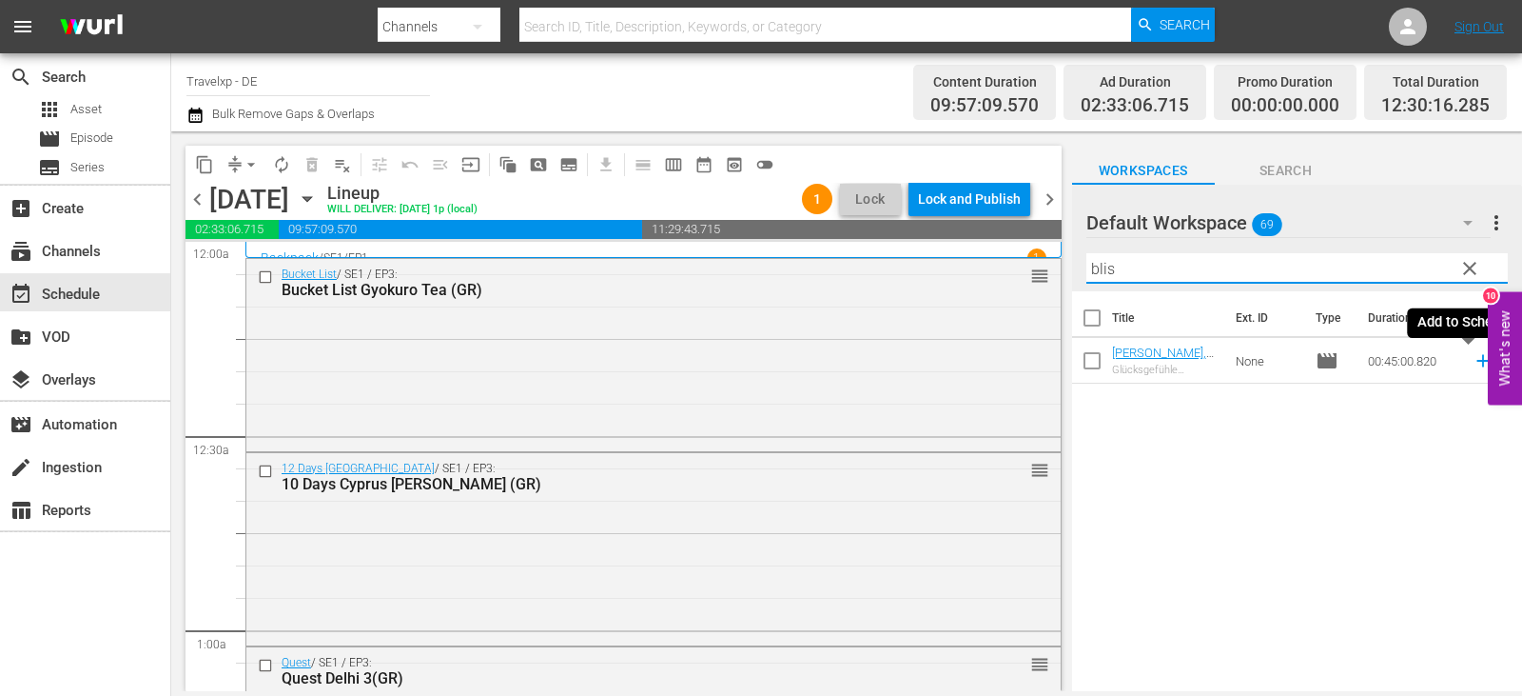
click at [1474, 360] on icon at bounding box center [1483, 360] width 21 height 21
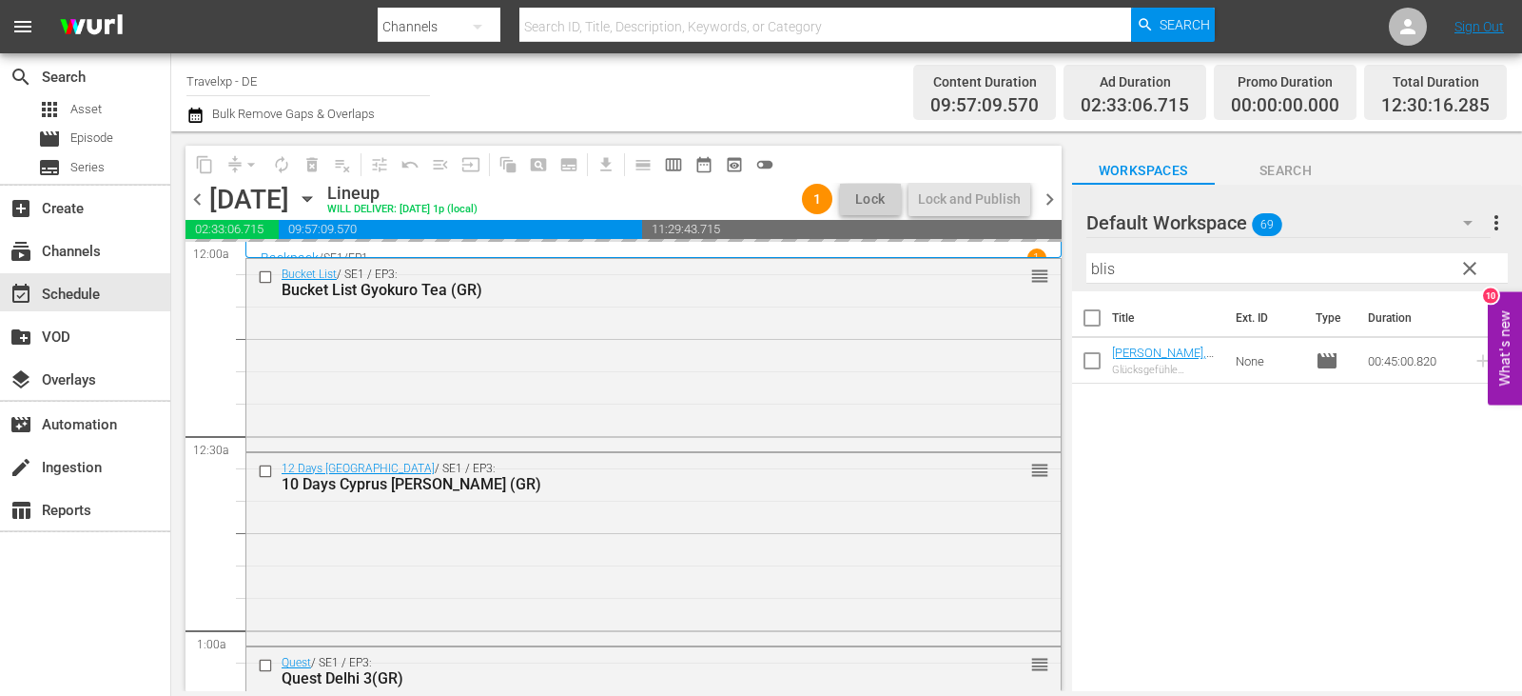
drag, startPoint x: 1151, startPoint y: 268, endPoint x: 928, endPoint y: 258, distance: 223.8
click at [928, 258] on div "content_copy compress arrow_drop_down autorenew_outlined delete_forever_outline…" at bounding box center [846, 410] width 1351 height 559
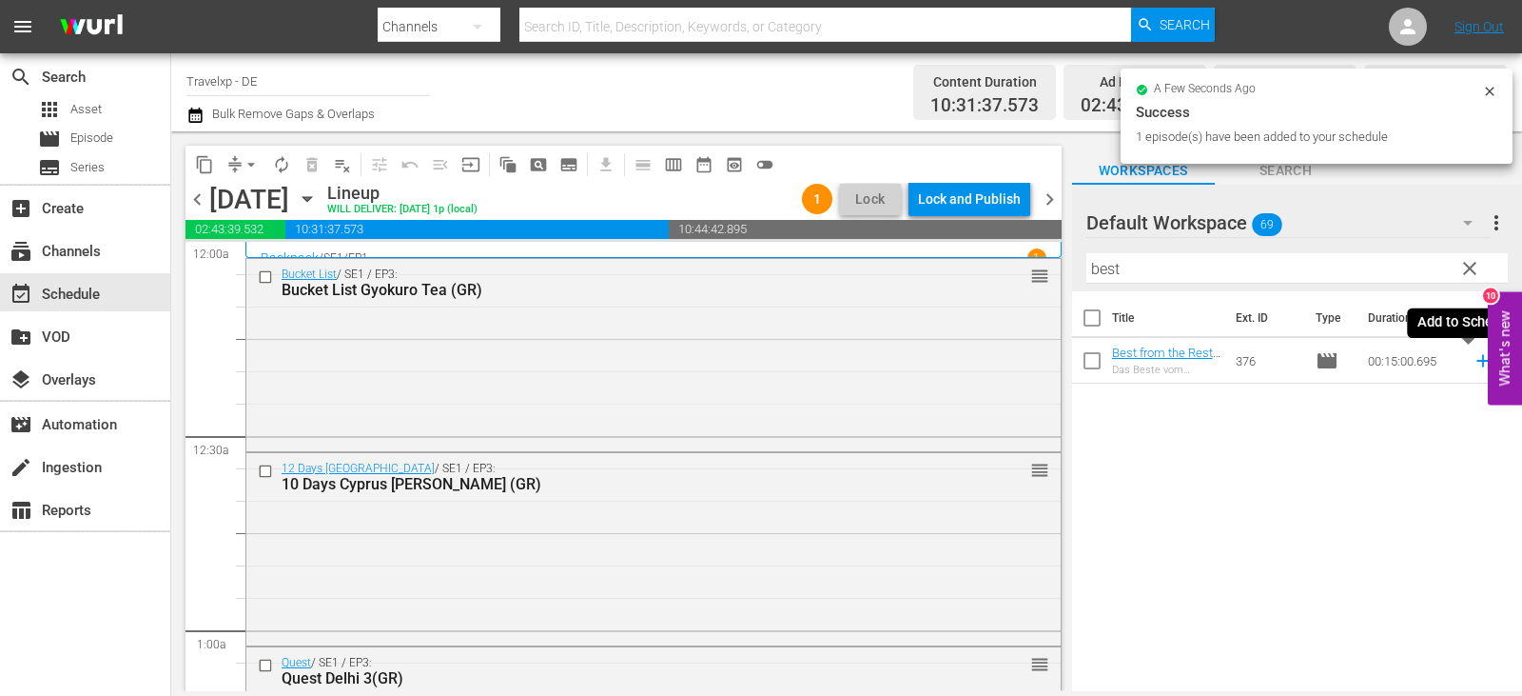
click at [1477, 362] on icon at bounding box center [1483, 361] width 12 height 12
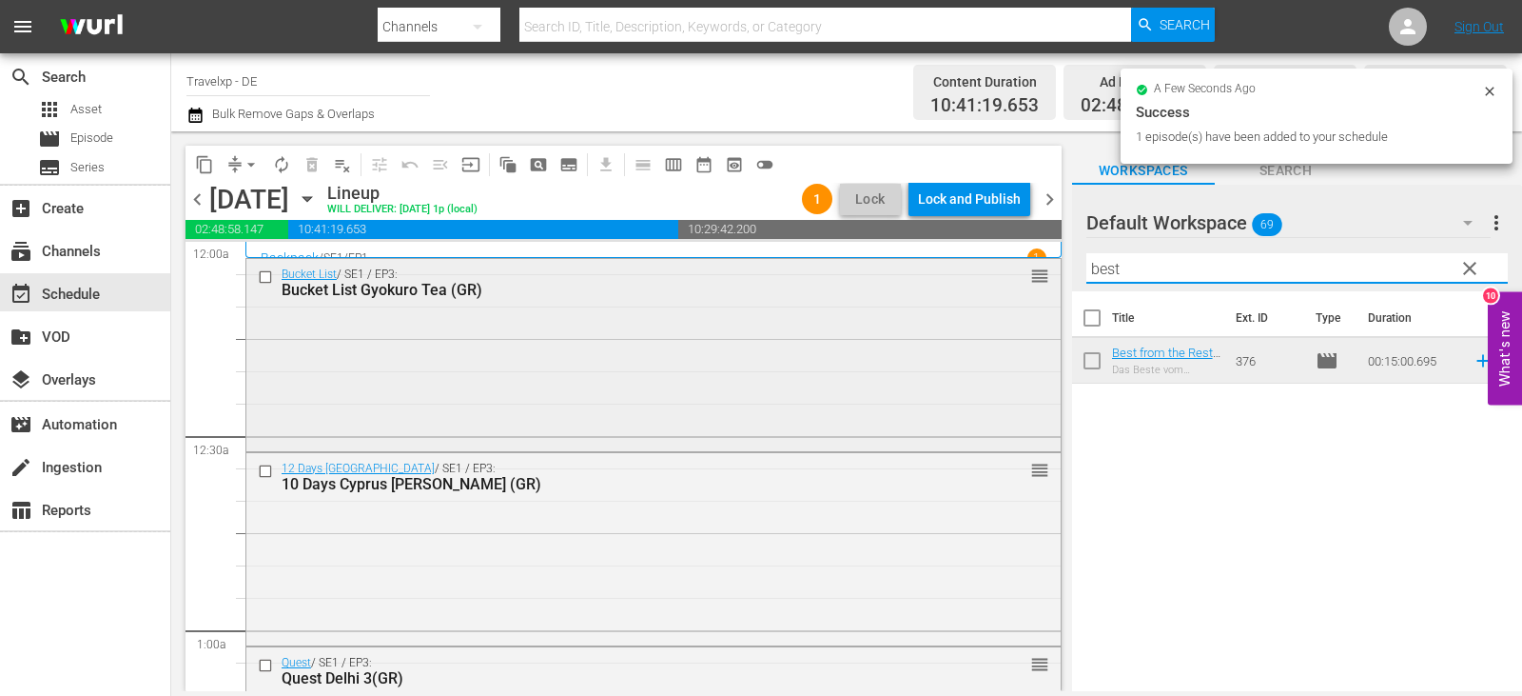
drag, startPoint x: 1147, startPoint y: 268, endPoint x: 948, endPoint y: 284, distance: 200.5
click at [953, 285] on div "content_copy compress arrow_drop_down autorenew_outlined delete_forever_outline…" at bounding box center [846, 410] width 1351 height 559
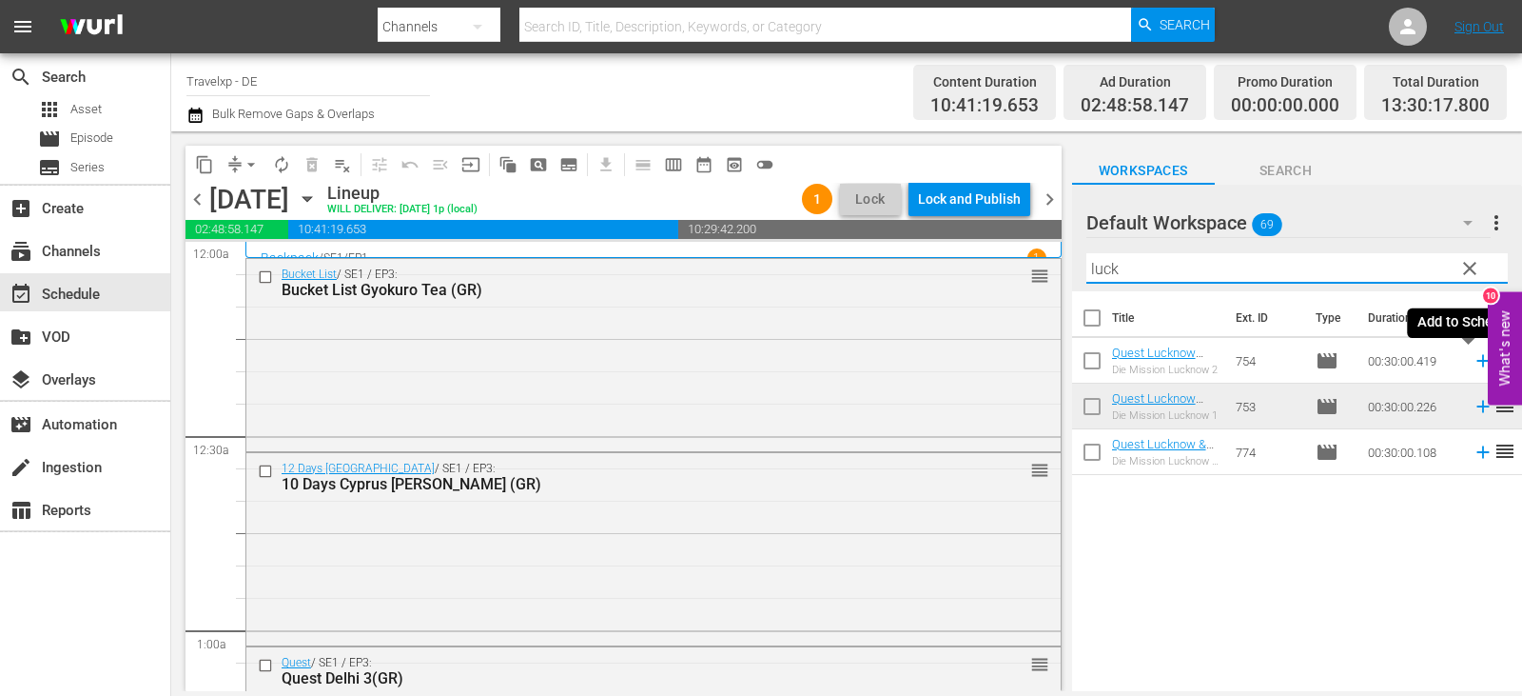
click at [1473, 363] on icon at bounding box center [1483, 360] width 21 height 21
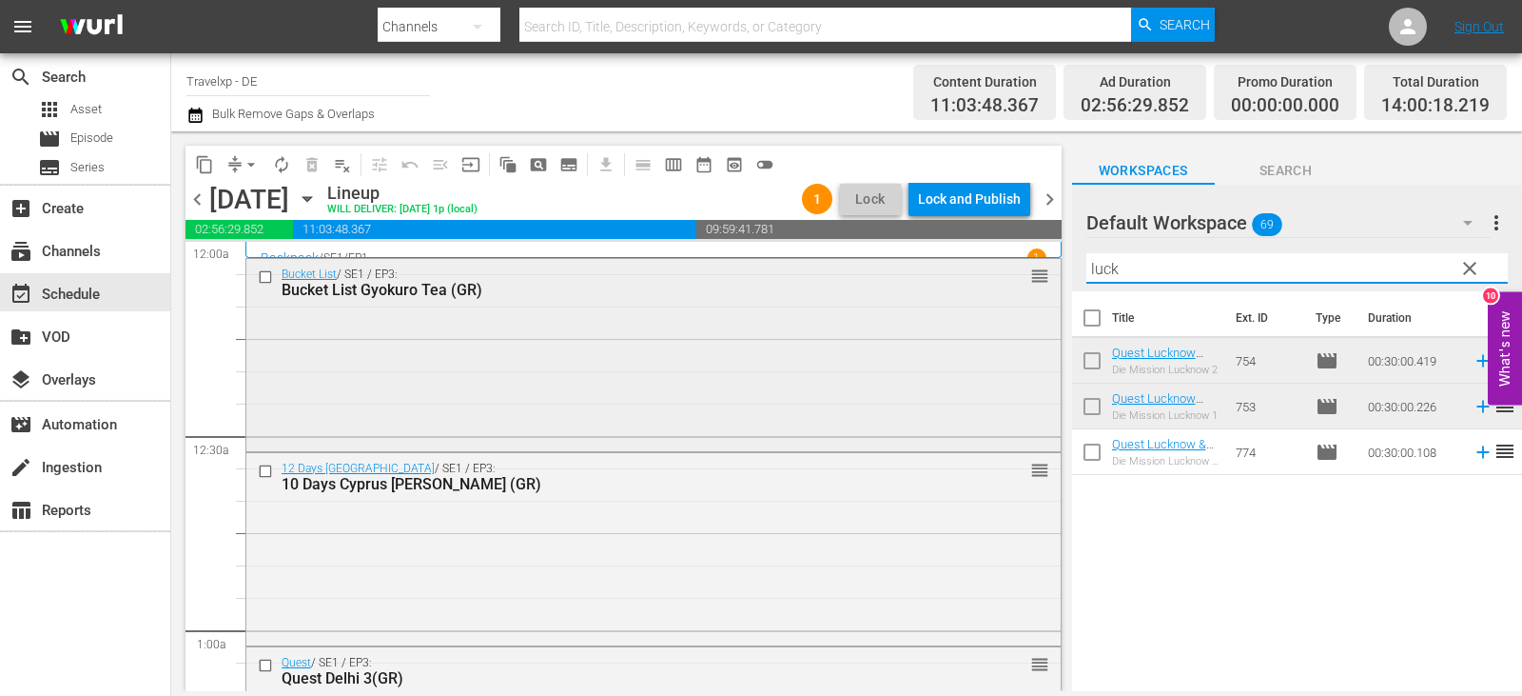
drag, startPoint x: 1166, startPoint y: 275, endPoint x: 811, endPoint y: 267, distance: 355.0
click at [811, 267] on div "content_copy compress arrow_drop_down autorenew_outlined delete_forever_outline…" at bounding box center [846, 410] width 1351 height 559
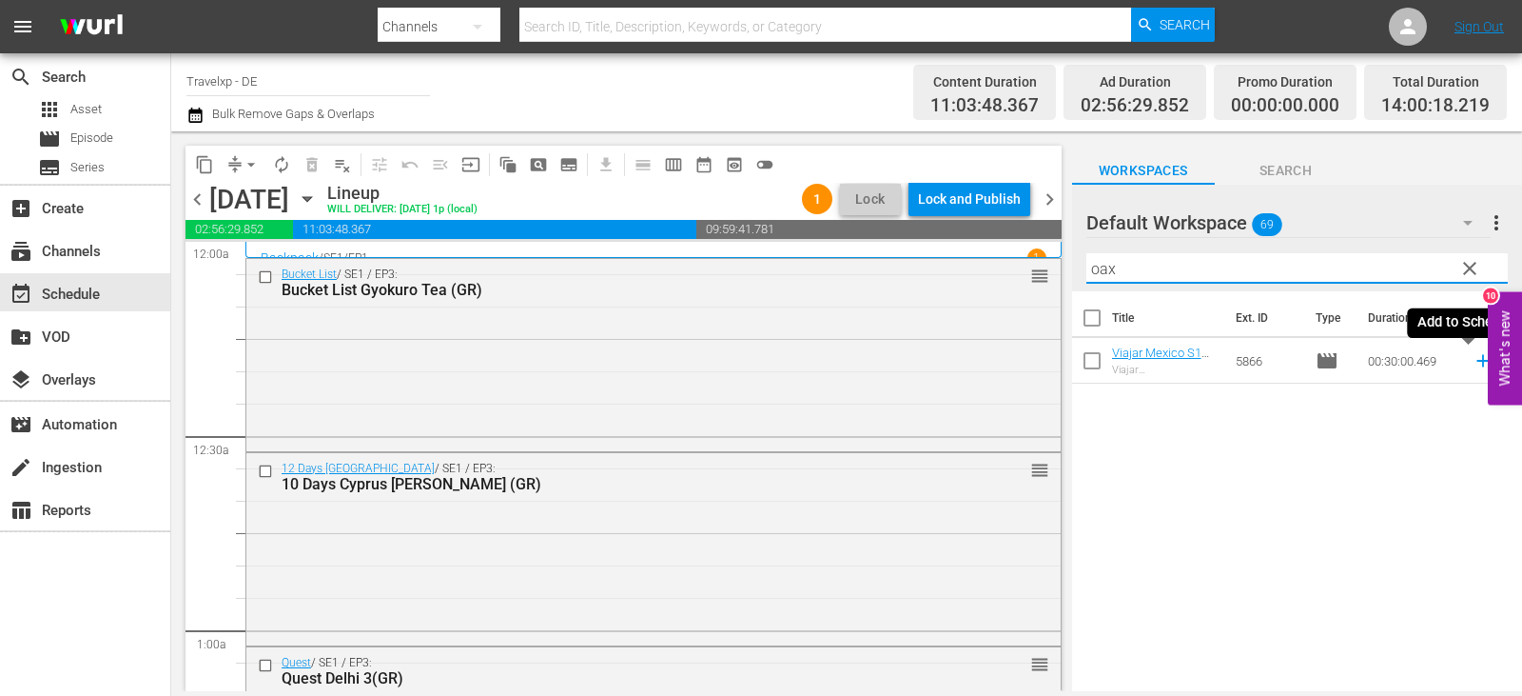
click at [1474, 363] on icon at bounding box center [1483, 360] width 21 height 21
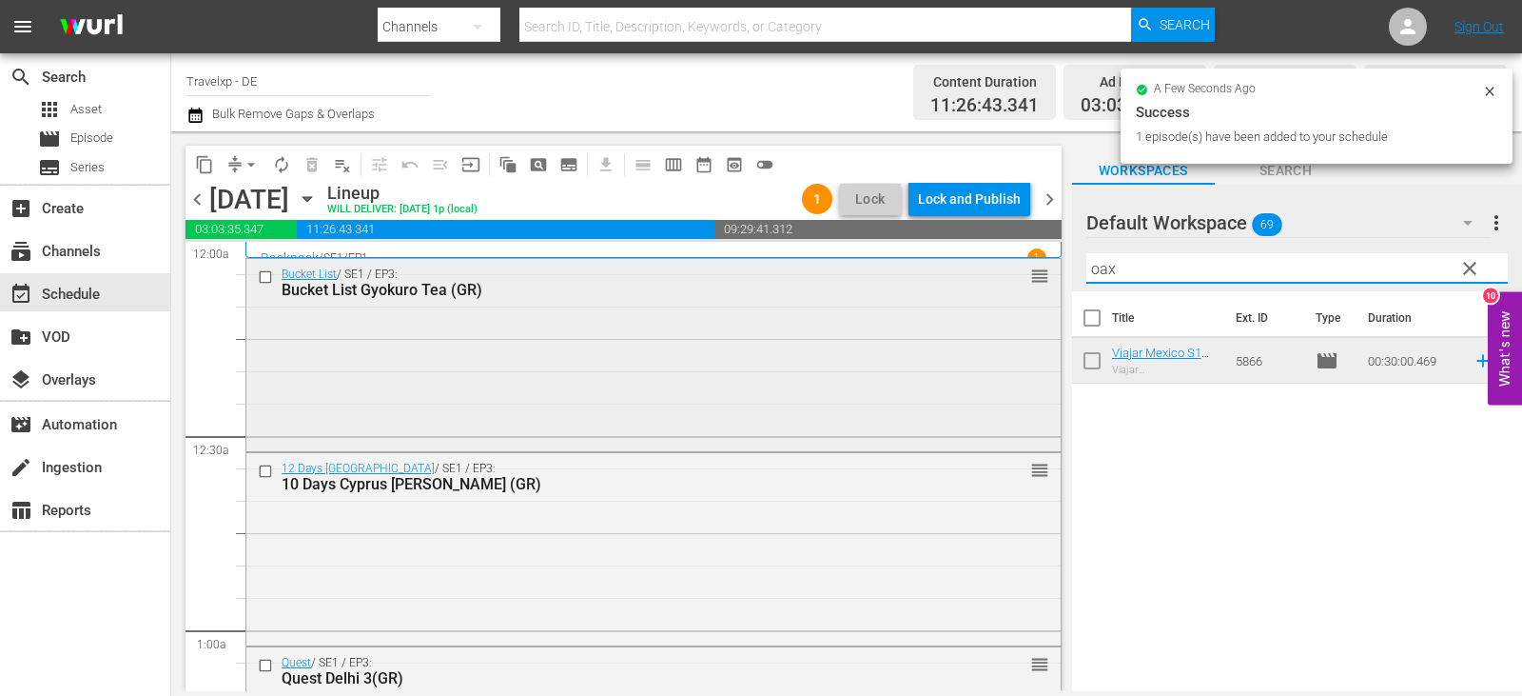
drag, startPoint x: 1062, startPoint y: 264, endPoint x: 792, endPoint y: 262, distance: 270.2
click at [792, 262] on div "content_copy compress arrow_drop_down autorenew_outlined delete_forever_outline…" at bounding box center [846, 410] width 1351 height 559
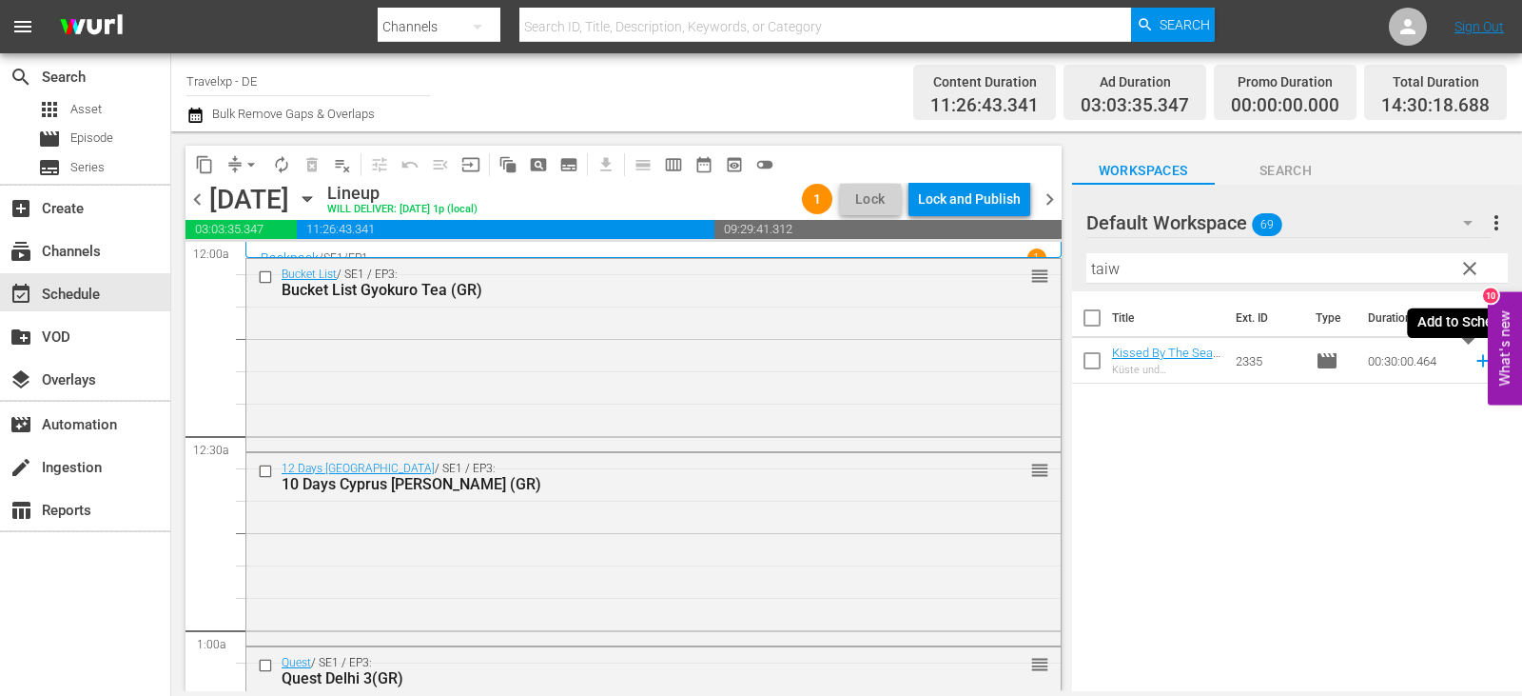
click at [1474, 361] on icon at bounding box center [1483, 360] width 21 height 21
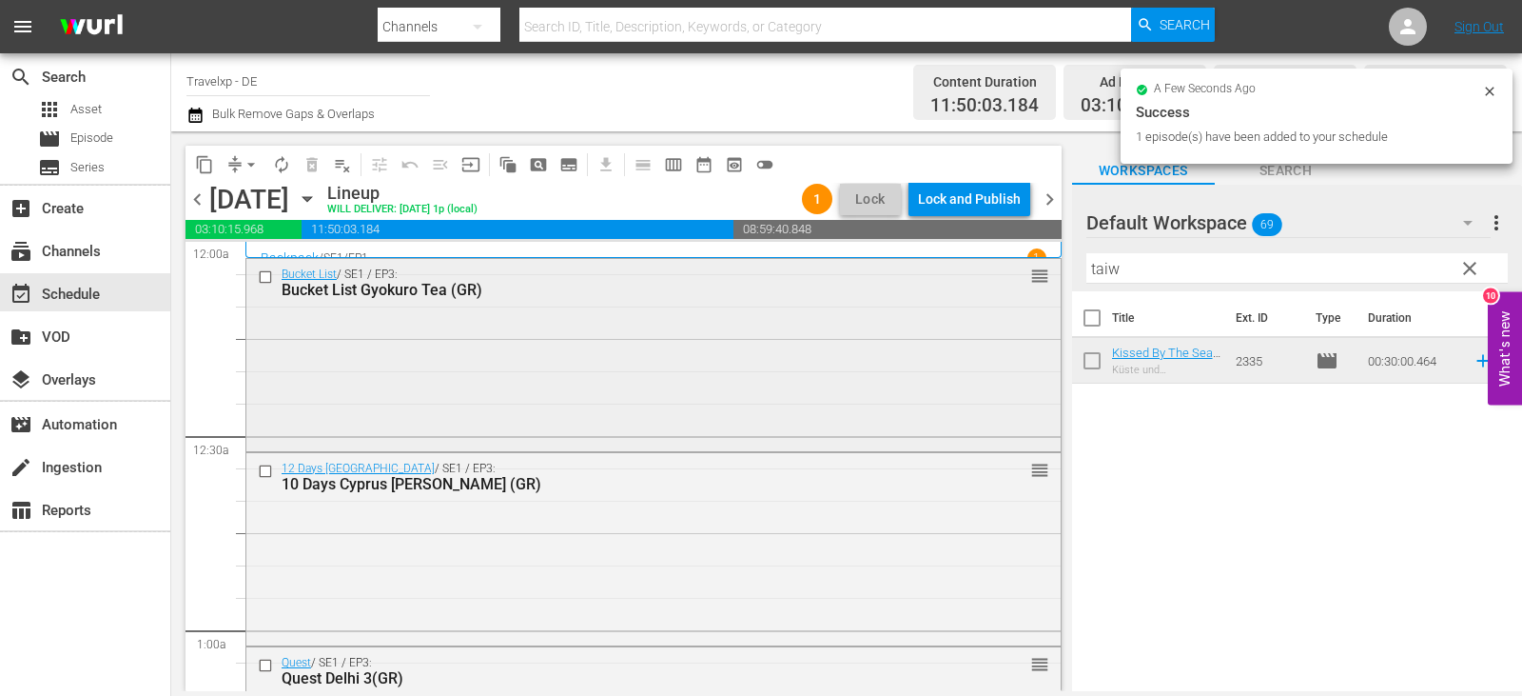
drag, startPoint x: 1139, startPoint y: 271, endPoint x: 987, endPoint y: 264, distance: 152.4
click at [987, 264] on div "content_copy compress arrow_drop_down autorenew_outlined delete_forever_outline…" at bounding box center [846, 410] width 1351 height 559
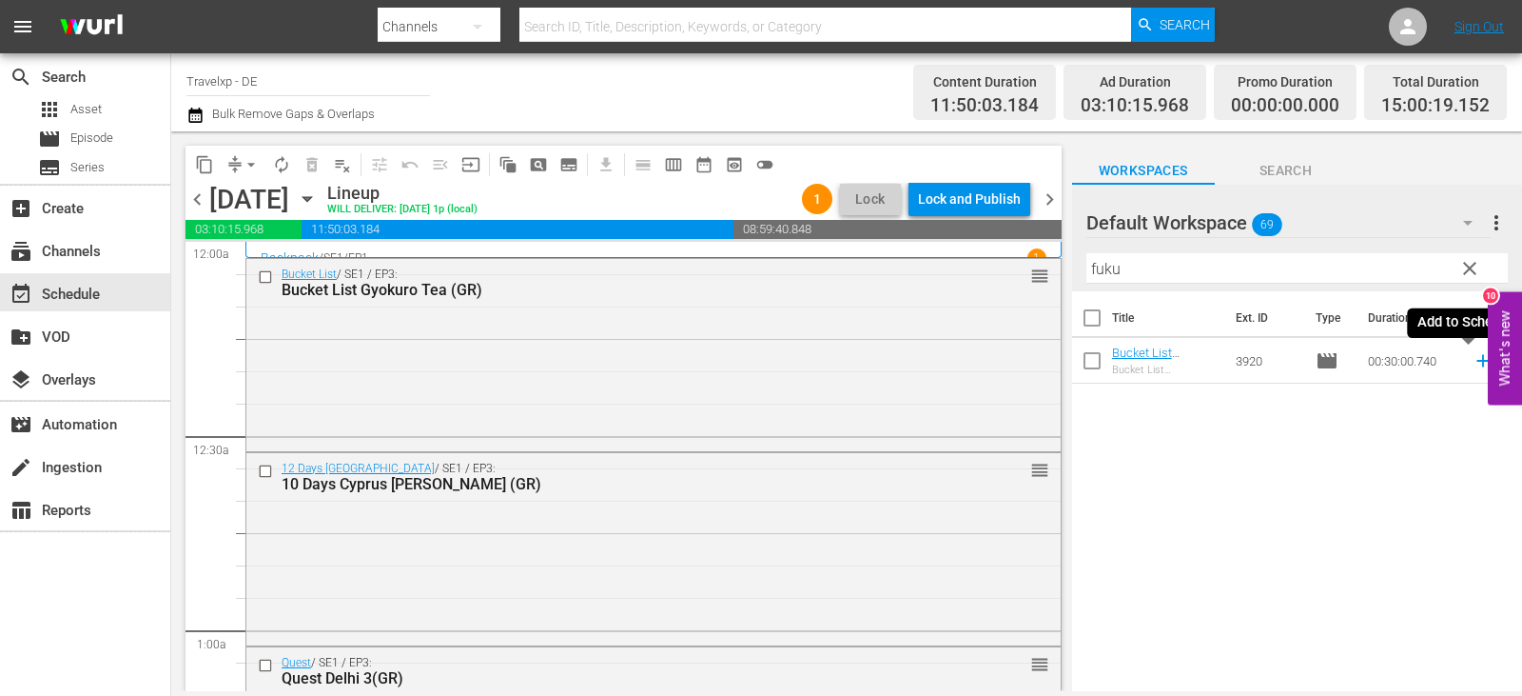
click at [1473, 365] on icon at bounding box center [1483, 360] width 21 height 21
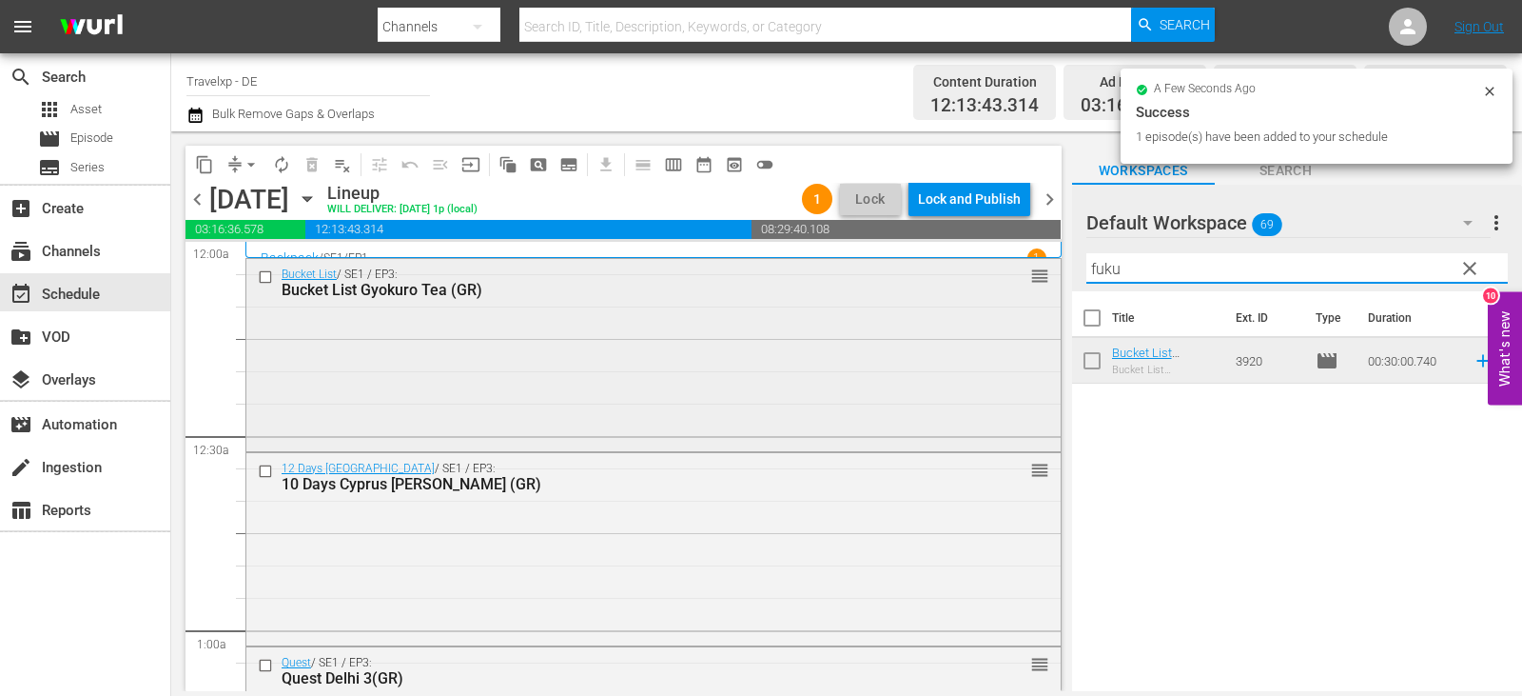
drag, startPoint x: 1151, startPoint y: 270, endPoint x: 977, endPoint y: 287, distance: 175.0
click at [977, 287] on div "content_copy compress arrow_drop_down autorenew_outlined delete_forever_outline…" at bounding box center [846, 410] width 1351 height 559
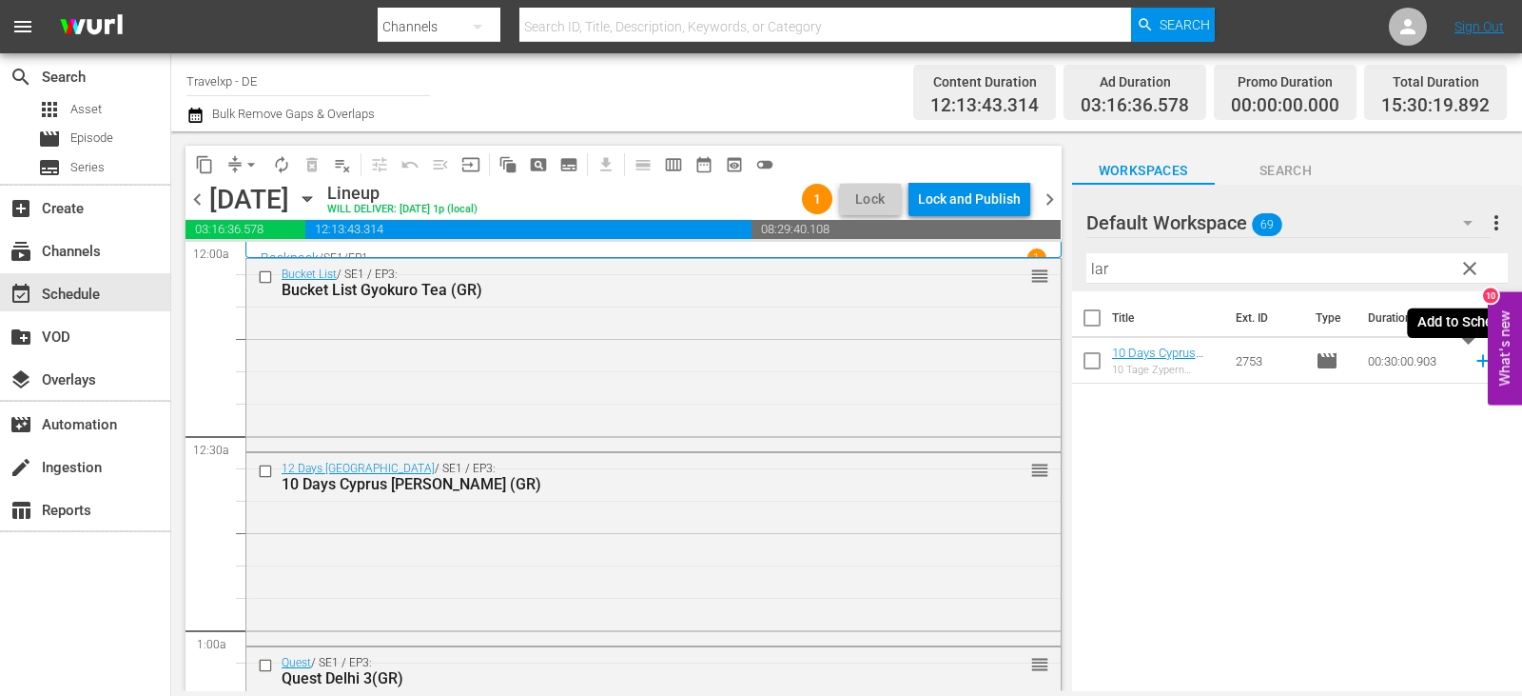
click at [1473, 361] on icon at bounding box center [1483, 360] width 21 height 21
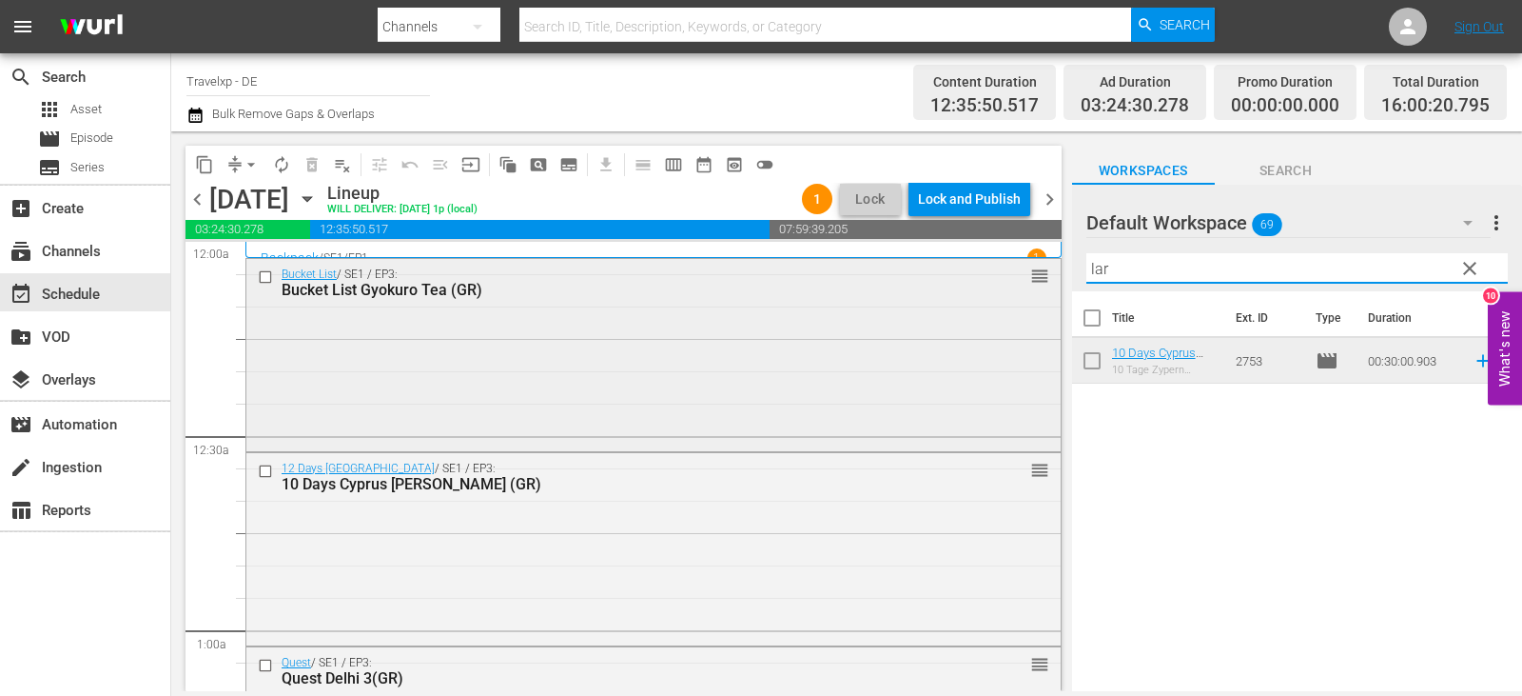
drag, startPoint x: 1130, startPoint y: 268, endPoint x: 831, endPoint y: 267, distance: 299.7
click at [831, 267] on div "content_copy compress arrow_drop_down autorenew_outlined delete_forever_outline…" at bounding box center [846, 410] width 1351 height 559
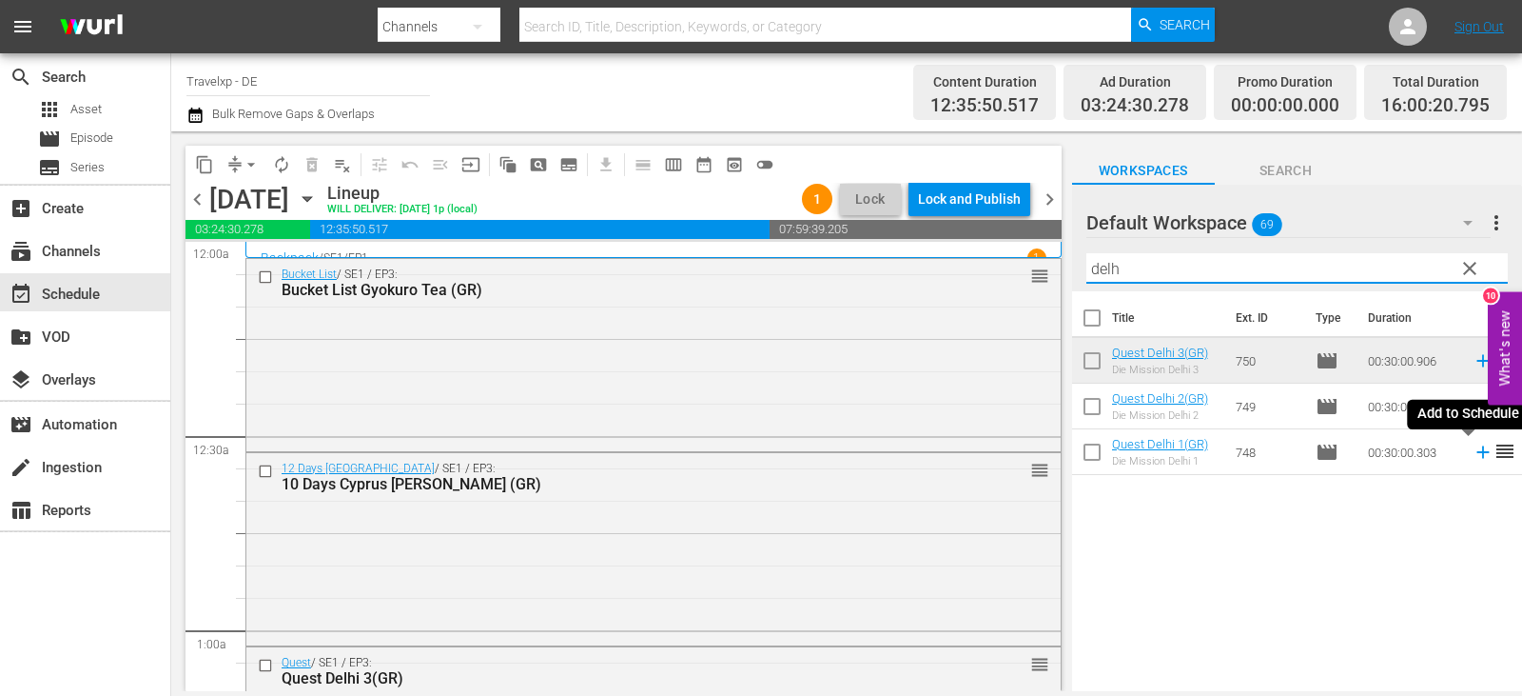
click at [1477, 453] on icon at bounding box center [1483, 452] width 12 height 12
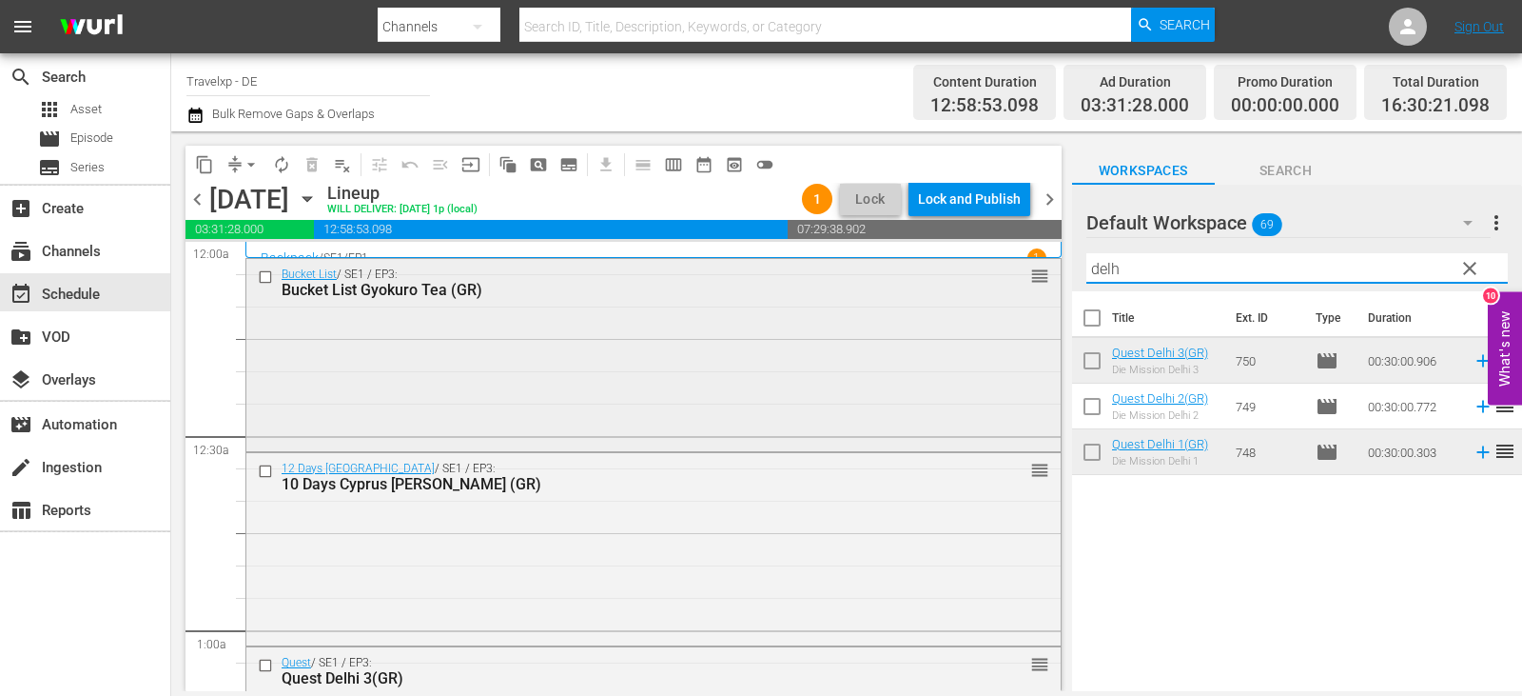
drag, startPoint x: 1137, startPoint y: 273, endPoint x: 892, endPoint y: 275, distance: 244.5
click at [892, 275] on div "content_copy compress arrow_drop_down autorenew_outlined delete_forever_outline…" at bounding box center [846, 410] width 1351 height 559
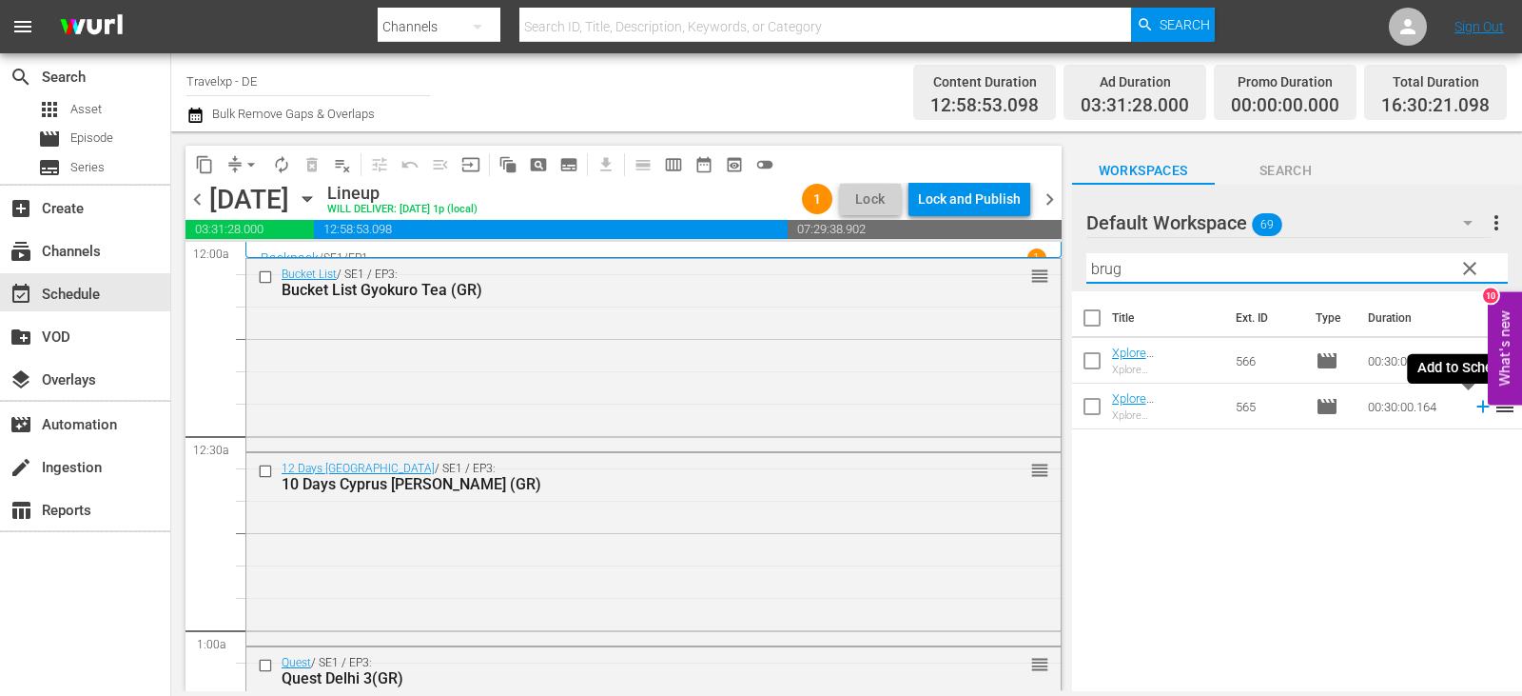
click at [1473, 404] on icon at bounding box center [1483, 406] width 21 height 21
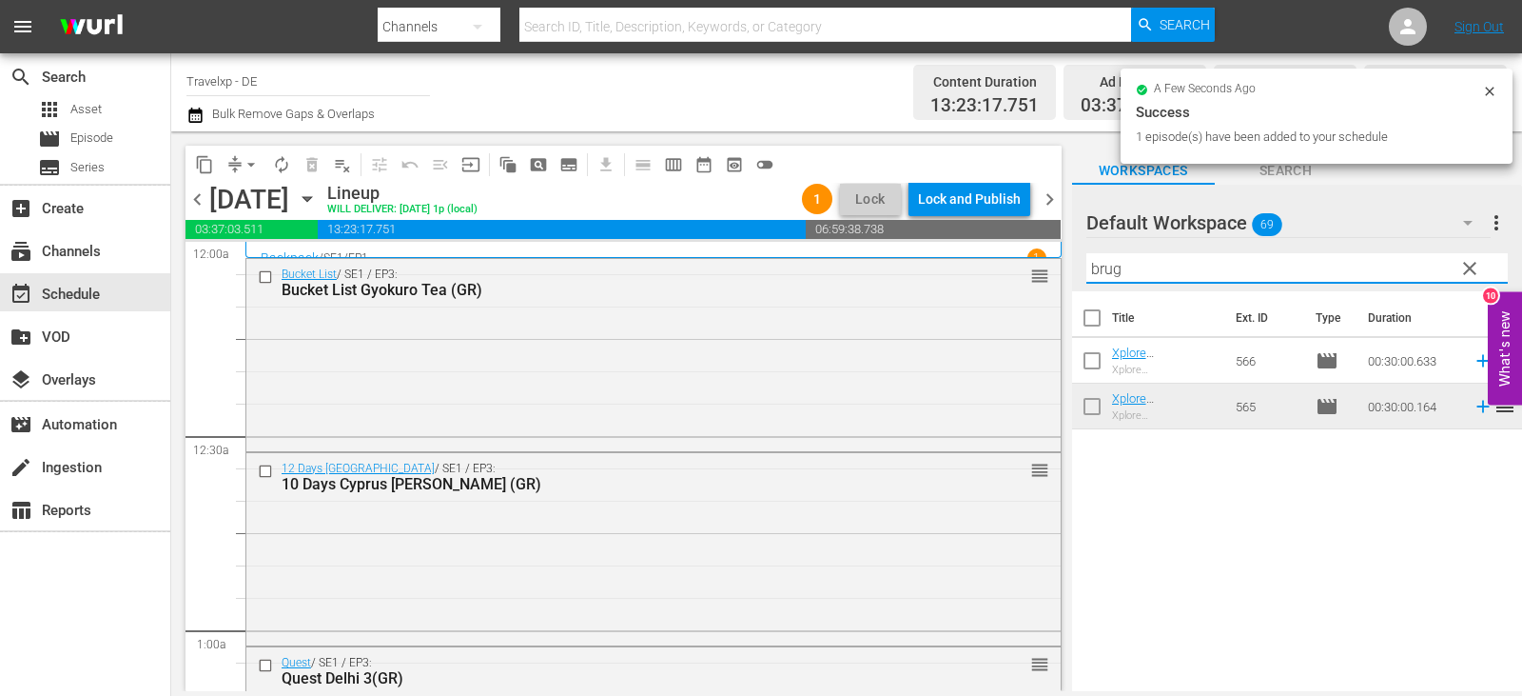
click at [785, 262] on div "content_copy compress arrow_drop_down autorenew_outlined delete_forever_outline…" at bounding box center [846, 410] width 1351 height 559
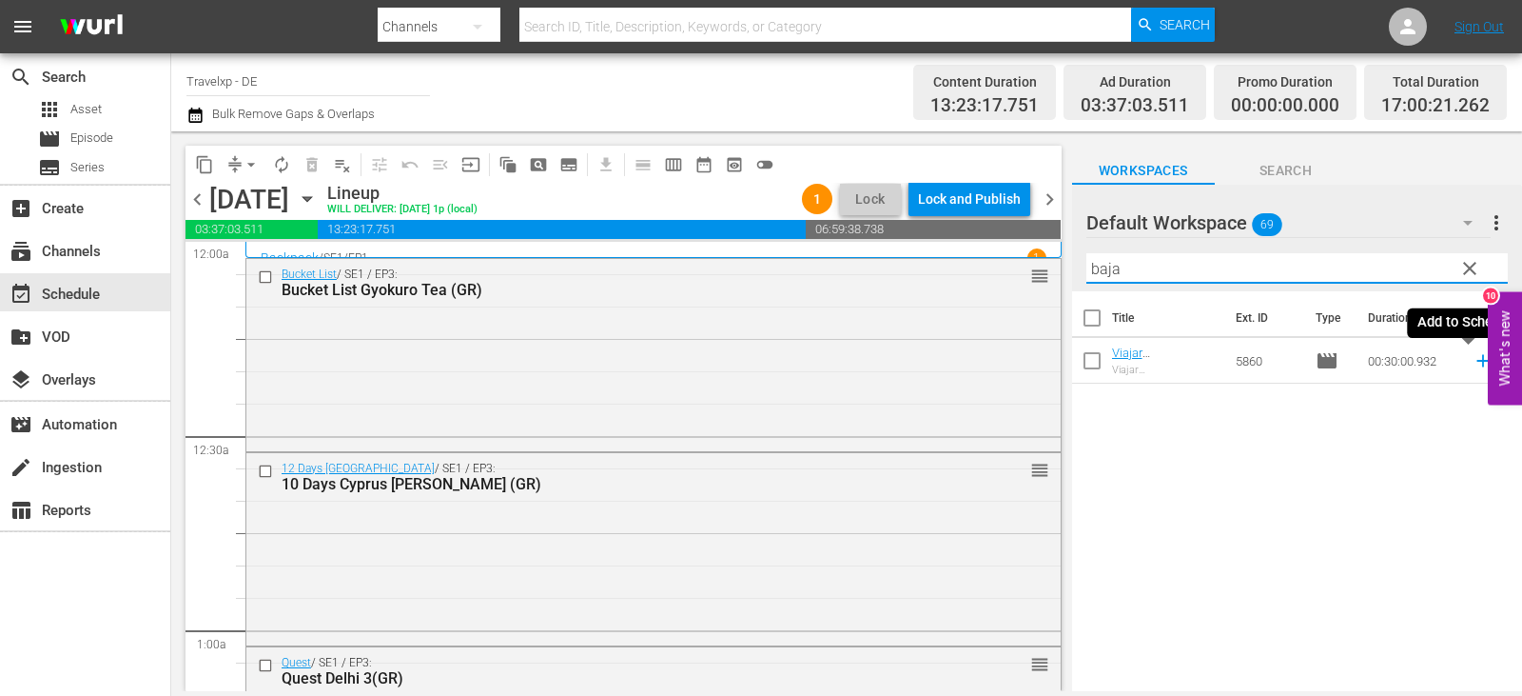
click at [1477, 363] on icon at bounding box center [1483, 361] width 12 height 12
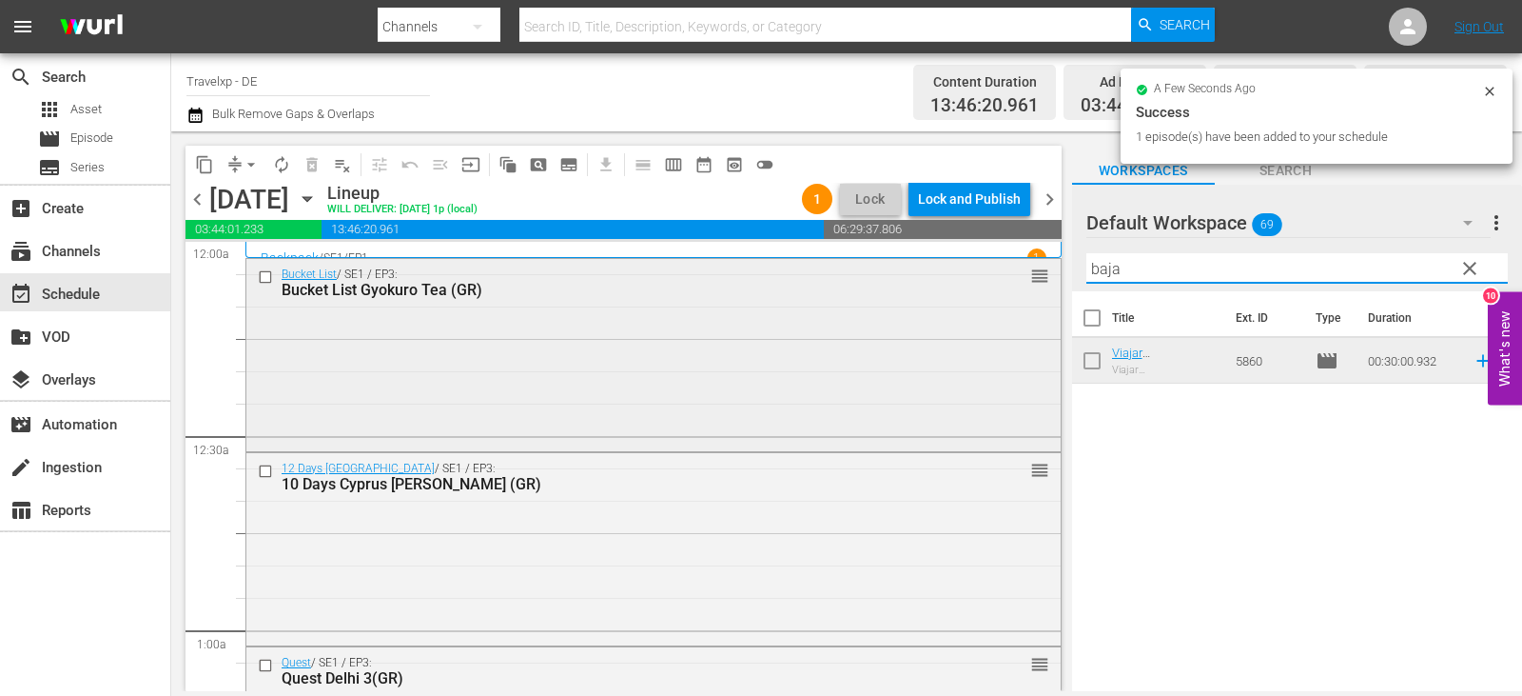
drag, startPoint x: 1143, startPoint y: 264, endPoint x: 969, endPoint y: 272, distance: 174.3
click at [969, 272] on div "content_copy compress arrow_drop_down autorenew_outlined delete_forever_outline…" at bounding box center [846, 410] width 1351 height 559
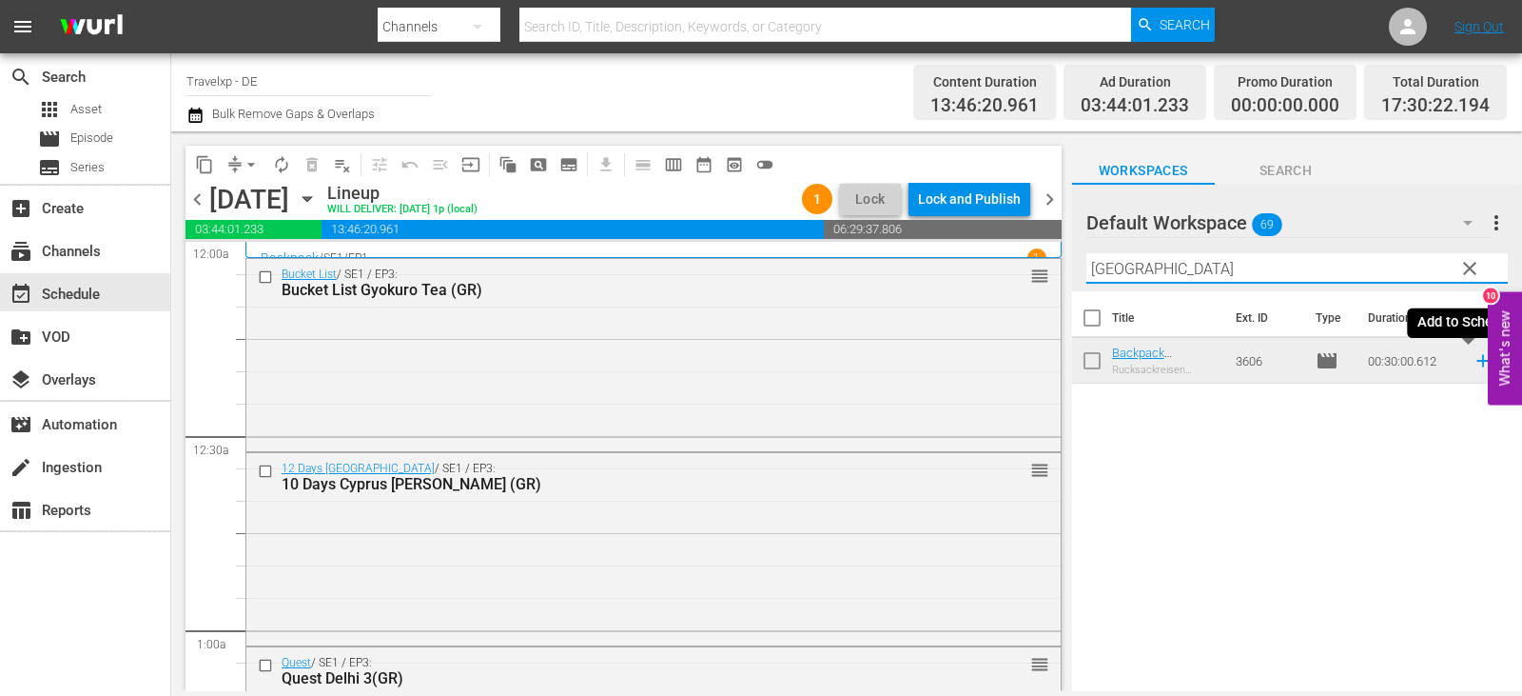
click at [1473, 365] on icon at bounding box center [1483, 360] width 21 height 21
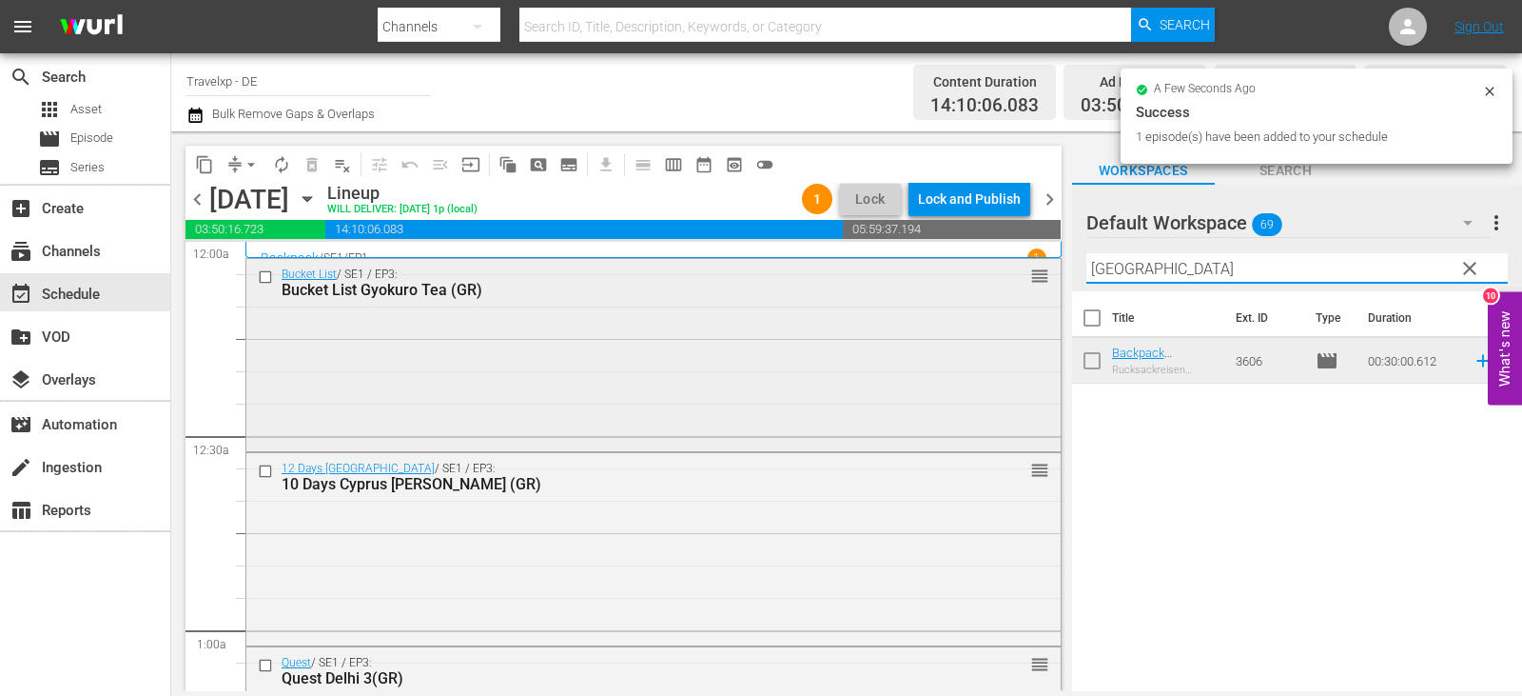
drag, startPoint x: 1143, startPoint y: 265, endPoint x: 970, endPoint y: 259, distance: 172.3
click at [973, 260] on div "content_copy compress arrow_drop_down autorenew_outlined delete_forever_outline…" at bounding box center [846, 410] width 1351 height 559
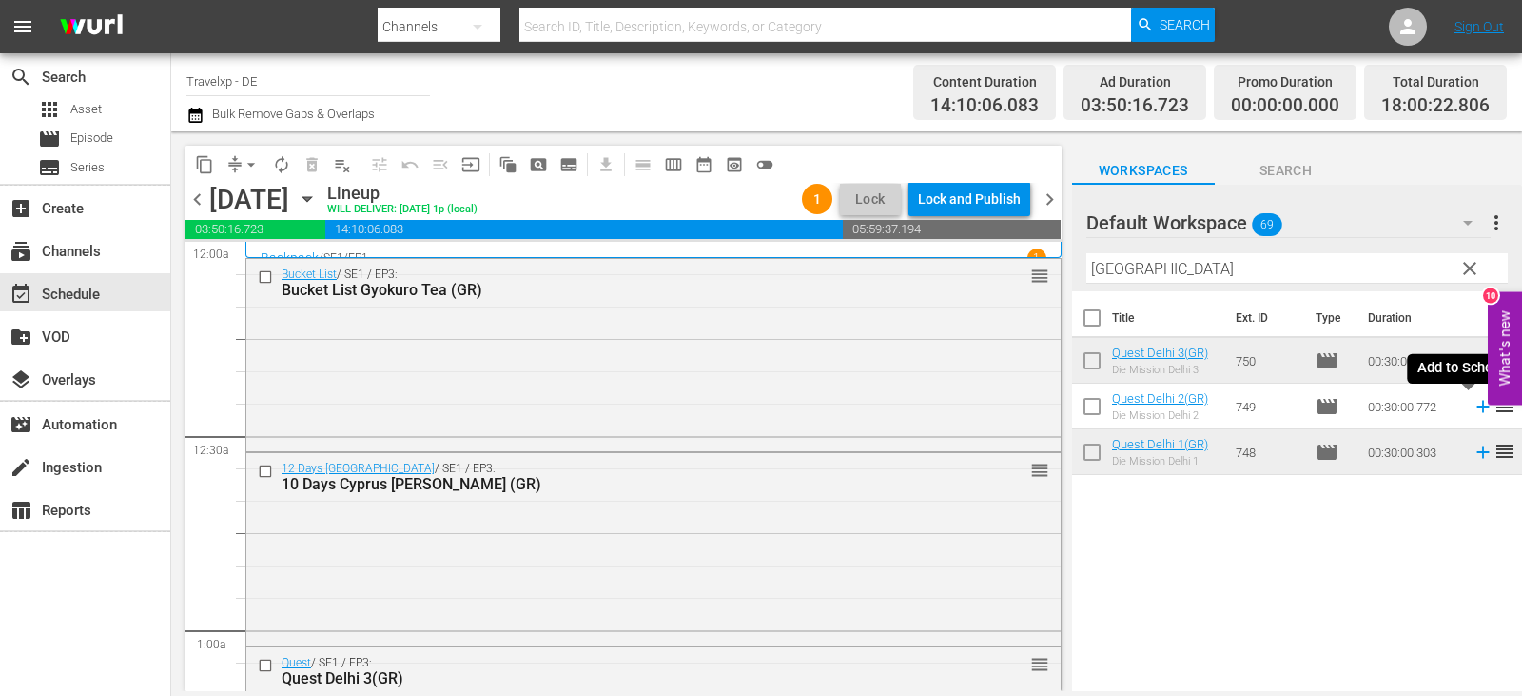
click at [1477, 408] on icon at bounding box center [1483, 407] width 12 height 12
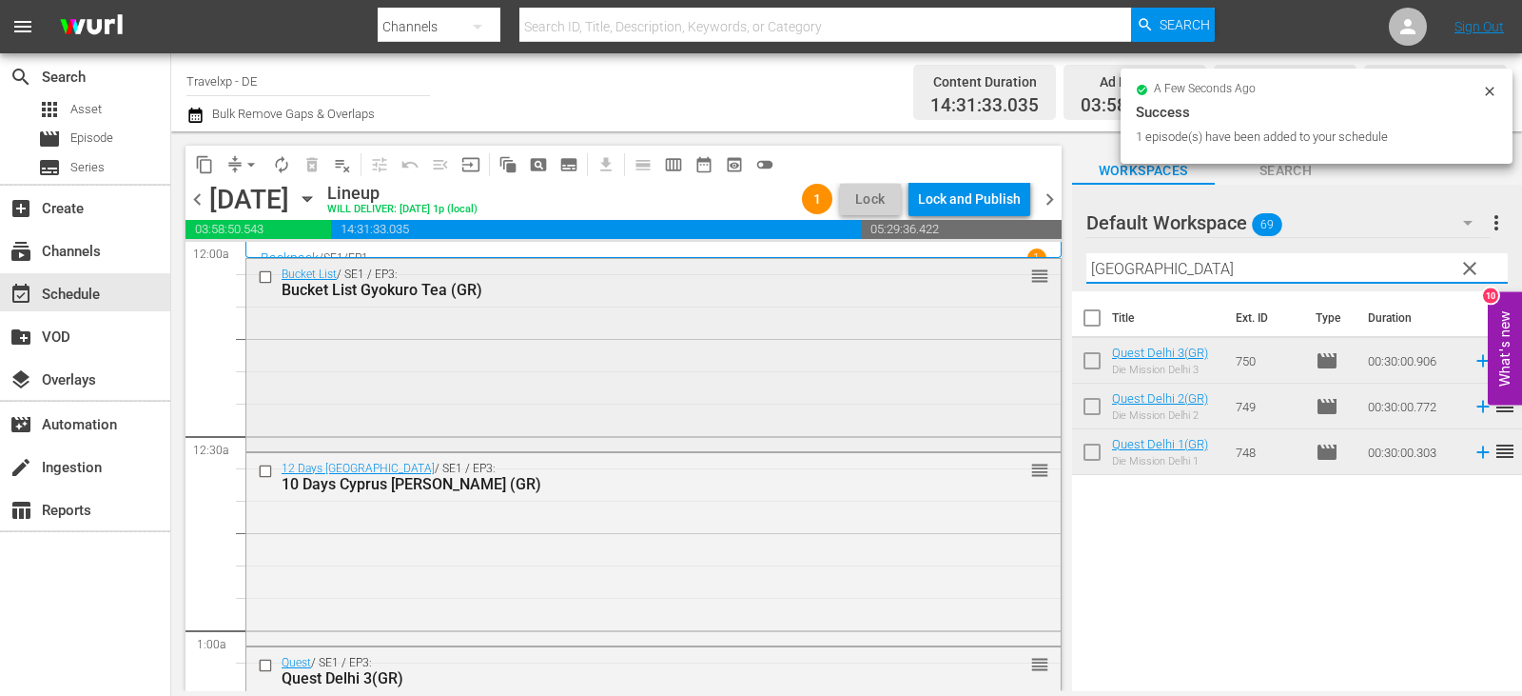
drag, startPoint x: 1143, startPoint y: 273, endPoint x: 868, endPoint y: 271, distance: 275.0
click at [868, 271] on div "content_copy compress arrow_drop_down autorenew_outlined delete_forever_outline…" at bounding box center [846, 410] width 1351 height 559
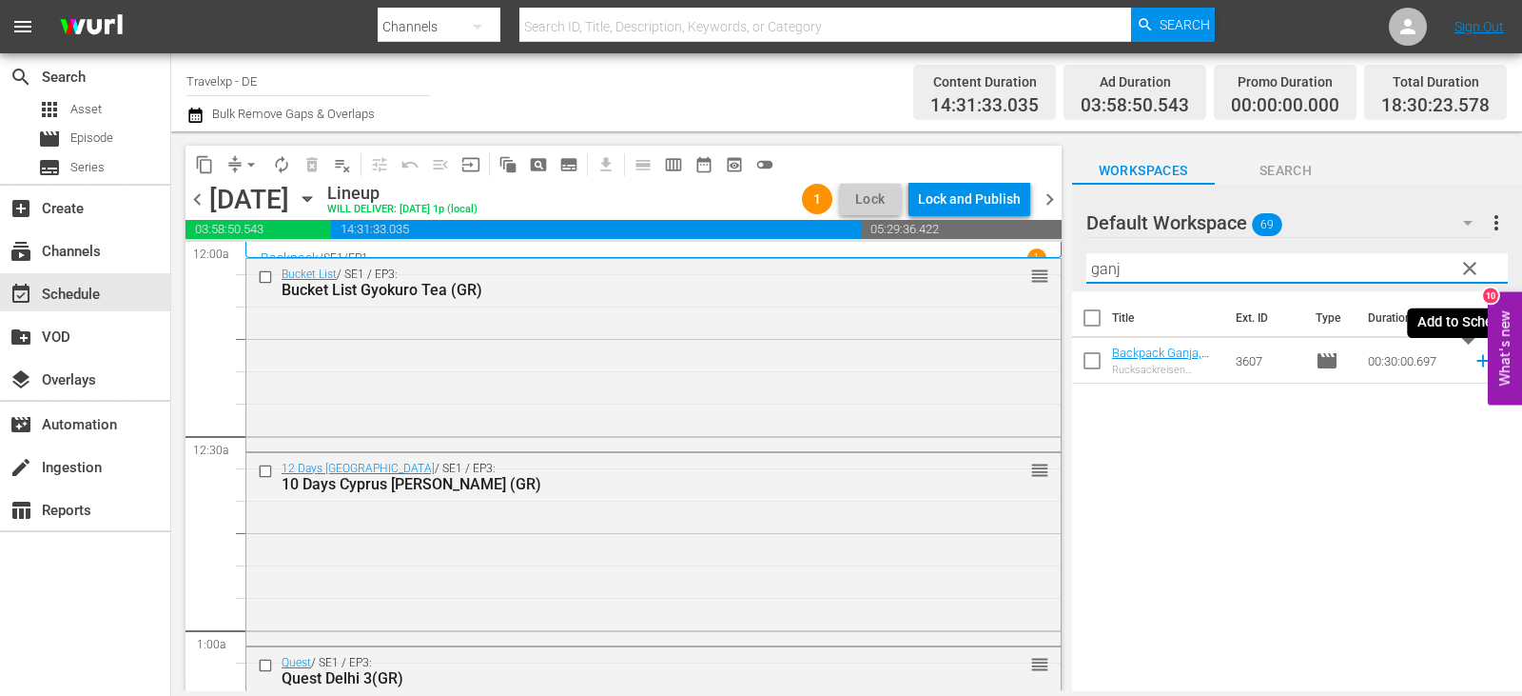
type input "ganj"
click at [1477, 362] on icon at bounding box center [1483, 361] width 12 height 12
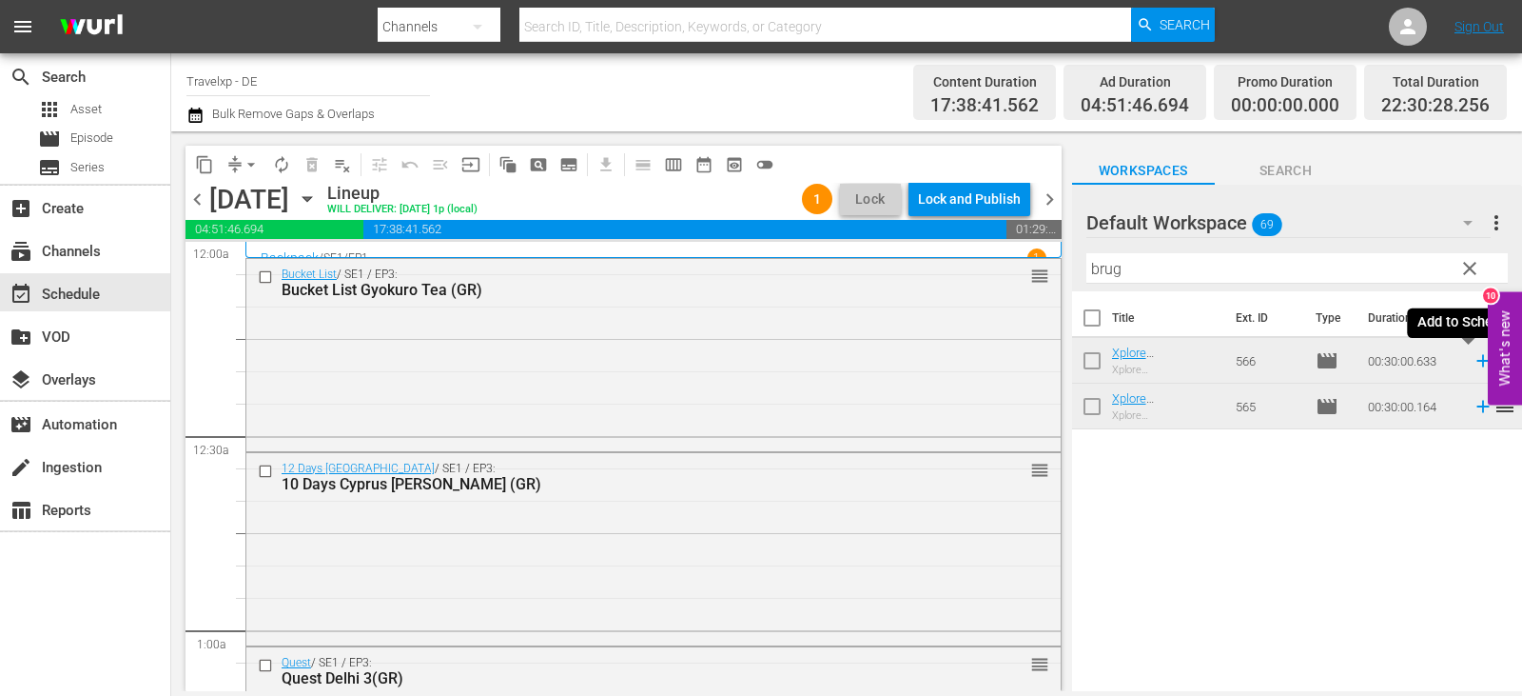
click at [1473, 363] on icon at bounding box center [1483, 360] width 21 height 21
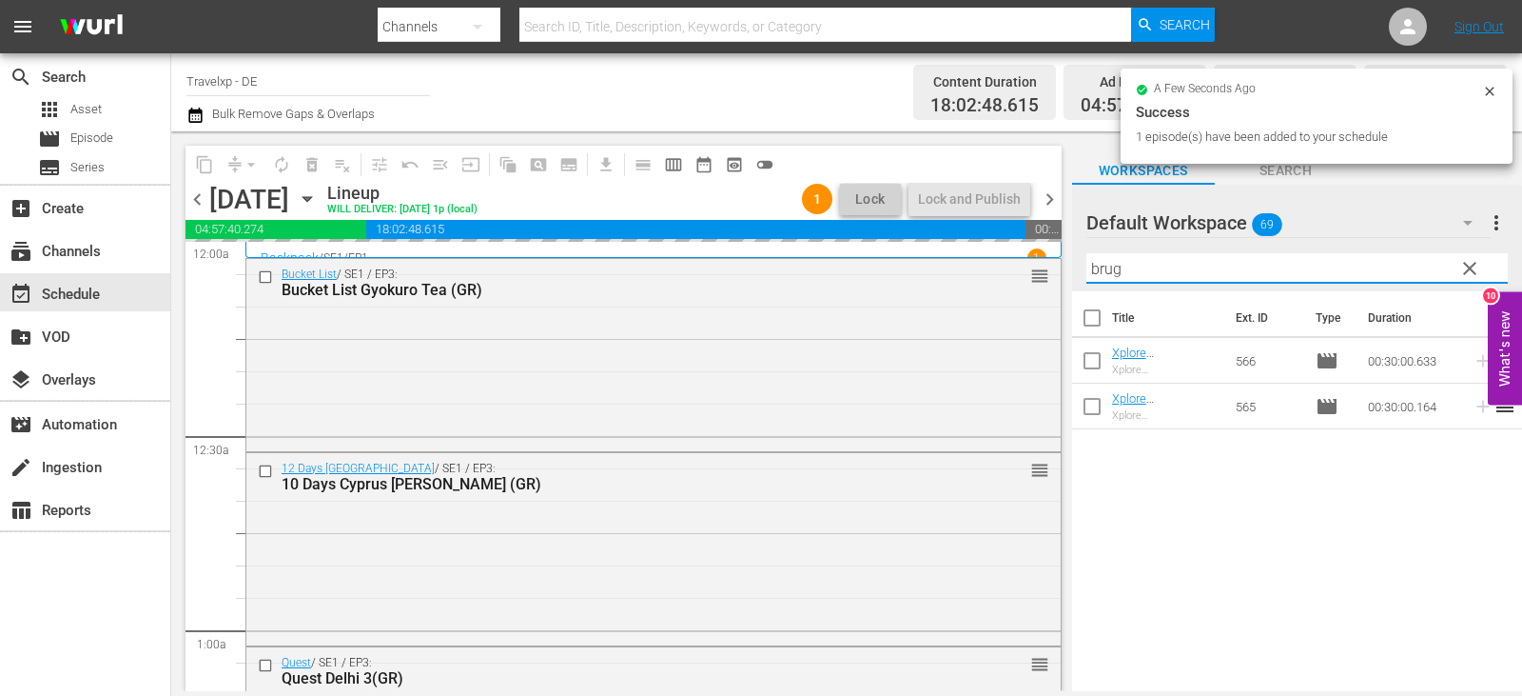
click at [1014, 286] on div "content_copy compress arrow_drop_down autorenew_outlined delete_forever_outline…" at bounding box center [846, 410] width 1351 height 559
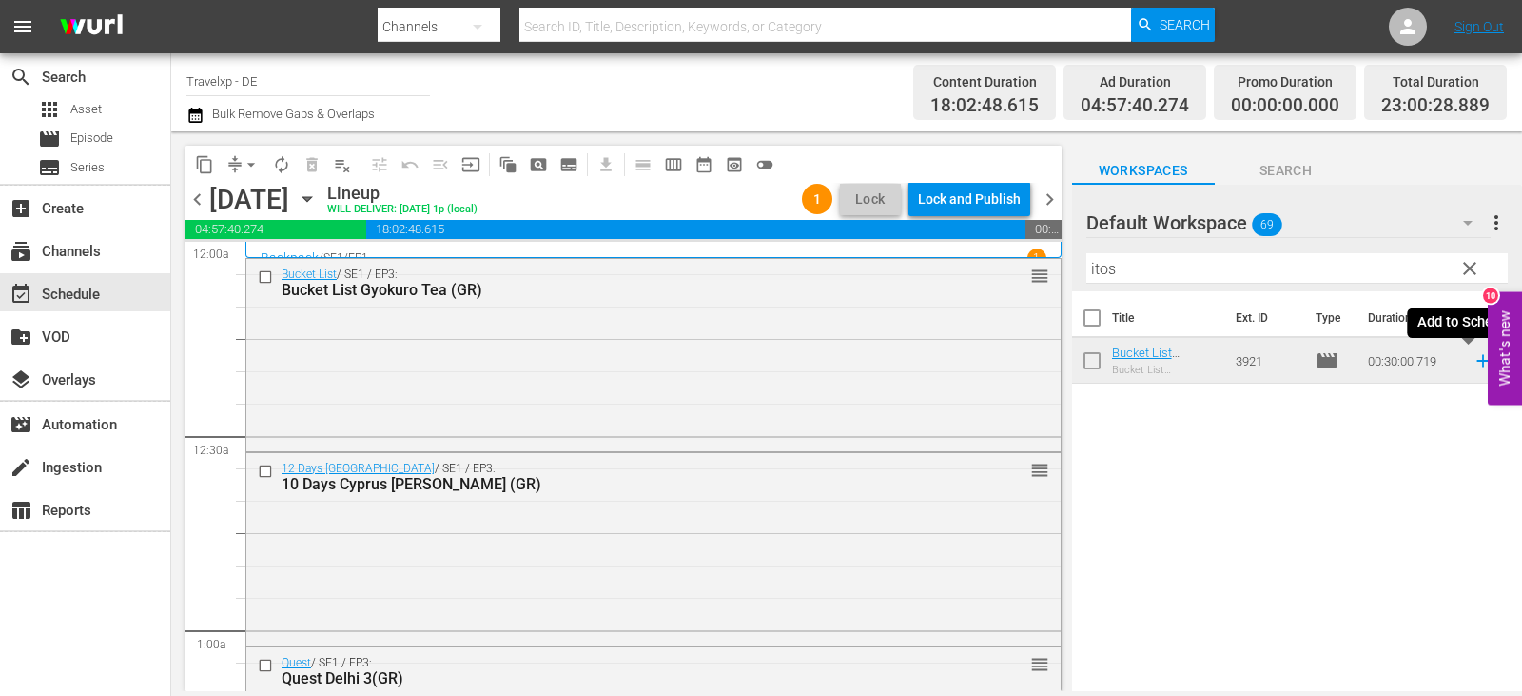
click at [1477, 361] on icon at bounding box center [1483, 361] width 12 height 12
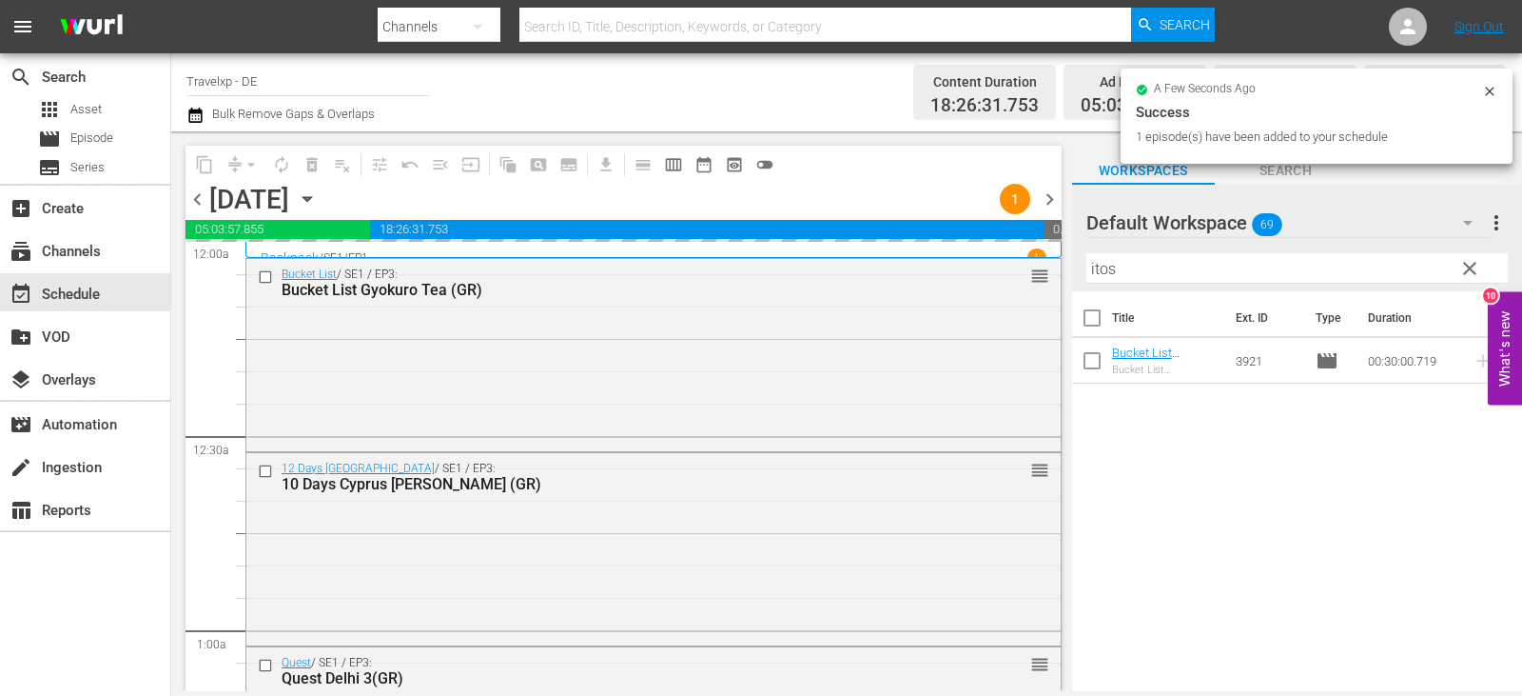
click at [972, 279] on div "content_copy compress arrow_drop_down autorenew_outlined delete_forever_outline…" at bounding box center [846, 410] width 1351 height 559
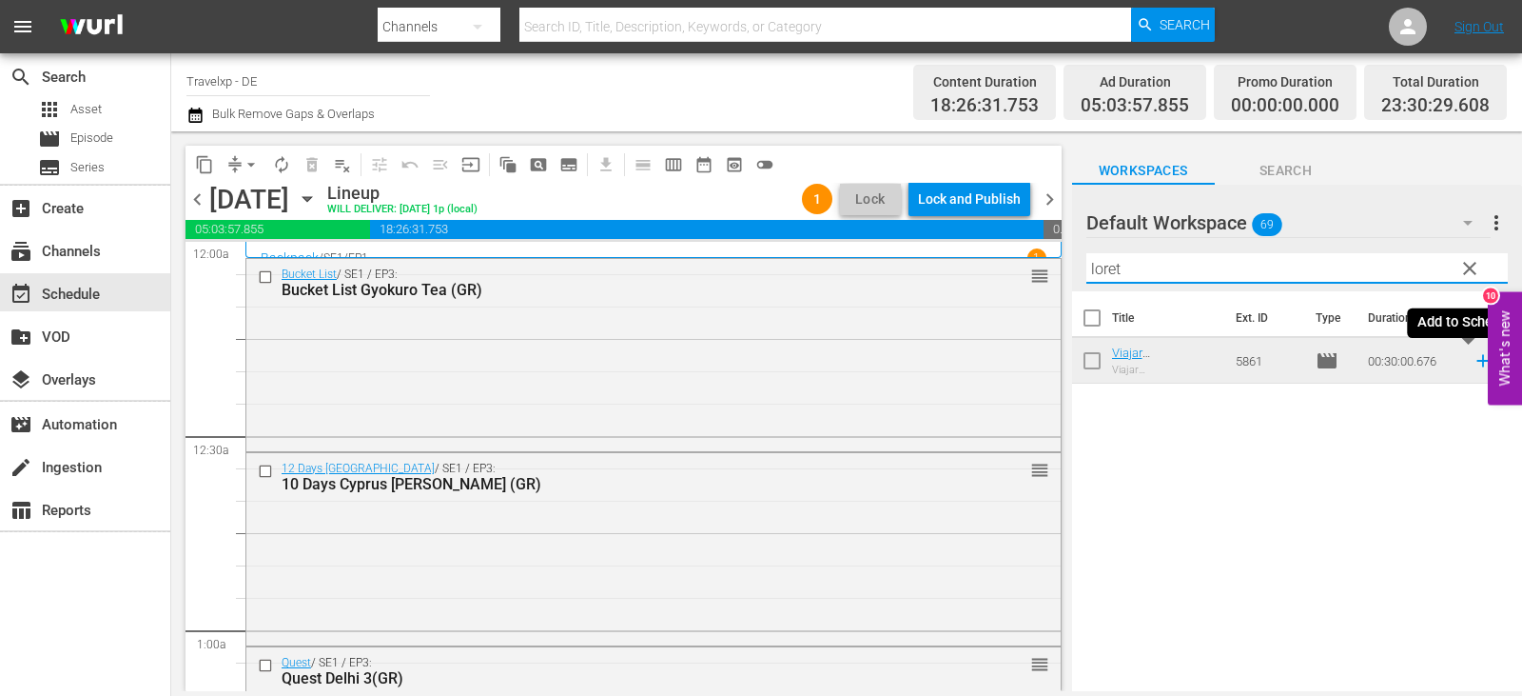
type input "loret"
click at [1473, 361] on icon at bounding box center [1483, 360] width 21 height 21
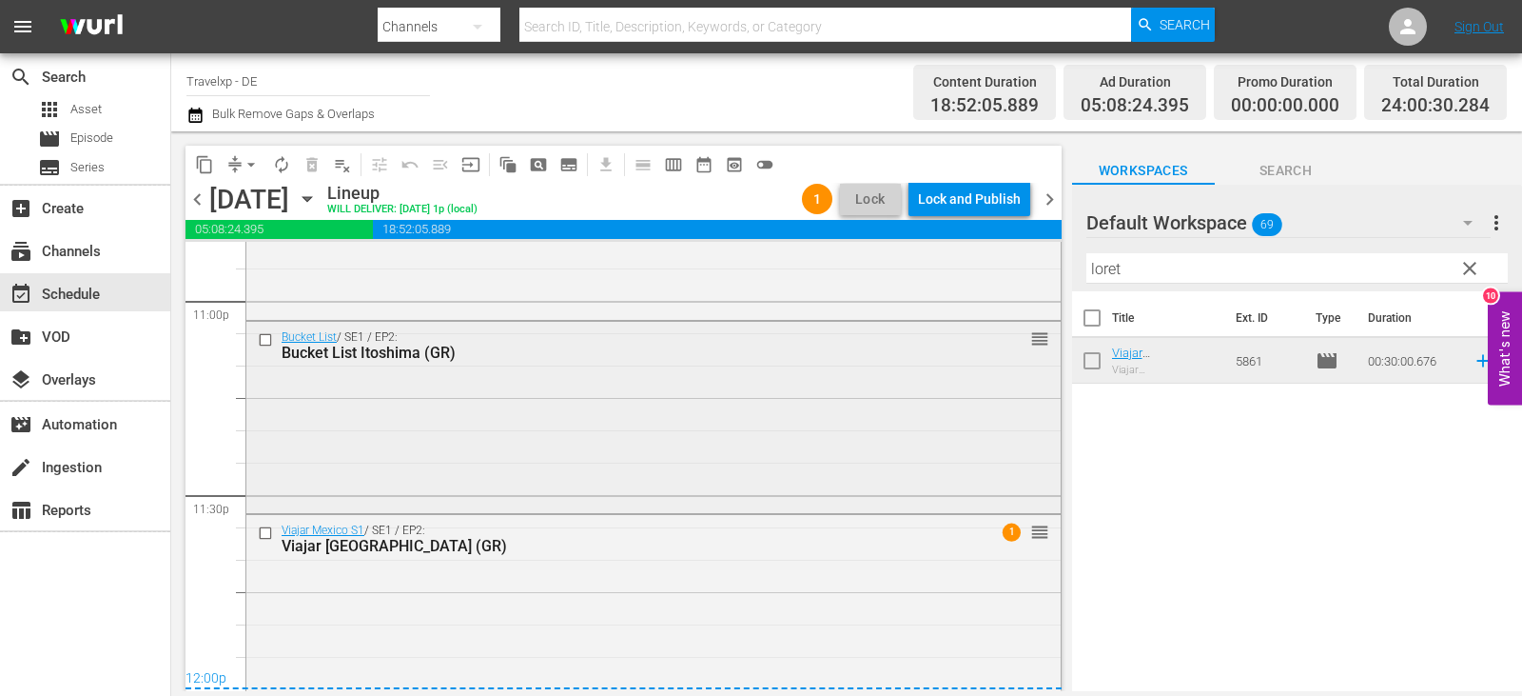
scroll to position [8887, 0]
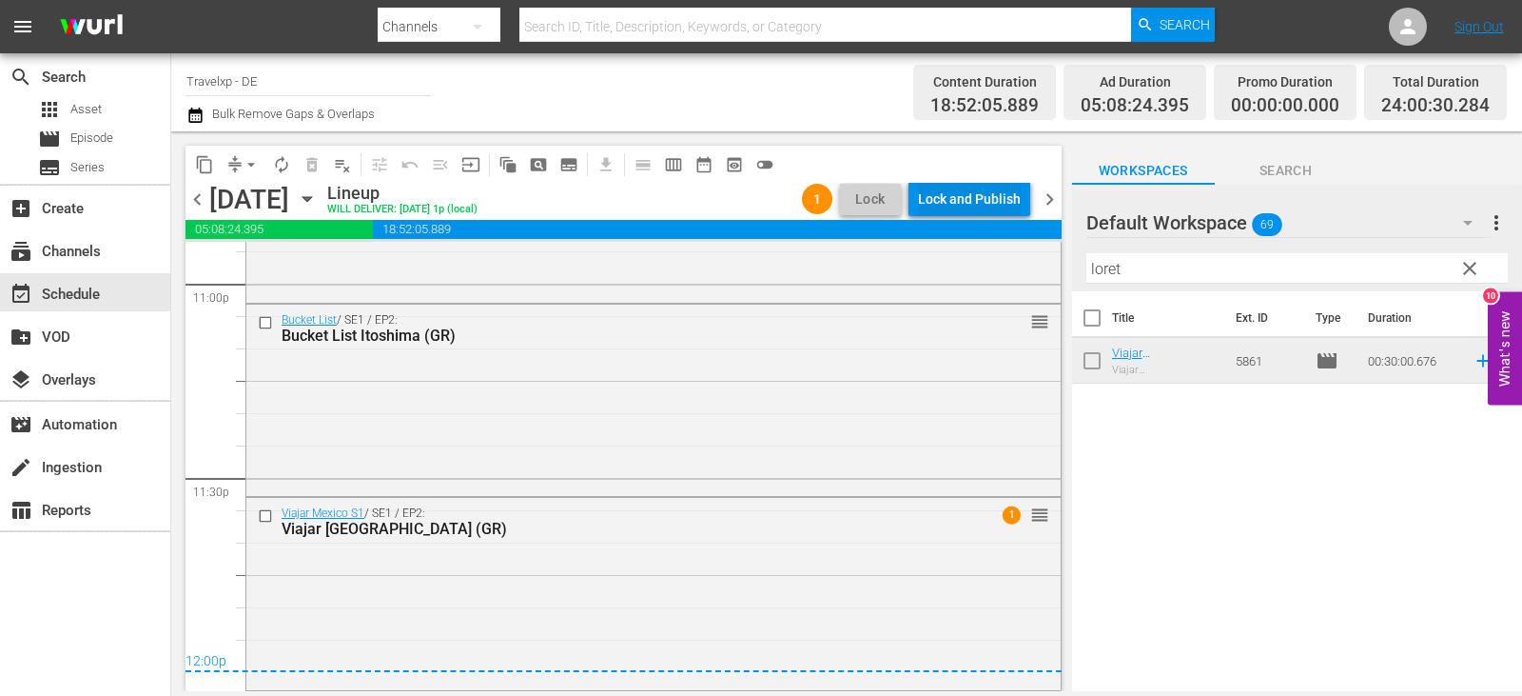
click at [1003, 197] on div "Lock and Publish" at bounding box center [969, 199] width 103 height 34
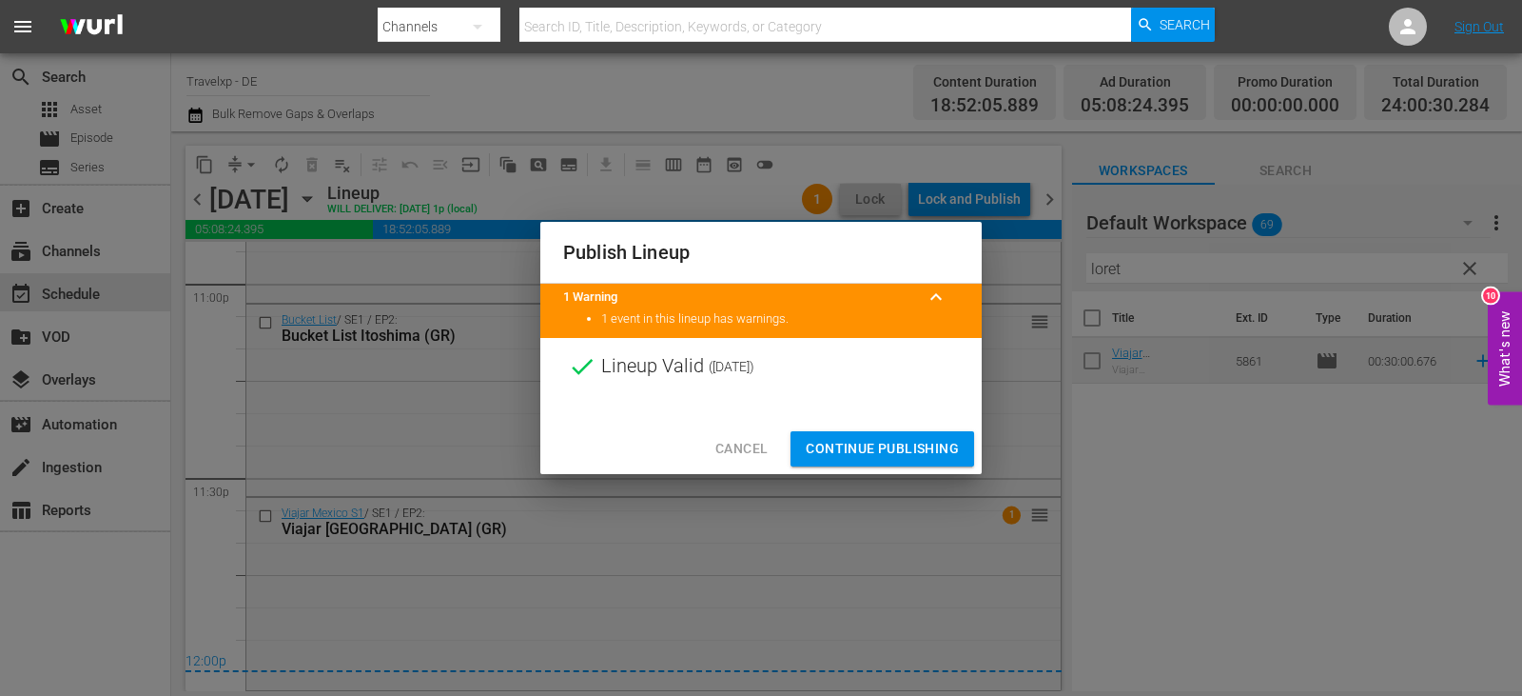
click at [870, 456] on span "Continue Publishing" at bounding box center [882, 449] width 153 height 24
